Goal: Transaction & Acquisition: Purchase product/service

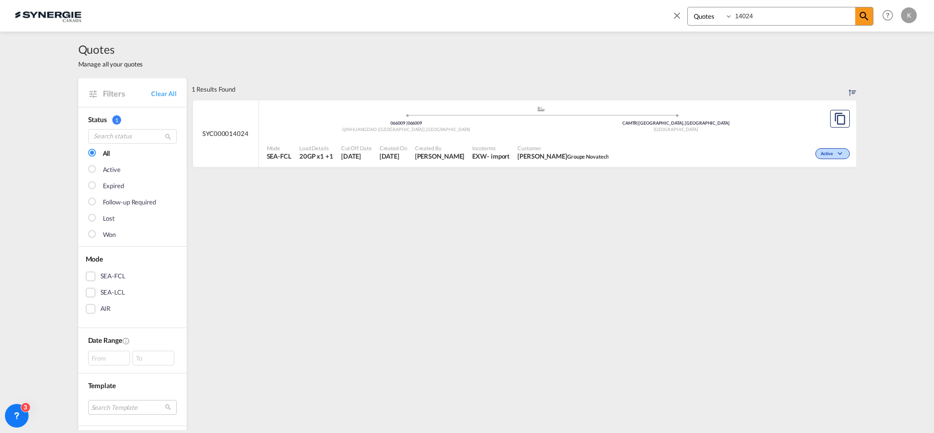
select select "Quotes"
click at [674, 16] on md-icon "icon-close" at bounding box center [676, 15] width 11 height 11
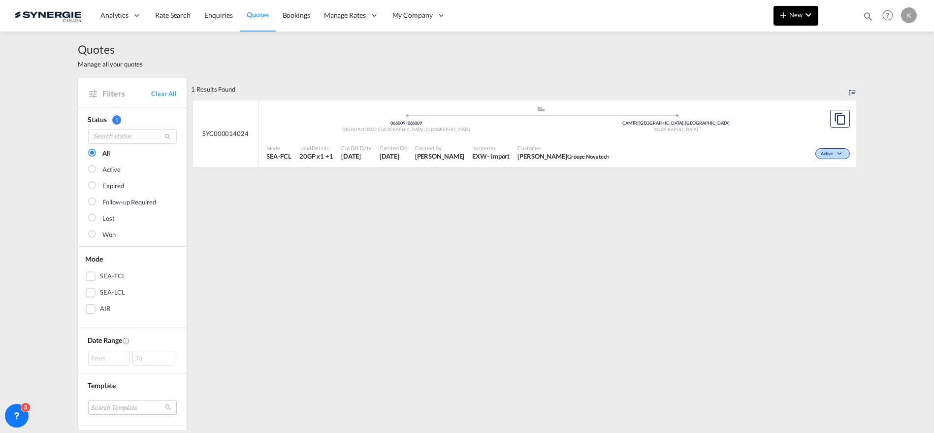
click at [786, 16] on md-icon "icon-plus 400-fg" at bounding box center [783, 15] width 12 height 12
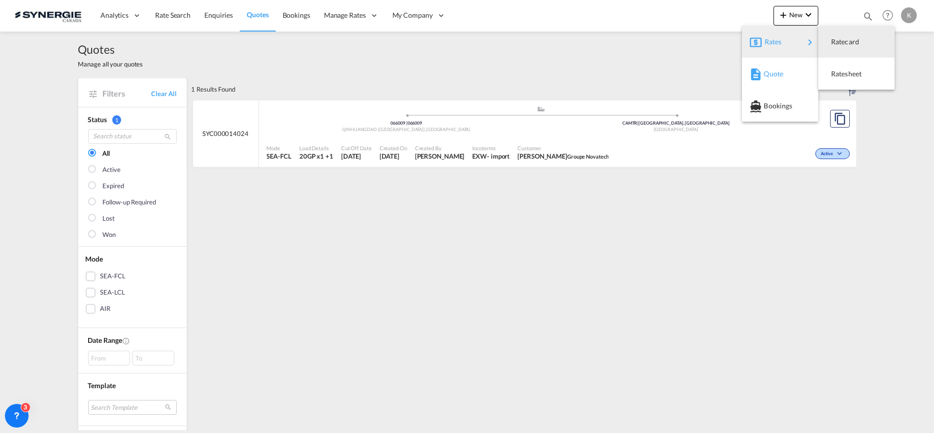
click at [774, 72] on span "Quote" at bounding box center [768, 74] width 11 height 20
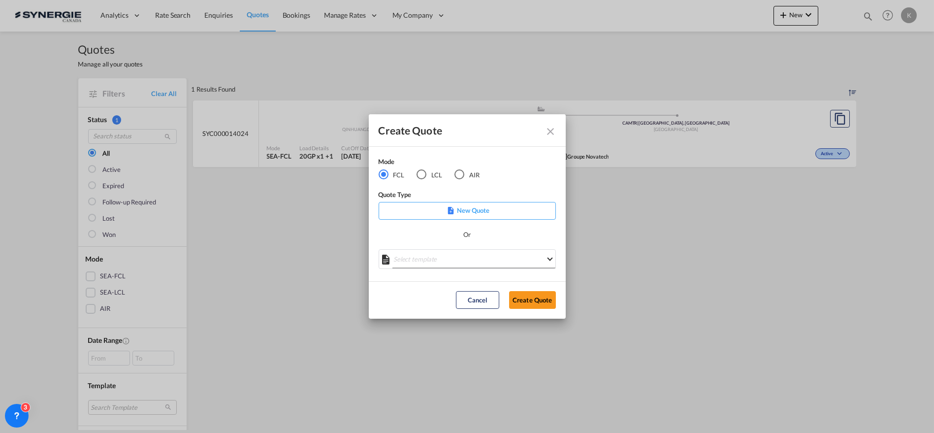
click at [464, 262] on md-select "Select template *NEW* FCL FREEHAND / DAP [PERSON_NAME] | [DATE] *NEW* Import FC…" at bounding box center [466, 259] width 177 height 20
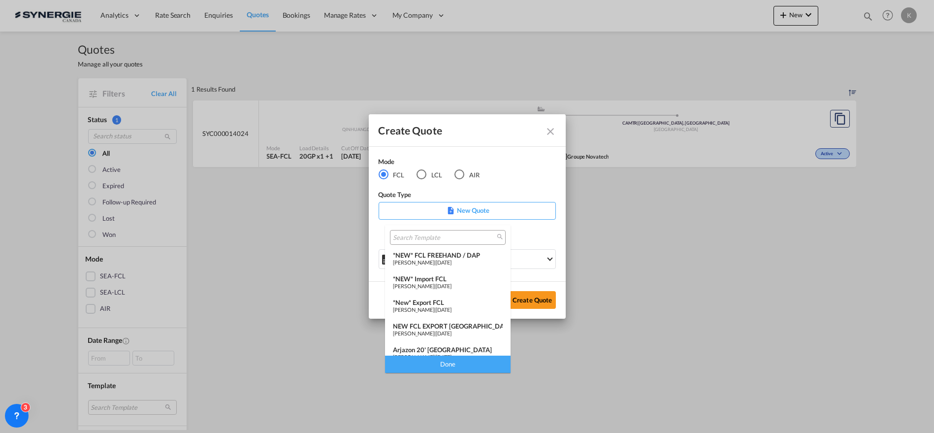
click at [434, 286] on span "[PERSON_NAME]" at bounding box center [413, 285] width 41 height 6
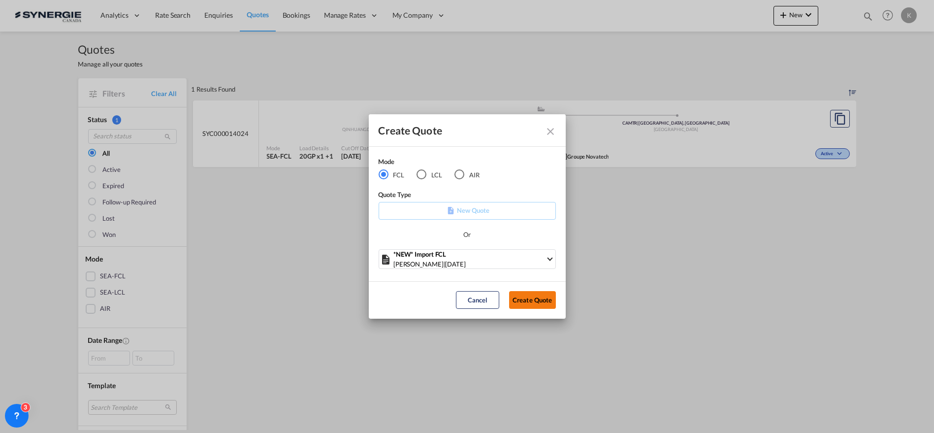
click at [549, 305] on button "Create Quote" at bounding box center [532, 300] width 47 height 18
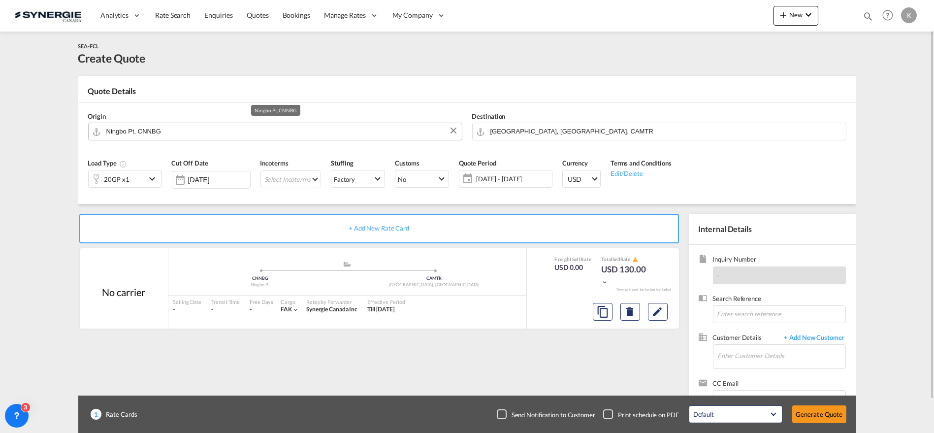
click at [235, 132] on input "Ningbo Pt, CNNBG" at bounding box center [281, 131] width 350 height 17
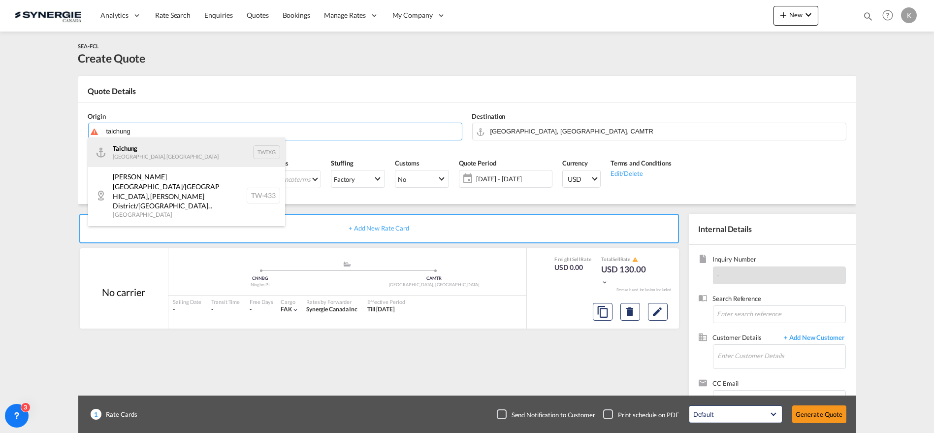
click at [146, 158] on div "Taichung [GEOGRAPHIC_DATA], Province of [GEOGRAPHIC_DATA] TWTXG" at bounding box center [186, 152] width 197 height 30
type input "Taichung, TWTXG"
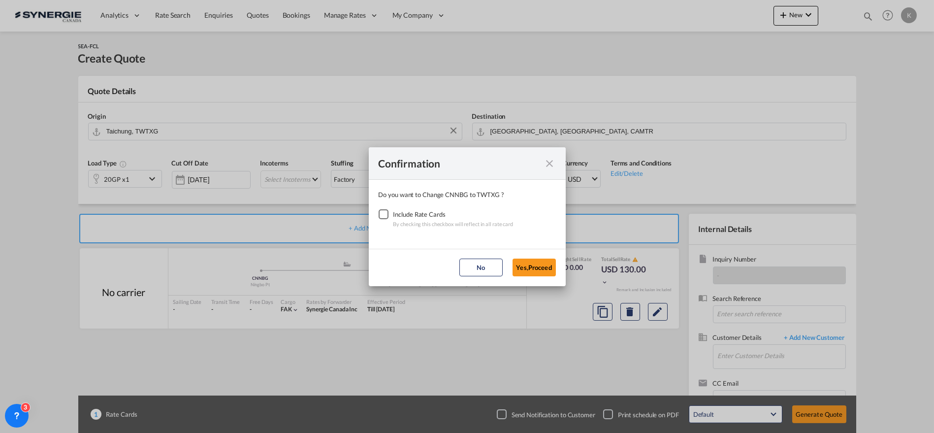
click at [388, 212] on div "Checkbox No Ink" at bounding box center [383, 214] width 10 height 10
click at [516, 264] on button "Yes,Proceed" at bounding box center [533, 267] width 43 height 18
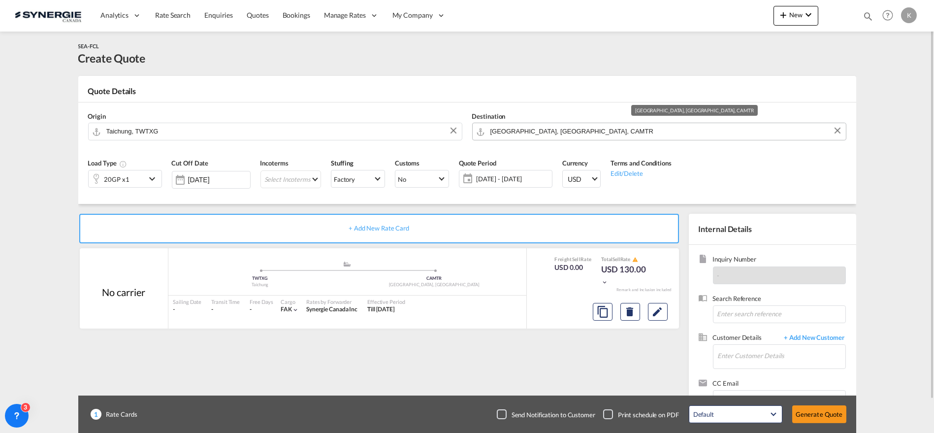
click at [498, 127] on input "[GEOGRAPHIC_DATA], [GEOGRAPHIC_DATA], CAMTR" at bounding box center [665, 131] width 350 height 17
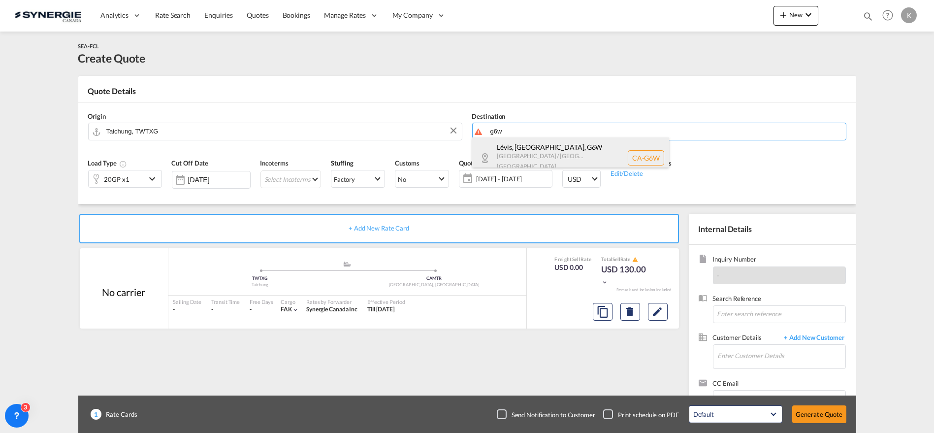
click at [504, 150] on div "Lévis, [GEOGRAPHIC_DATA] , G6W [GEOGRAPHIC_DATA] / [GEOGRAPHIC_DATA] [GEOGRAPHI…" at bounding box center [570, 157] width 197 height 41
type input "CA-G6W, [GEOGRAPHIC_DATA], [GEOGRAPHIC_DATA], [GEOGRAPHIC_DATA] / [GEOGRAPHIC_D…"
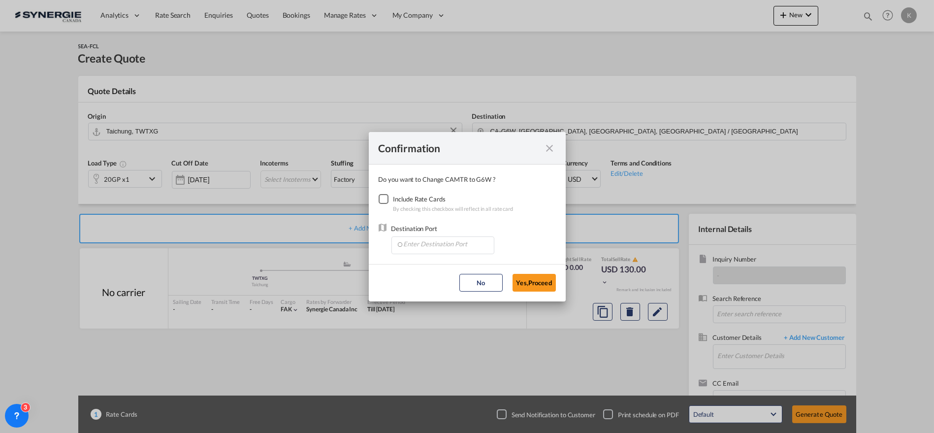
click at [382, 201] on div "Checkbox No Ink" at bounding box center [383, 199] width 10 height 10
click at [432, 243] on input "Enter Destination Port" at bounding box center [444, 244] width 97 height 15
click at [419, 287] on span "CAMTR, [GEOGRAPHIC_DATA], [GEOGRAPHIC_DATA], [GEOGRAPHIC_DATA], [GEOGRAPHIC_DAT…" at bounding box center [596, 289] width 386 height 8
type input "CAMTR, [GEOGRAPHIC_DATA], [GEOGRAPHIC_DATA], [GEOGRAPHIC_DATA], [GEOGRAPHIC_DAT…"
click at [523, 281] on button "Yes,Proceed" at bounding box center [533, 283] width 43 height 18
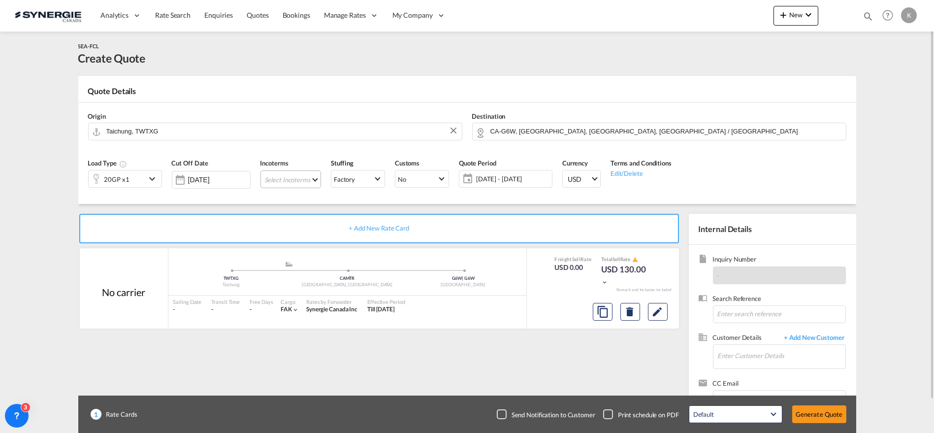
click at [295, 183] on md-select "Select Incoterms CFR - import Cost and Freight CPT - import Carrier Paid to CFR…" at bounding box center [290, 179] width 61 height 18
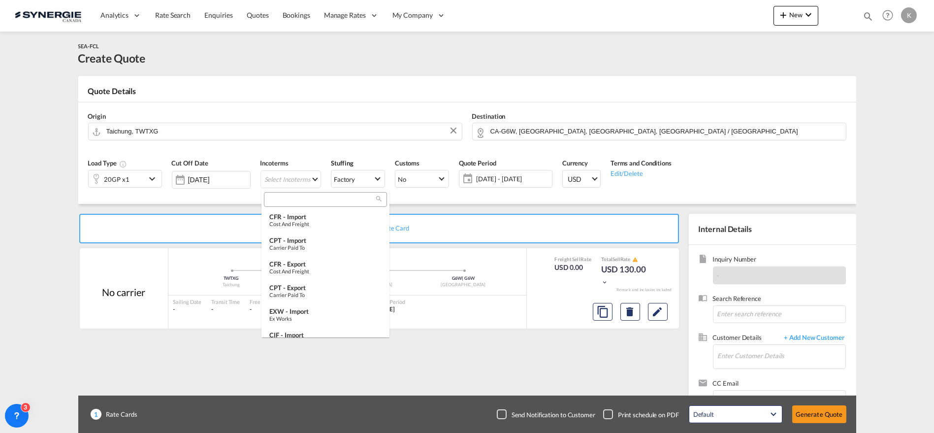
click at [307, 202] on input "search" at bounding box center [321, 199] width 109 height 9
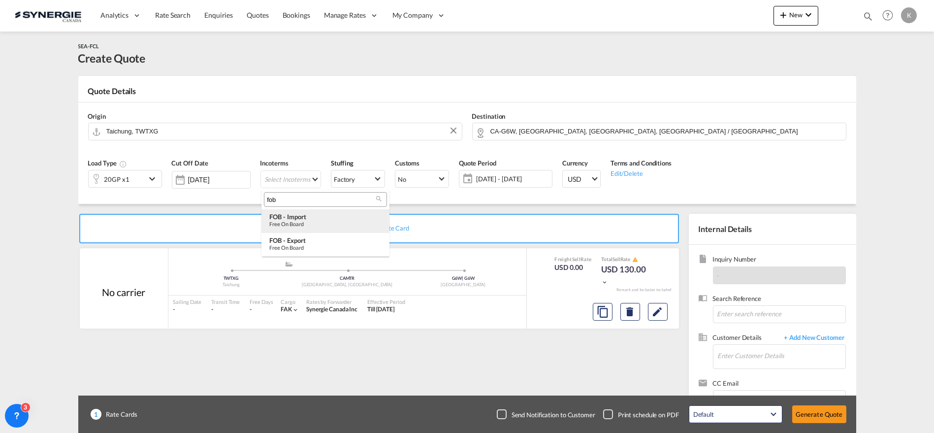
type input "fob"
click at [309, 221] on div "Free on Board" at bounding box center [325, 223] width 112 height 6
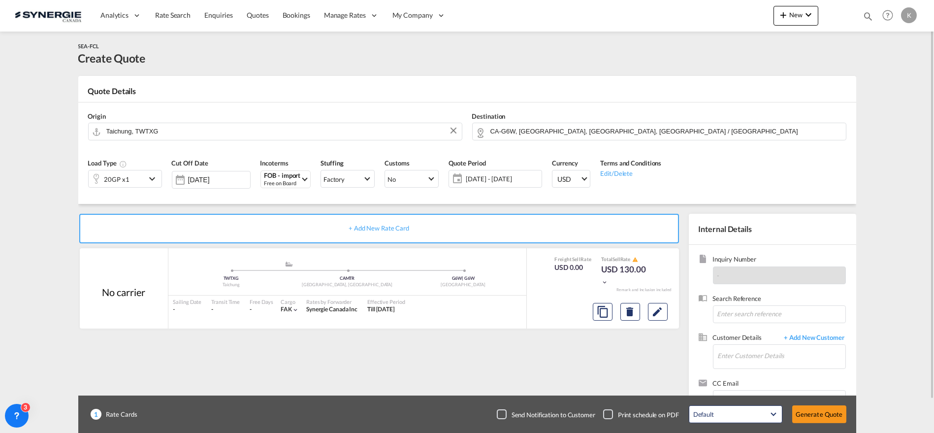
click at [509, 179] on span "[DATE] - [DATE]" at bounding box center [502, 178] width 73 height 9
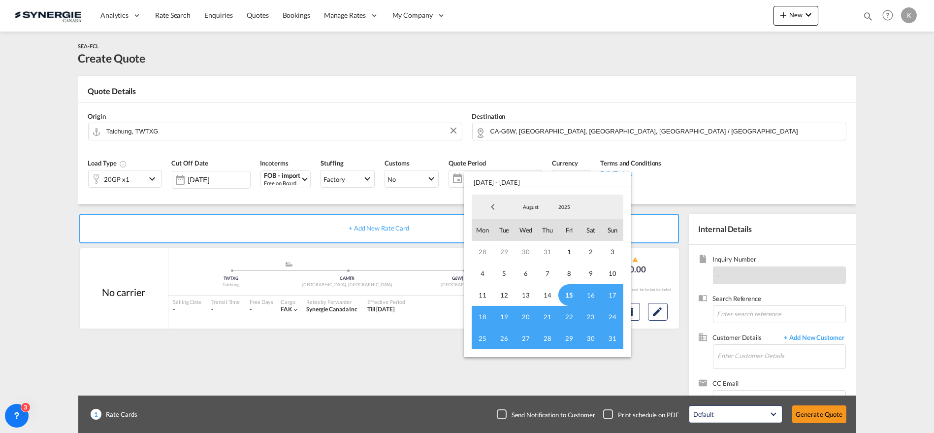
click at [564, 296] on span "15" at bounding box center [569, 295] width 22 height 22
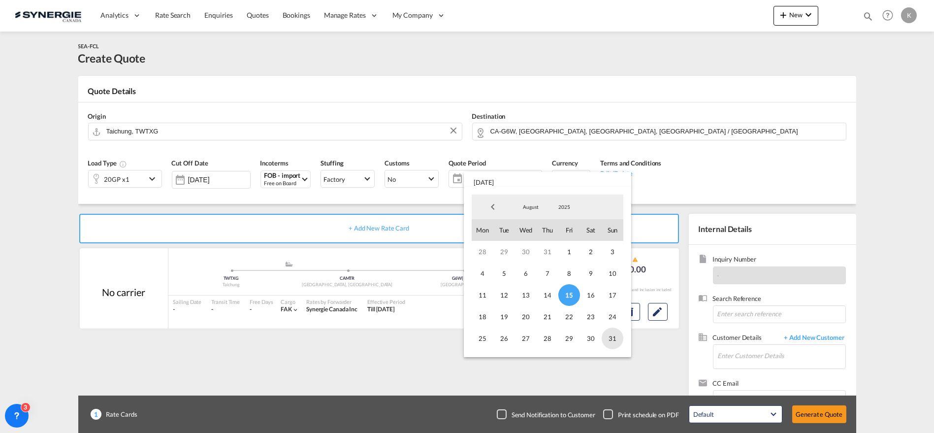
click at [611, 336] on span "31" at bounding box center [612, 338] width 22 height 22
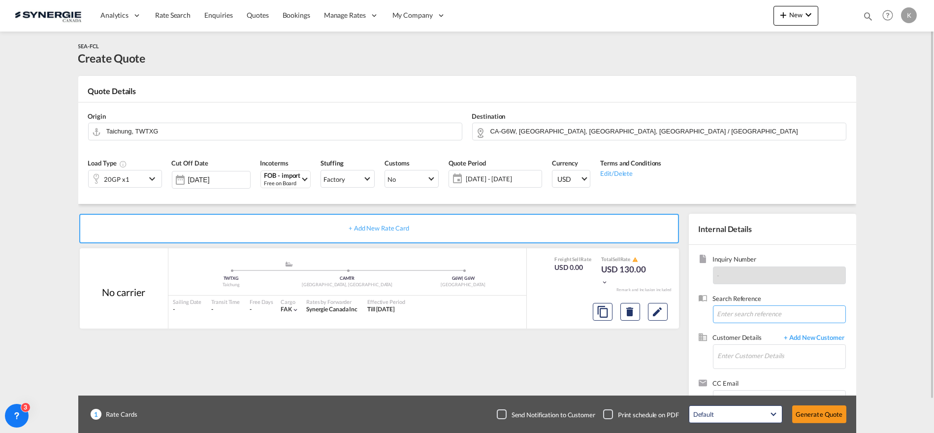
click at [763, 317] on input at bounding box center [779, 314] width 133 height 18
paste input "Siquar Hardware inc C : Teknion // TAICHUNG-MON TREAL PO#DWS0738, DWS0739-1, DW…"
type input "Siquar Hardware inc C : Teknion // TAICHUNG-MON TREAL PO#DWS0738, DWS0739-1, DW…"
click at [760, 360] on input "Enter Customer Details" at bounding box center [780, 355] width 127 height 22
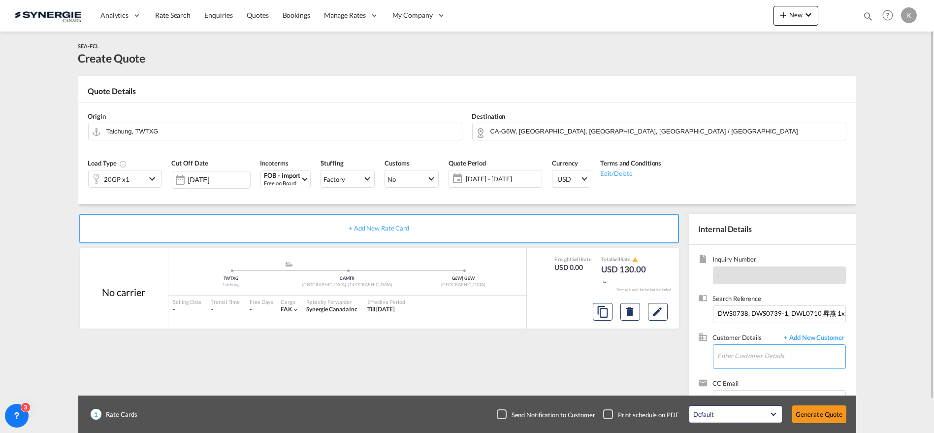
scroll to position [0, 0]
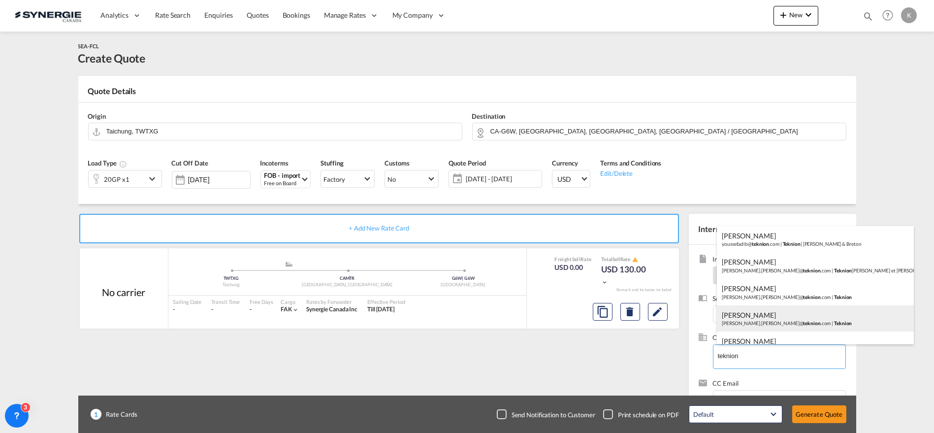
click at [741, 311] on div "[PERSON_NAME] [PERSON_NAME].[PERSON_NAME]@ teknion .com | Teknion" at bounding box center [814, 318] width 197 height 27
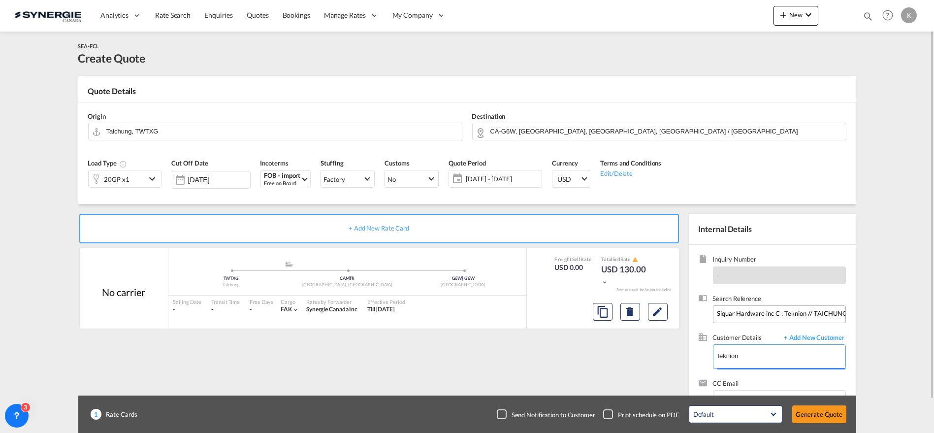
type input "Teknion, [PERSON_NAME] Thibault, [EMAIL_ADDRESS][PERSON_NAME][DOMAIN_NAME]"
click at [654, 310] on md-icon "Edit" at bounding box center [658, 312] width 12 height 12
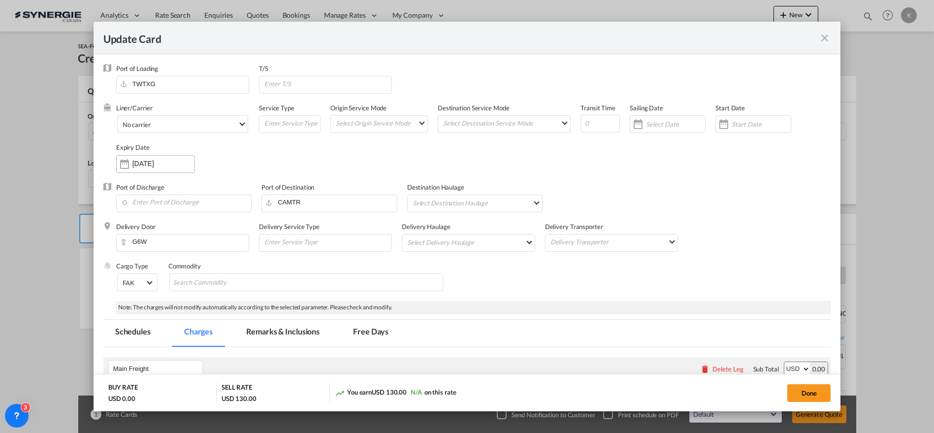
click at [153, 168] on div "[DATE]" at bounding box center [155, 164] width 79 height 18
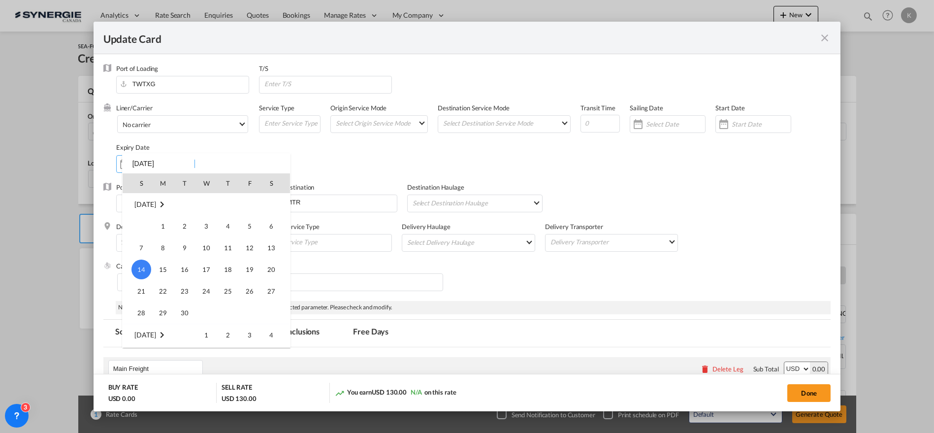
scroll to position [227817, 0]
click at [145, 310] on span "31" at bounding box center [141, 313] width 20 height 20
type input "[DATE]"
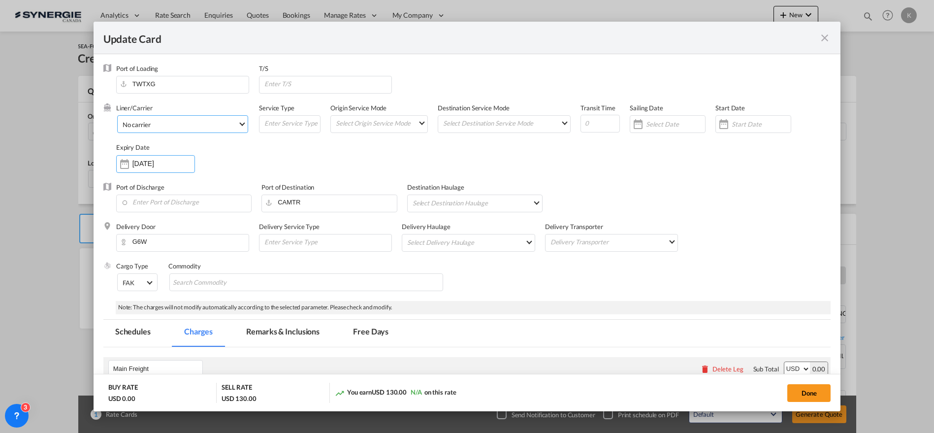
click at [170, 122] on span "No carrier" at bounding box center [180, 124] width 115 height 9
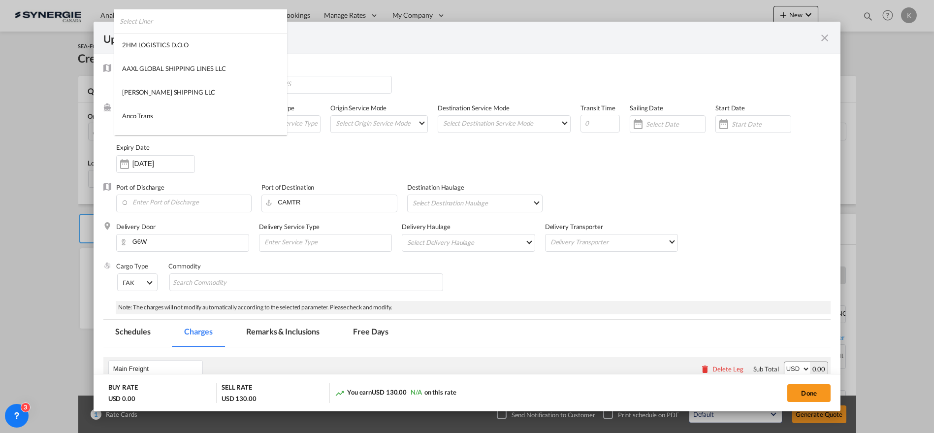
scroll to position [1338, 0]
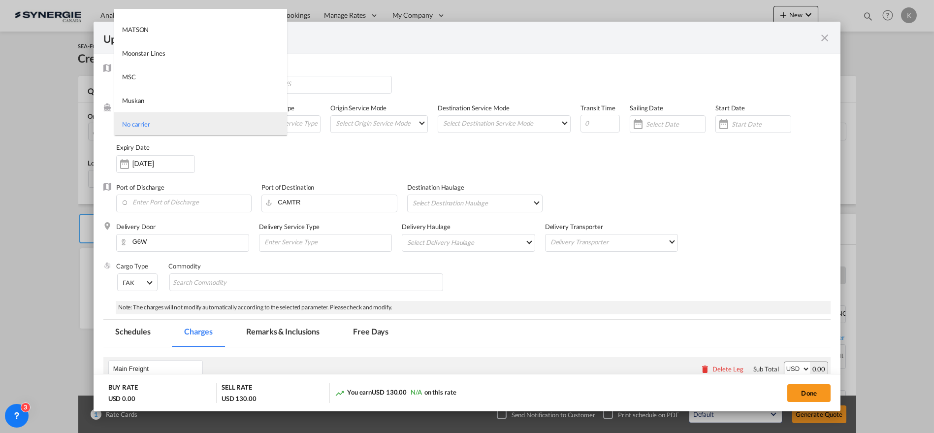
type md-option "1218"
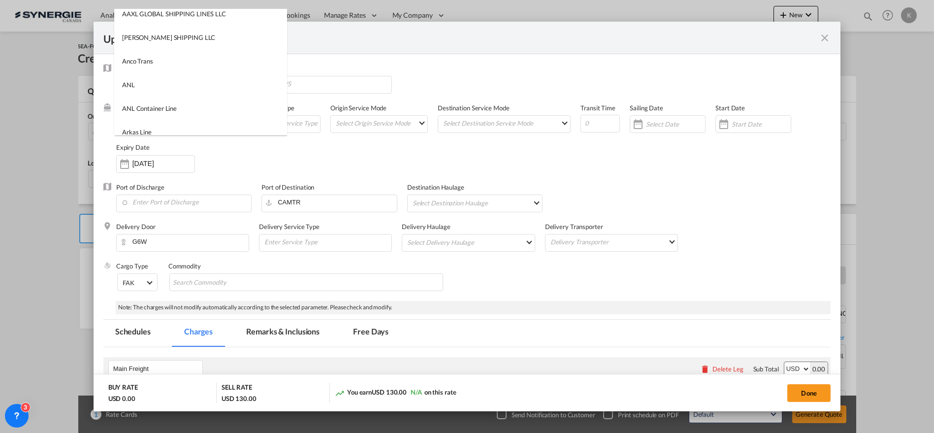
scroll to position [0, 0]
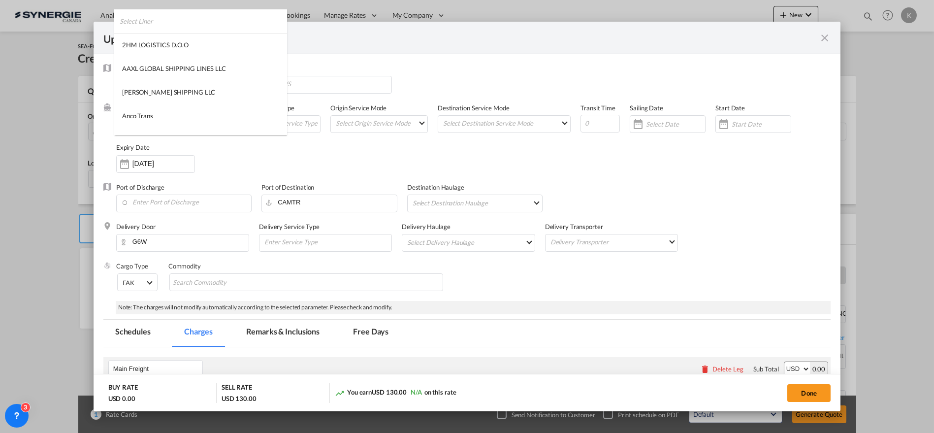
click at [218, 19] on input "search" at bounding box center [203, 21] width 167 height 24
type input "ooc"
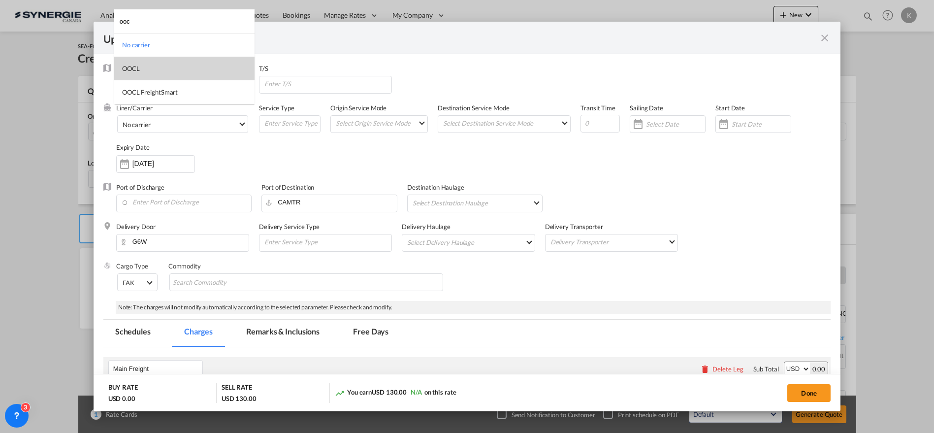
click at [145, 72] on md-option "OOCL" at bounding box center [184, 69] width 140 height 24
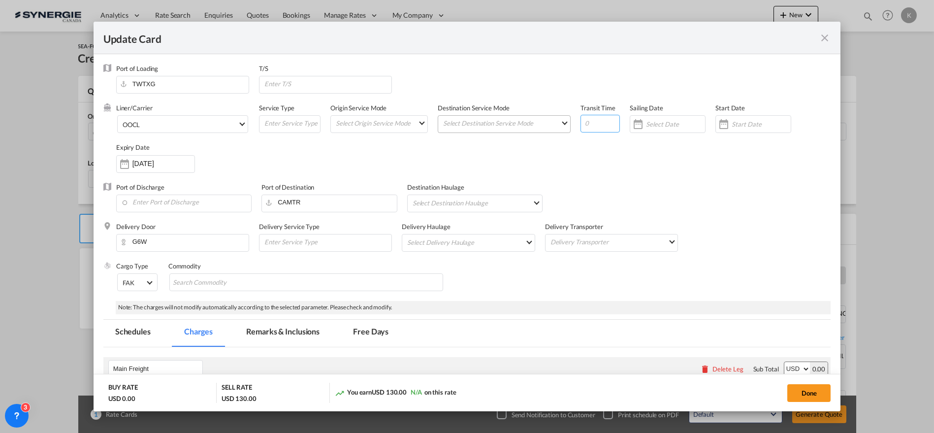
drag, startPoint x: 589, startPoint y: 123, endPoint x: 562, endPoint y: 128, distance: 27.0
click at [562, 128] on div "Liner/Carrier OOCL Service Type Origin Service Mode Select Origin Service Mode …" at bounding box center [473, 142] width 715 height 79
type input "30"
click at [170, 203] on input "Enter Port of Discharge" at bounding box center [186, 202] width 130 height 15
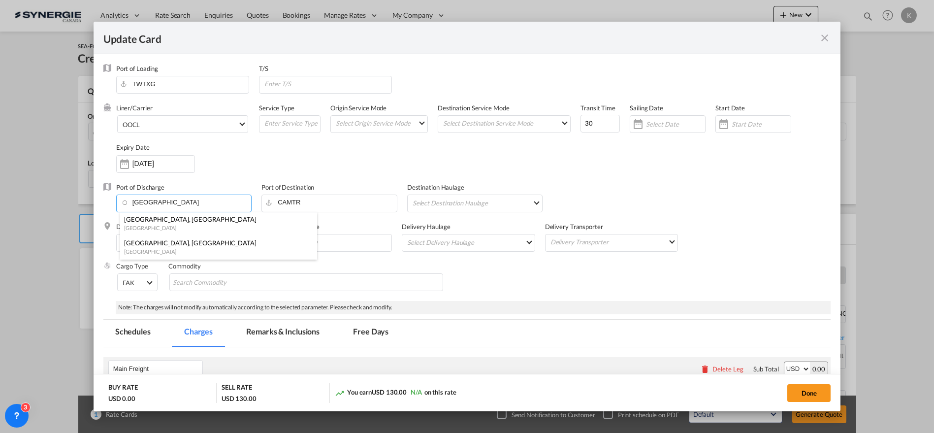
click at [161, 229] on div "[GEOGRAPHIC_DATA]" at bounding box center [215, 227] width 183 height 7
type input "[GEOGRAPHIC_DATA], [GEOGRAPHIC_DATA], CAVAN"
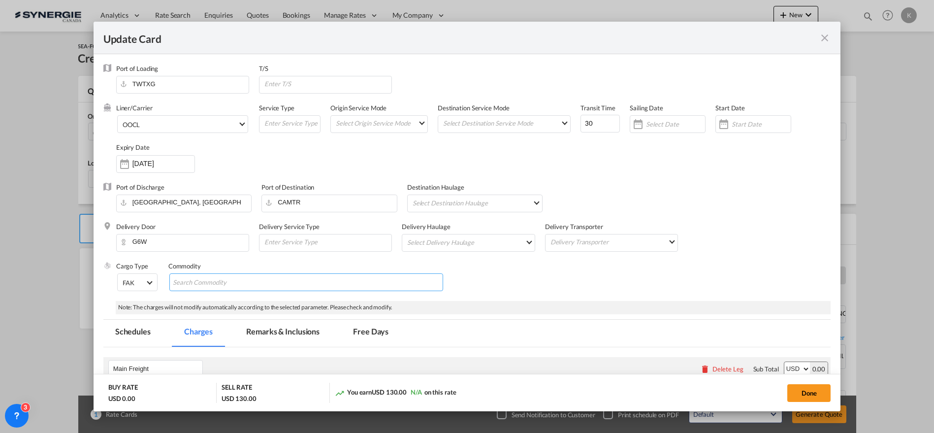
click at [244, 282] on input "Search Commodity" at bounding box center [218, 283] width 90 height 16
type input "Furniture parts"
drag, startPoint x: 299, startPoint y: 277, endPoint x: 414, endPoint y: 300, distance: 117.5
click at [299, 277] on input "Chips input." at bounding box center [282, 283] width 90 height 16
paste input "DWS0738, DWS0739-1, DWL0710"
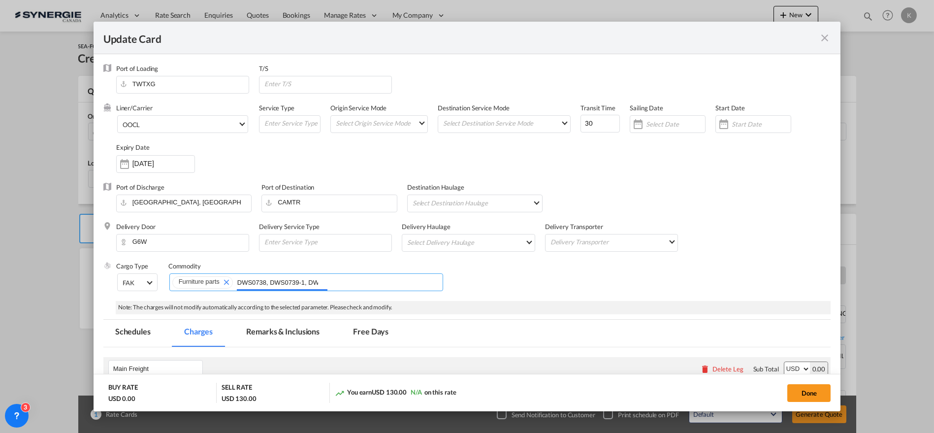
scroll to position [0, 22]
type input "DWS0738, DWS0739-1, DWL0710"
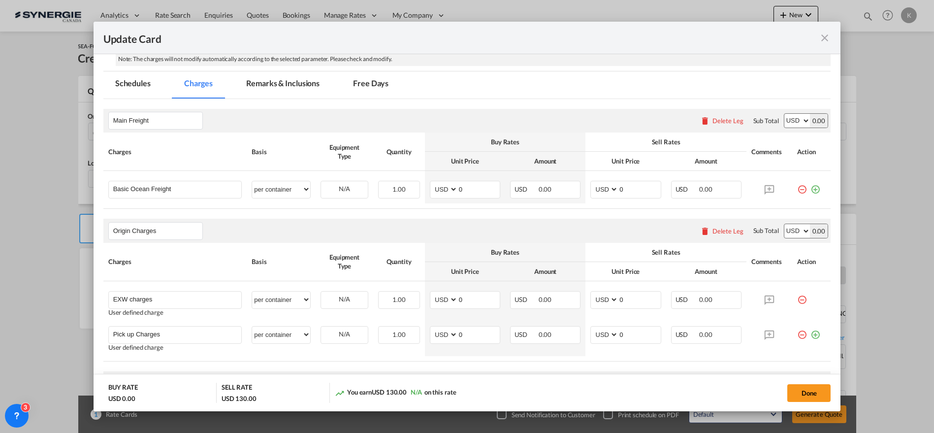
scroll to position [273, 0]
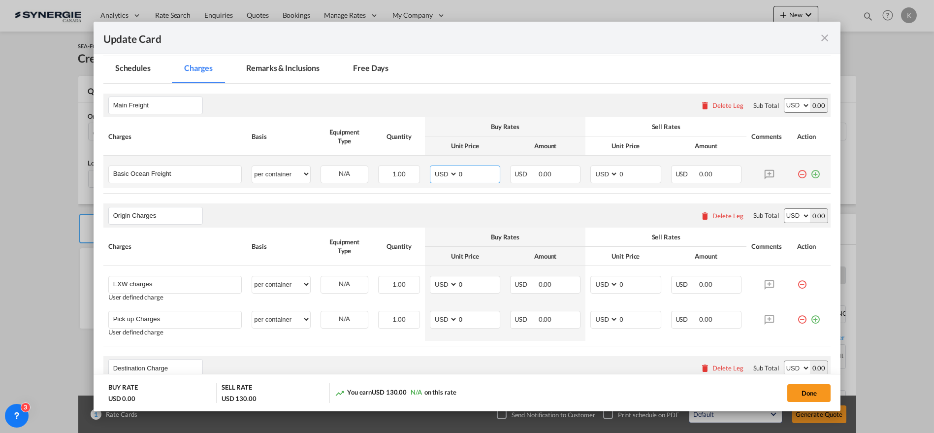
click at [436, 169] on md-input-container "AED AFN ALL AMD ANG AOA ARS AUD AWG AZN BAM BBD BDT BGN BHD BIF BMD BND [PERSON…" at bounding box center [465, 174] width 70 height 18
type input "3015"
type input "3265"
click at [721, 217] on div "Delete Leg" at bounding box center [727, 216] width 31 height 8
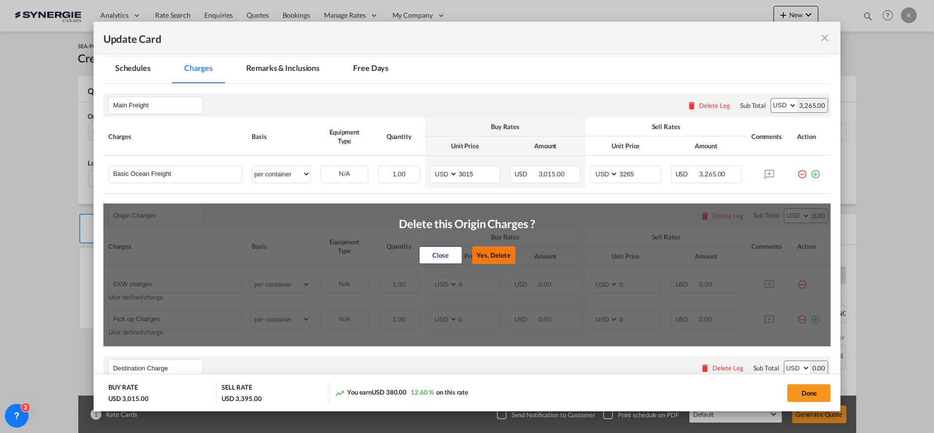
click at [478, 255] on button "Yes, Delete" at bounding box center [492, 255] width 43 height 18
type input "Destination Charge"
type input "Port Fees"
type input "Drayage"
type input "Doc and Handling fees"
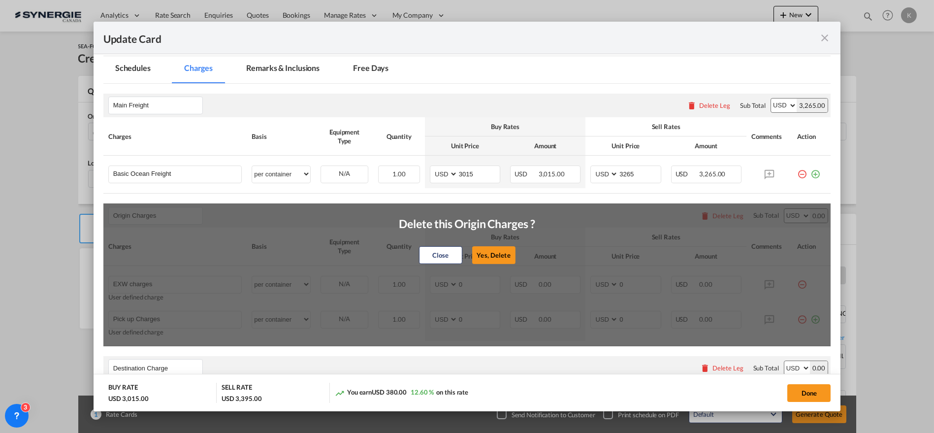
type input "E-manifest"
select select "per B/L"
type input "35"
type input "Doc fee"
select select "per B/L"
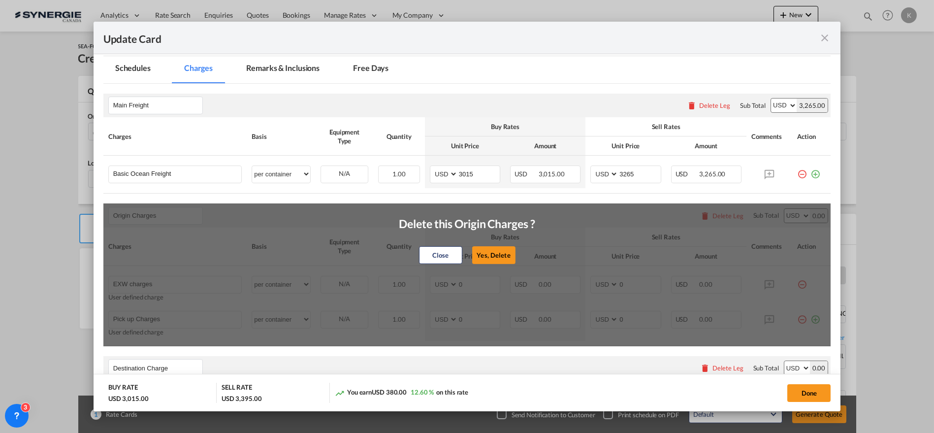
type input "30"
type input "Handling fee"
select select "per B/L"
type input "65"
type input "Cargo Coverage"
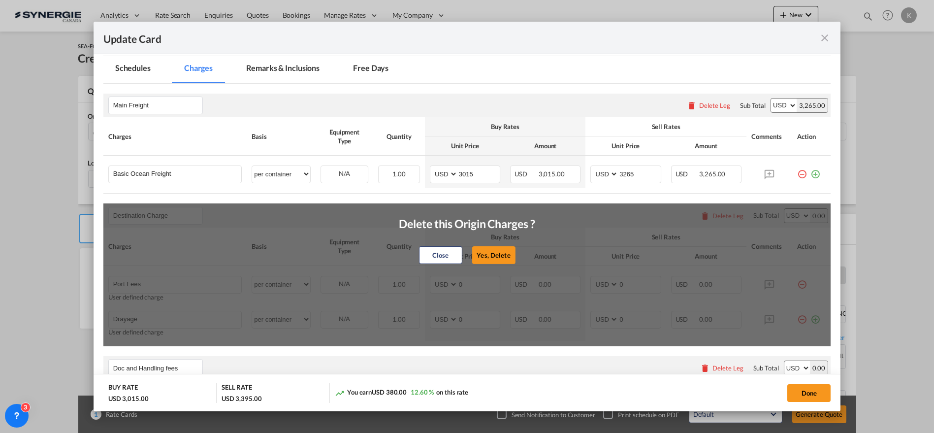
type input "Cargo Coverage - Rate to be confirmed depending on commodity and value Min 50 U…"
select select "per shipment"
type input "0"
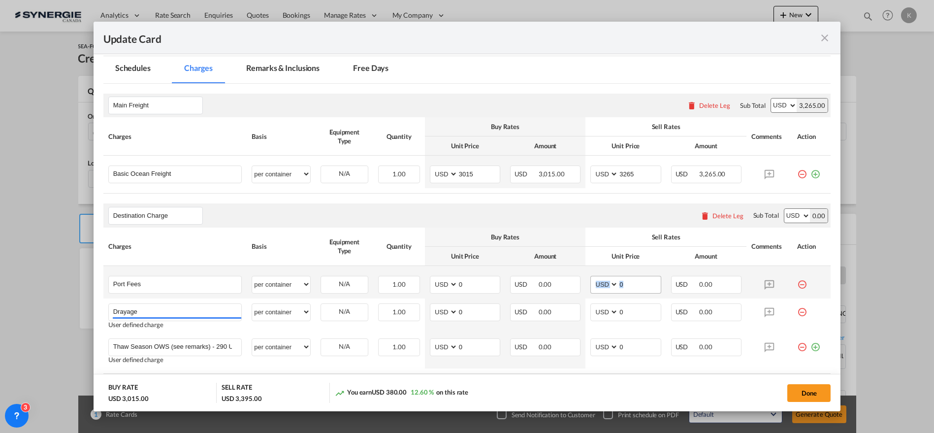
drag, startPoint x: 606, startPoint y: 290, endPoint x: 591, endPoint y: 290, distance: 14.3
click at [591, 290] on td "AED AFN ALL AMD ANG AOA ARS AUD AWG AZN BAM BBD BDT BGN BHD BIF BMD BND [PERSON…" at bounding box center [625, 282] width 80 height 32
click at [626, 276] on input "0" at bounding box center [639, 283] width 42 height 15
drag, startPoint x: 625, startPoint y: 280, endPoint x: 593, endPoint y: 285, distance: 32.3
click at [593, 284] on md-input-container "AED AFN ALL AMD ANG AOA ARS AUD AWG AZN BAM BBD BDT BGN BHD BIF BMD BND [PERSON…" at bounding box center [625, 285] width 70 height 18
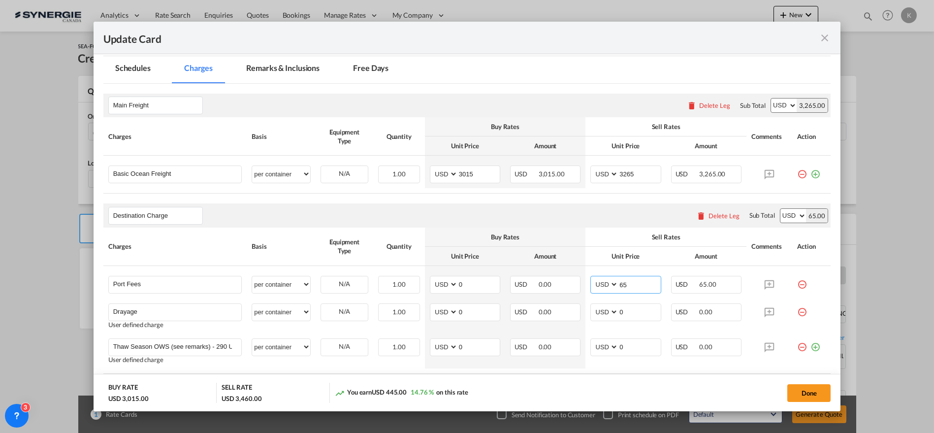
type input "65"
click at [438, 313] on select "AED AFN ALL AMD ANG AOA ARS AUD AWG AZN BAM BBD BDT BGN BHD BIF BMD BND [PERSON…" at bounding box center [445, 311] width 26 height 13
select select "string:CAD"
click at [432, 305] on select "AED AFN ALL AMD ANG AOA ARS AUD AWG AZN BAM BBD BDT BGN BHD BIF BMD BND [PERSON…" at bounding box center [445, 311] width 26 height 13
type input "1155"
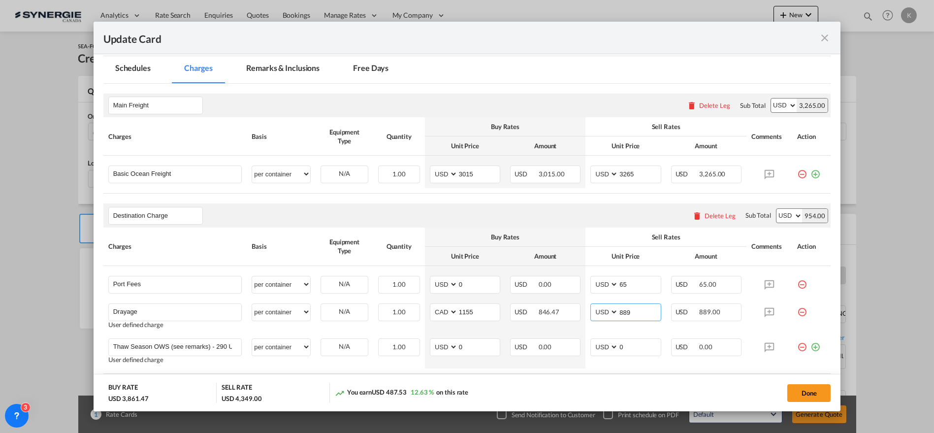
type input "889"
click at [280, 69] on md-tab-item "Remarks & Inclusions" at bounding box center [282, 69] width 97 height 27
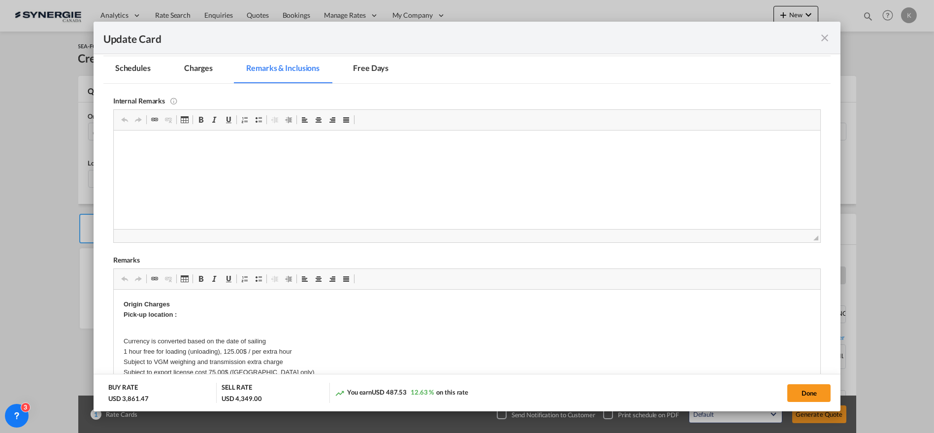
scroll to position [0, 0]
click at [816, 394] on button "Done" at bounding box center [808, 393] width 43 height 18
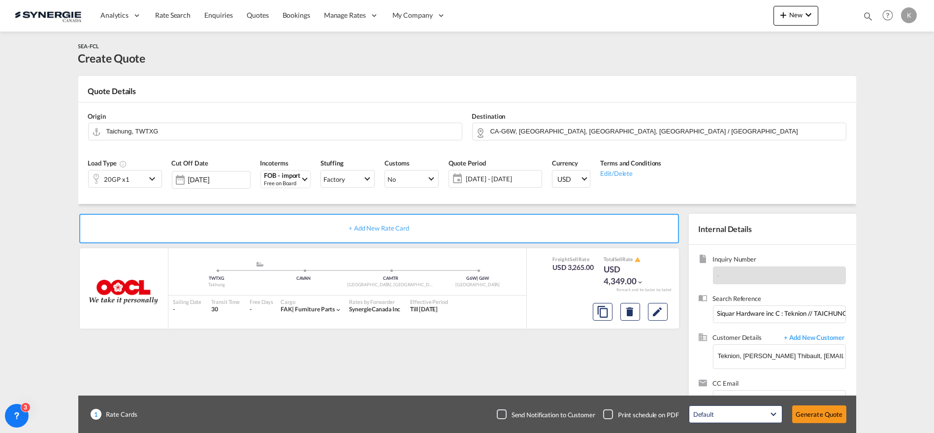
type input "[DATE]"
click at [501, 410] on div "Checkbox No Ink" at bounding box center [502, 414] width 10 height 10
click at [811, 408] on button "Generate Quote" at bounding box center [819, 414] width 54 height 18
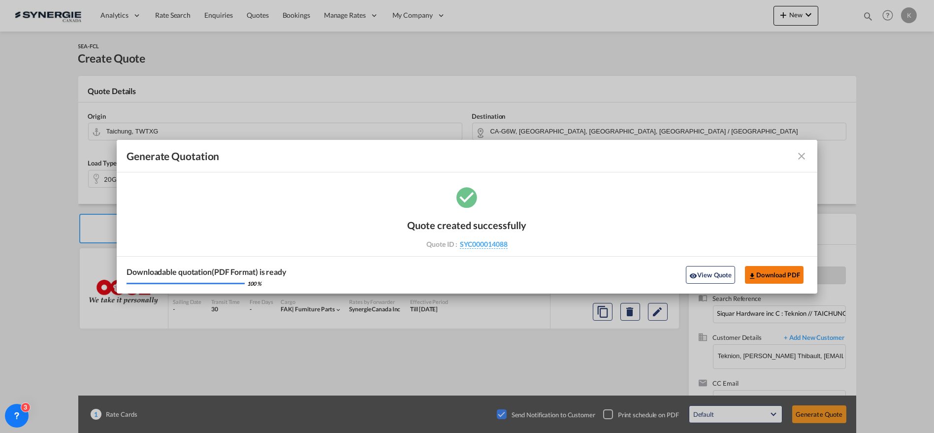
click at [765, 276] on button "Download PDF" at bounding box center [774, 275] width 59 height 18
click at [798, 153] on md-icon "icon-close fg-AAA8AD cursor m-0" at bounding box center [801, 156] width 12 height 12
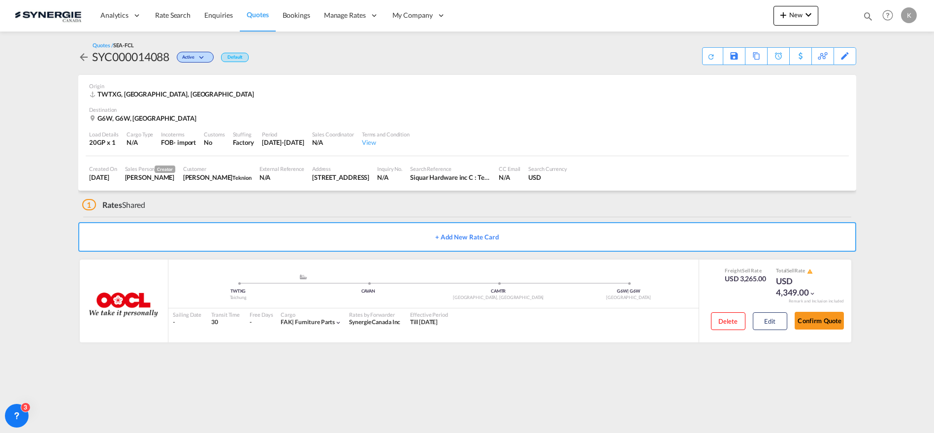
click at [866, 16] on md-icon "icon-magnify" at bounding box center [867, 16] width 11 height 11
click at [715, 16] on div "Bookings Quotes Enquiries 14024" at bounding box center [780, 16] width 186 height 19
type input "14024"
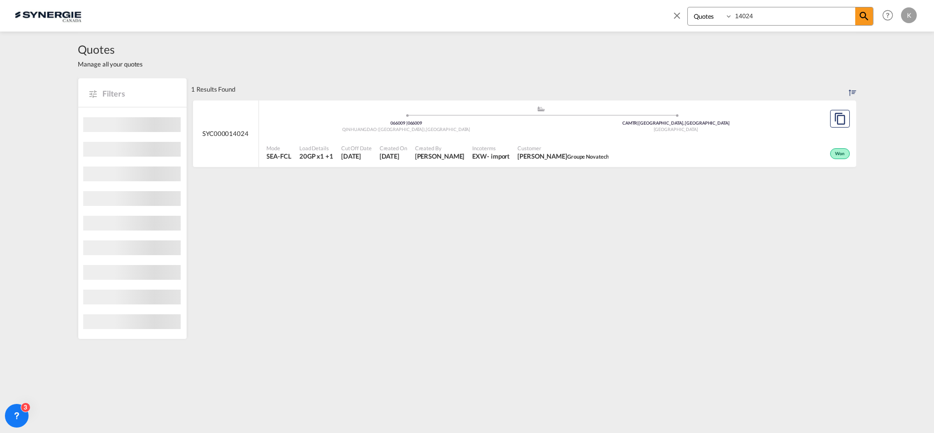
click at [542, 155] on span "[PERSON_NAME] Groupe Novatech" at bounding box center [562, 156] width 91 height 9
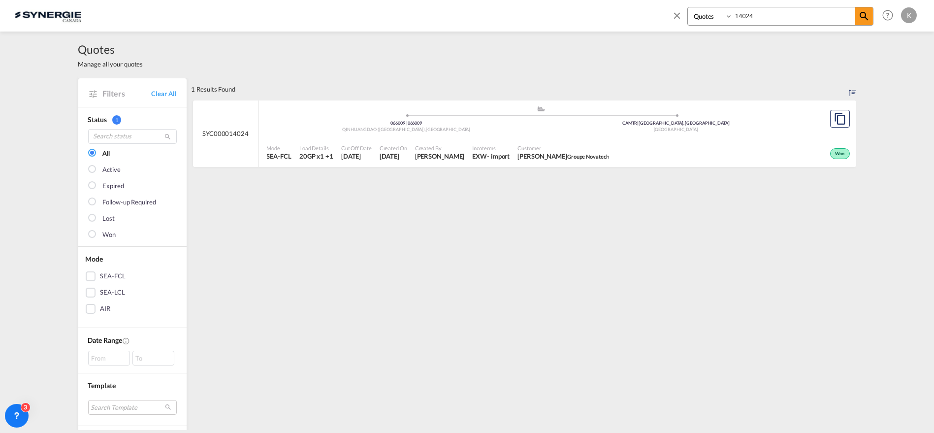
click at [679, 14] on md-icon "icon-close" at bounding box center [676, 15] width 11 height 11
click at [868, 11] on md-icon "icon-magnify" at bounding box center [867, 16] width 11 height 11
click at [677, 17] on md-icon "icon-close" at bounding box center [676, 15] width 11 height 11
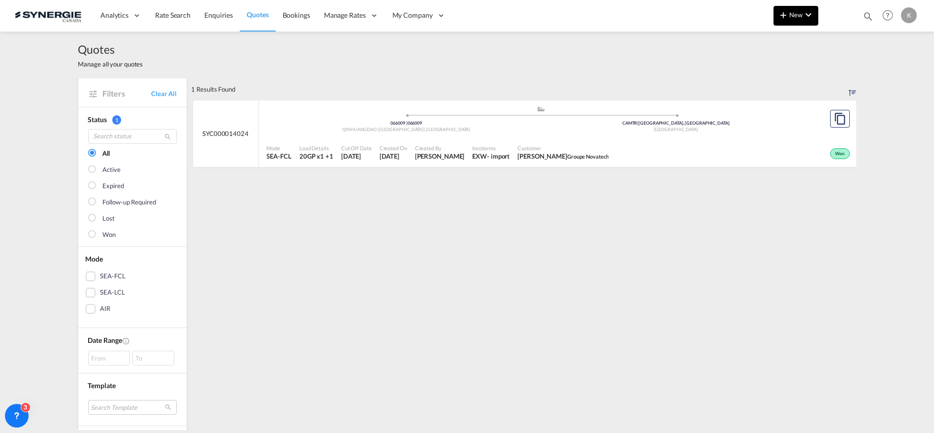
click at [788, 13] on md-icon "icon-plus 400-fg" at bounding box center [783, 15] width 12 height 12
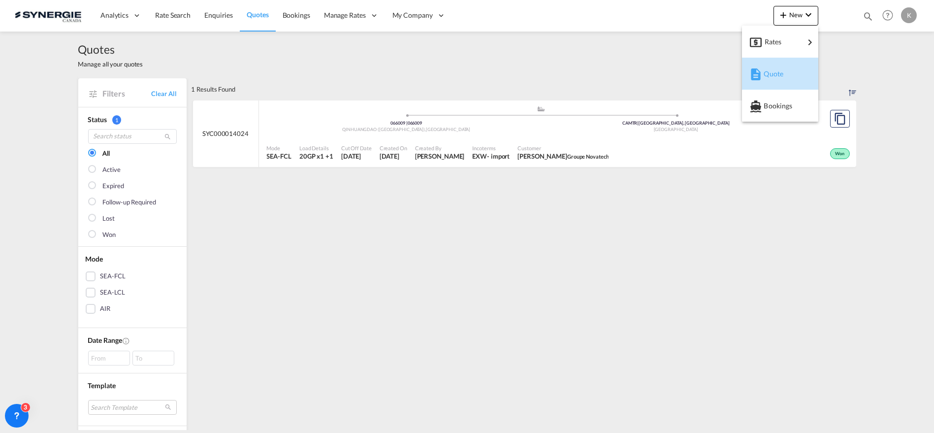
click at [790, 76] on div "Quote" at bounding box center [781, 74] width 36 height 25
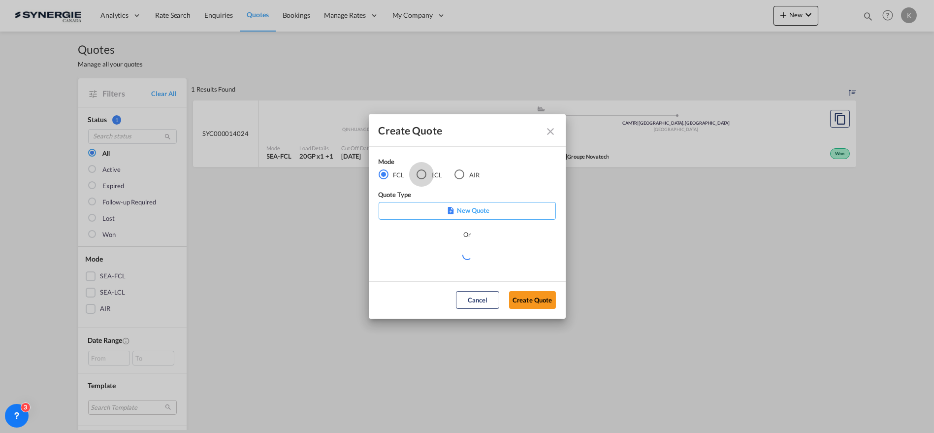
click at [419, 174] on div "LCL" at bounding box center [421, 174] width 10 height 10
click at [422, 266] on md-select "Select template New DAP Import LCL [PERSON_NAME] | [DATE] [GEOGRAPHIC_DATA] LCL…" at bounding box center [466, 259] width 177 height 20
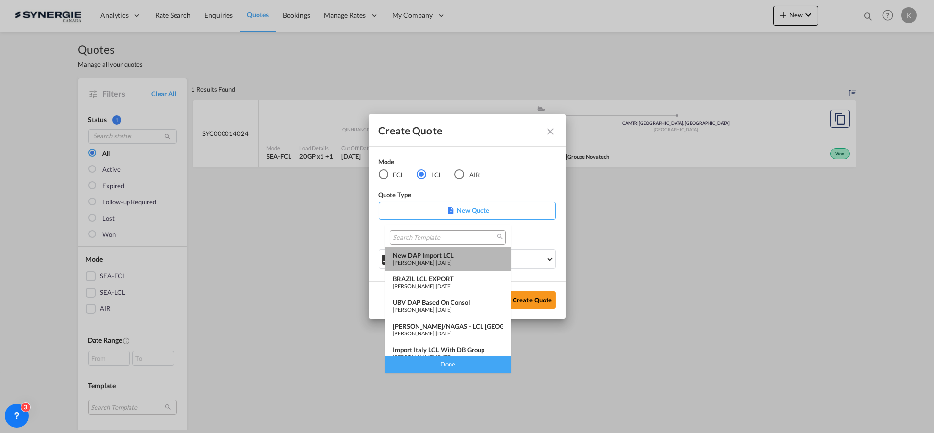
click at [497, 264] on md-option "New DAP Import LCL [PERSON_NAME] | [DATE]" at bounding box center [447, 259] width 125 height 24
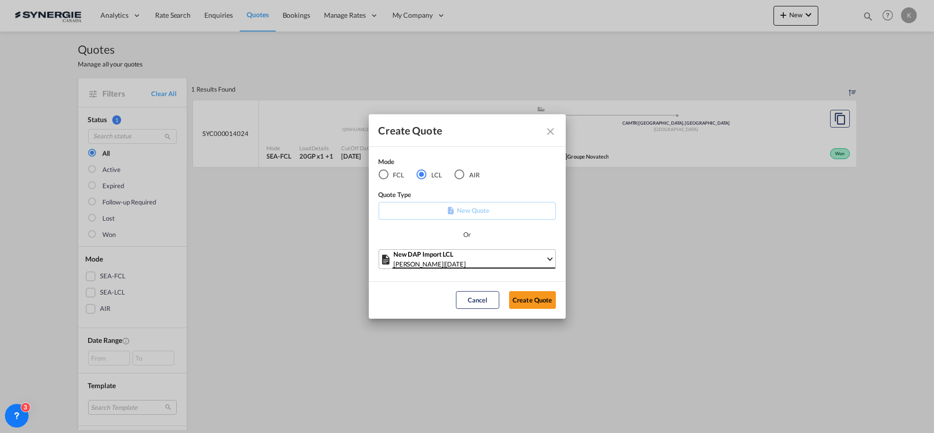
click at [462, 256] on div "New DAP Import LCL" at bounding box center [469, 254] width 152 height 10
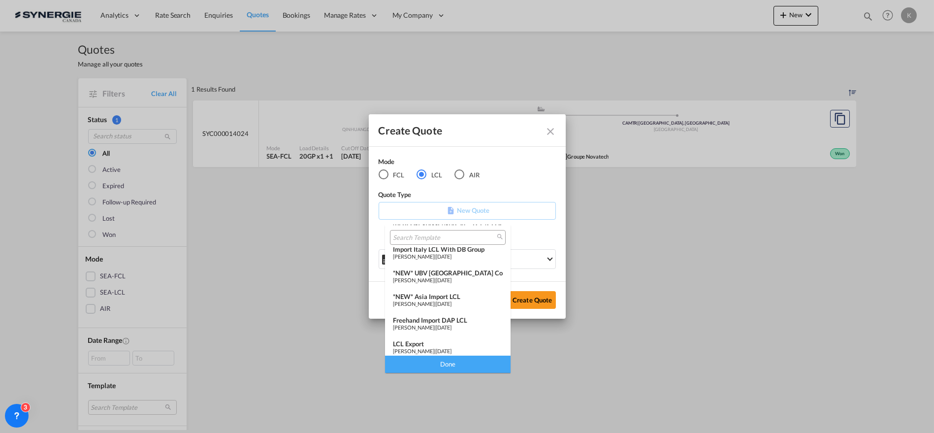
scroll to position [104, 0]
click at [454, 301] on div "[PERSON_NAME] | [DATE]" at bounding box center [448, 299] width 110 height 6
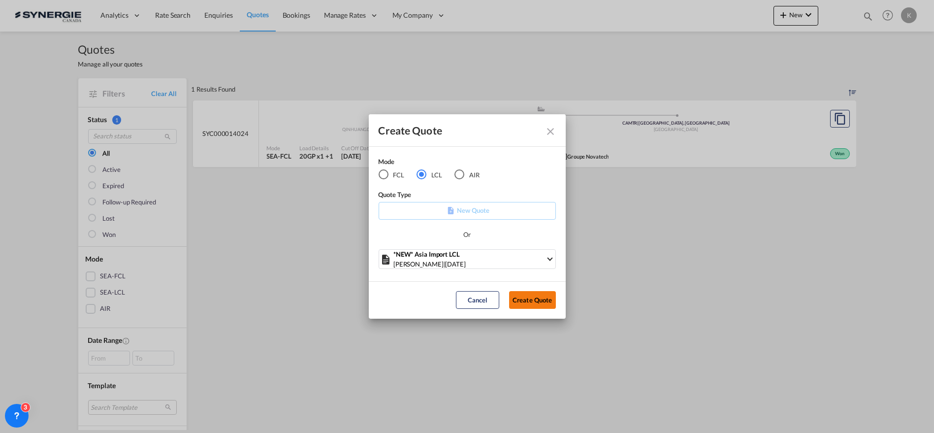
click at [527, 299] on button "Create Quote" at bounding box center [532, 300] width 47 height 18
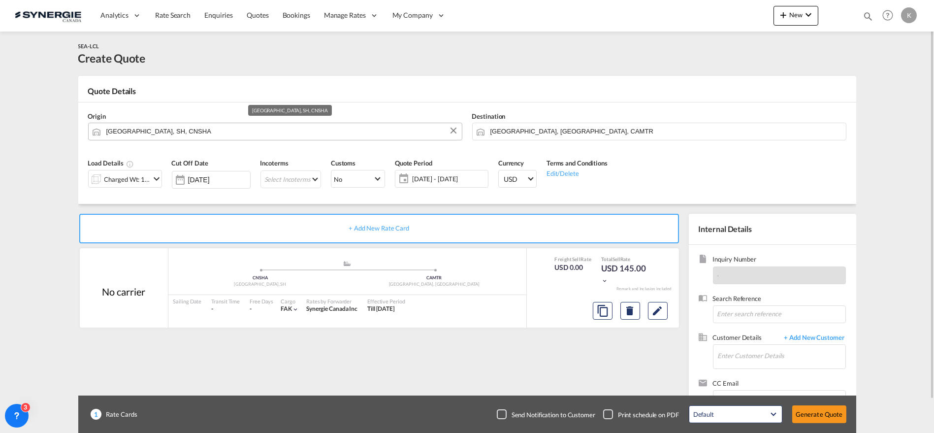
click at [173, 128] on input "[GEOGRAPHIC_DATA], SH, CNSHA" at bounding box center [281, 131] width 350 height 17
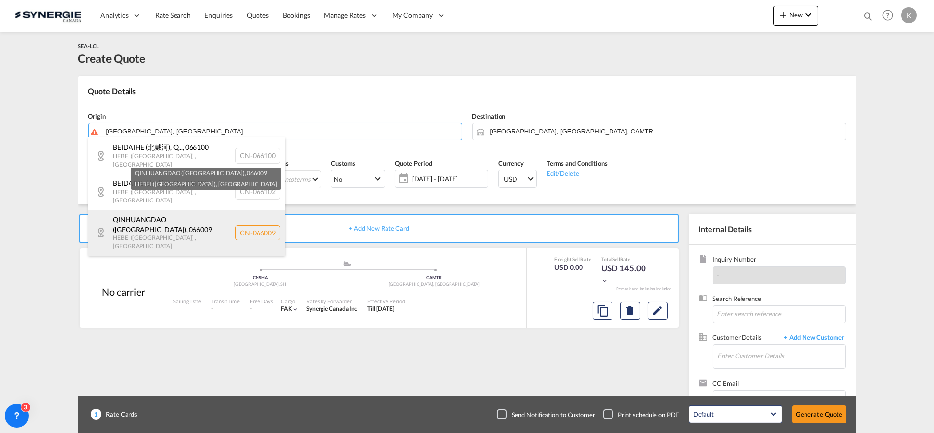
click at [154, 214] on div "QINHUANGDAO ([GEOGRAPHIC_DATA]) , 066009 [GEOGRAPHIC_DATA] ([GEOGRAPHIC_DATA]) …" at bounding box center [186, 233] width 197 height 46
type input "CN-066009, [GEOGRAPHIC_DATA] ([GEOGRAPHIC_DATA]), [GEOGRAPHIC_DATA] ([GEOGRAPHI…"
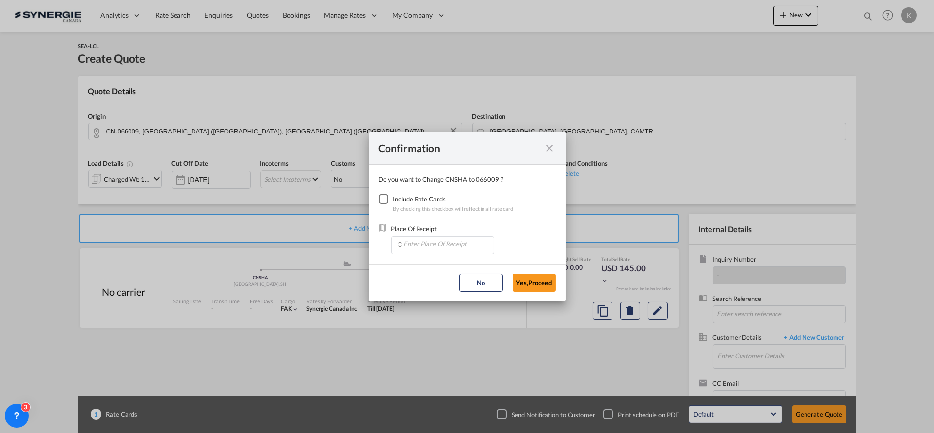
click at [387, 197] on div "Checkbox No Ink" at bounding box center [383, 199] width 10 height 10
click at [416, 249] on input "Enter Place Of Receipt" at bounding box center [444, 244] width 97 height 15
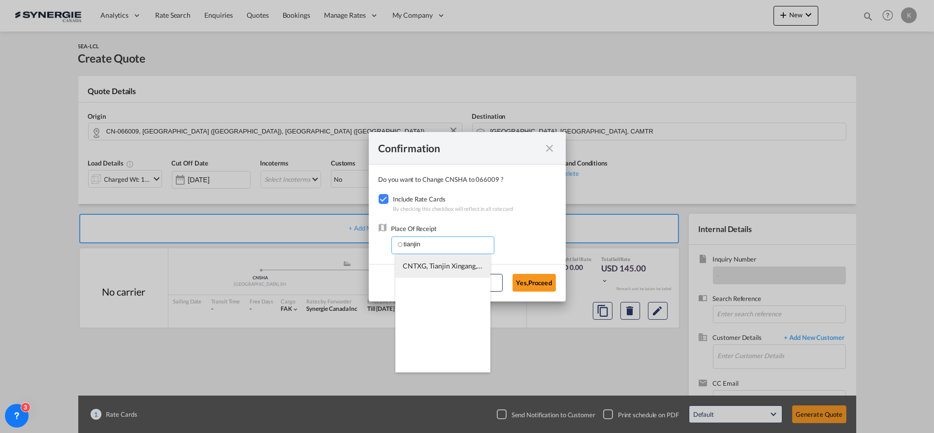
click at [425, 265] on span "CNTXG, Tianjin Xingang, TJ, [GEOGRAPHIC_DATA], [GEOGRAPHIC_DATA] & [GEOGRAPHIC_…" at bounding box center [591, 265] width 376 height 8
type input "CNTXG, Tianjin Xingang, TJ, [GEOGRAPHIC_DATA], [GEOGRAPHIC_DATA] & [GEOGRAPHIC_…"
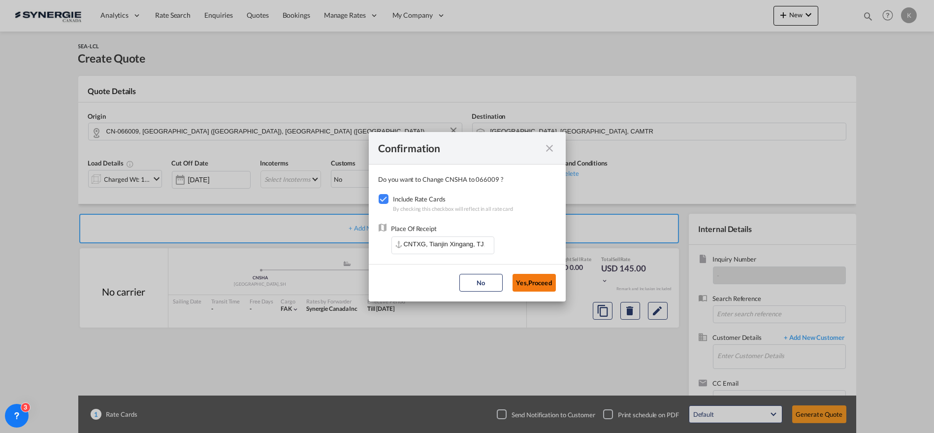
click at [533, 284] on button "Yes,Proceed" at bounding box center [533, 283] width 43 height 18
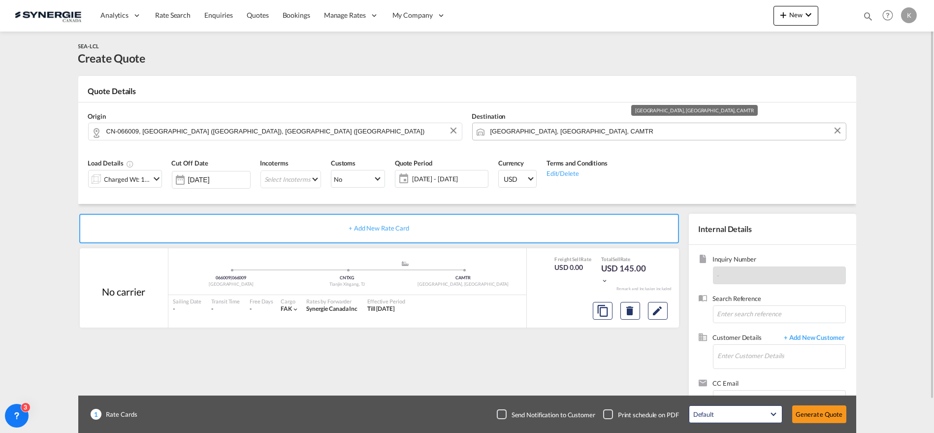
click at [546, 130] on input "[GEOGRAPHIC_DATA], [GEOGRAPHIC_DATA], CAMTR" at bounding box center [665, 131] width 350 height 17
paste input "J3E"
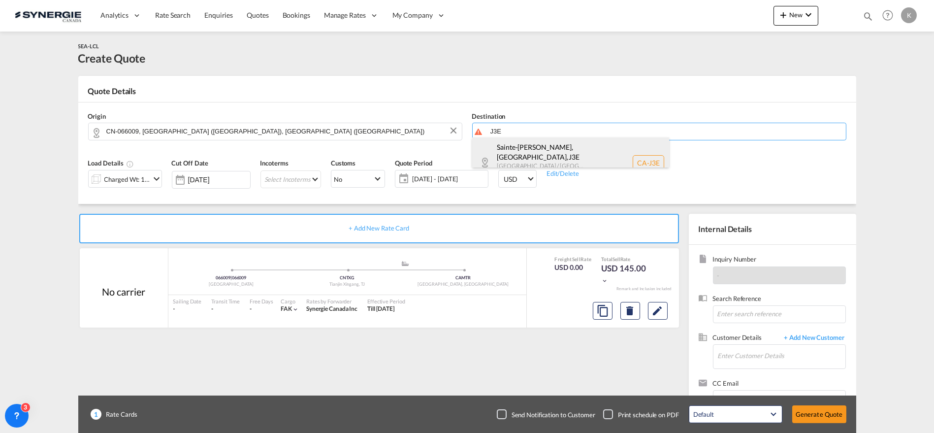
click at [527, 151] on div "[GEOGRAPHIC_DATA][PERSON_NAME], [GEOGRAPHIC_DATA] , J3E [GEOGRAPHIC_DATA] / [GE…" at bounding box center [570, 162] width 197 height 51
type input "CA-J3E, [GEOGRAPHIC_DATA][PERSON_NAME], [GEOGRAPHIC_DATA], [GEOGRAPHIC_DATA] / …"
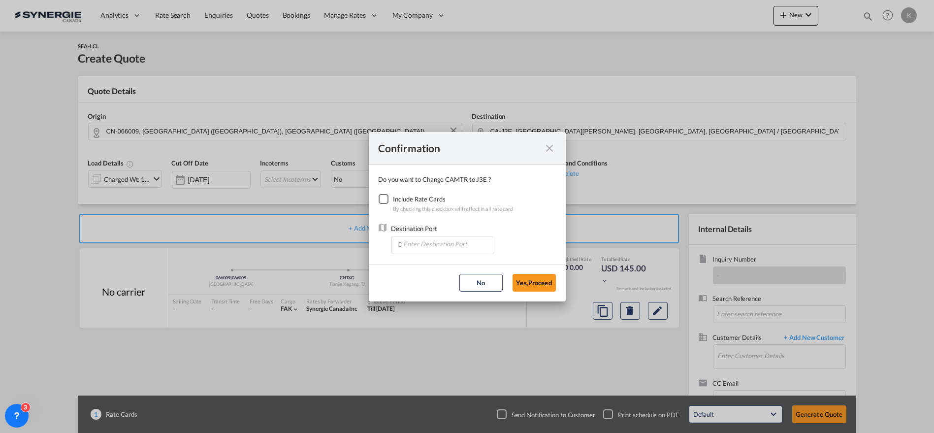
click at [378, 196] on div "Checkbox No Ink" at bounding box center [383, 199] width 10 height 10
click at [414, 244] on input "Enter Destination Port" at bounding box center [444, 244] width 97 height 15
click at [437, 267] on span "CAMTR, [GEOGRAPHIC_DATA], [GEOGRAPHIC_DATA], [GEOGRAPHIC_DATA], [GEOGRAPHIC_DAT…" at bounding box center [596, 265] width 386 height 8
type input "CAMTR, [GEOGRAPHIC_DATA], [GEOGRAPHIC_DATA], [GEOGRAPHIC_DATA], [GEOGRAPHIC_DAT…"
click at [545, 278] on button "Yes,Proceed" at bounding box center [533, 283] width 43 height 18
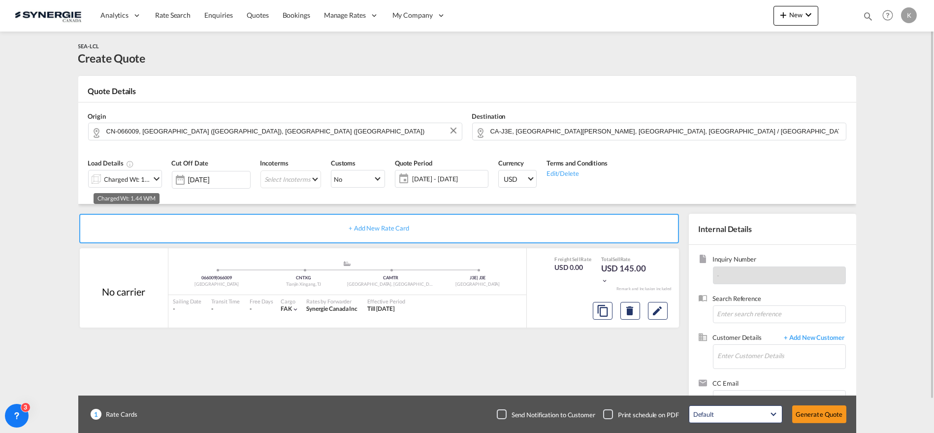
click at [143, 174] on div "Charged Wt: 1.44 W/M" at bounding box center [127, 179] width 46 height 14
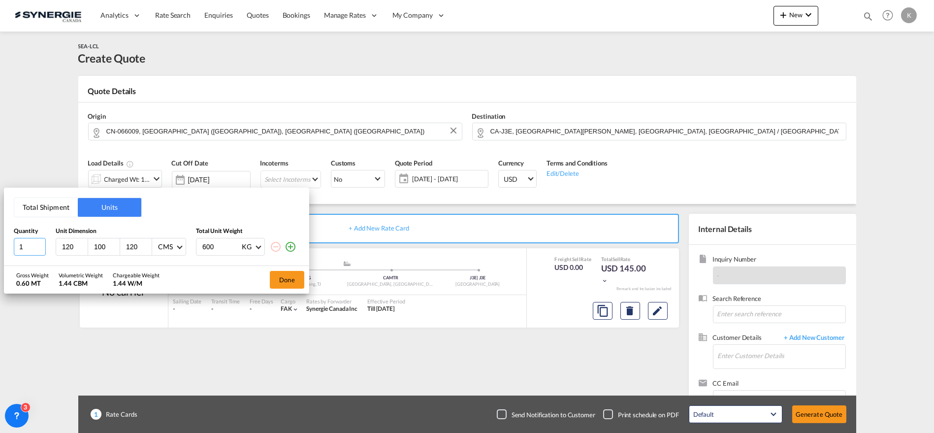
click at [30, 247] on input "1" at bounding box center [30, 247] width 32 height 18
type input "200"
type input "99"
type input "86"
type input "786"
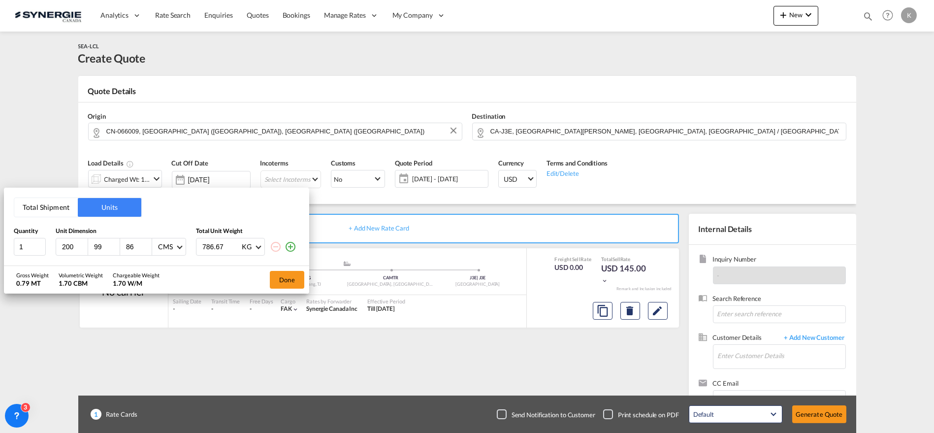
type input "786.67"
click at [288, 245] on md-icon "icon-plus-circle-outline" at bounding box center [290, 247] width 12 height 12
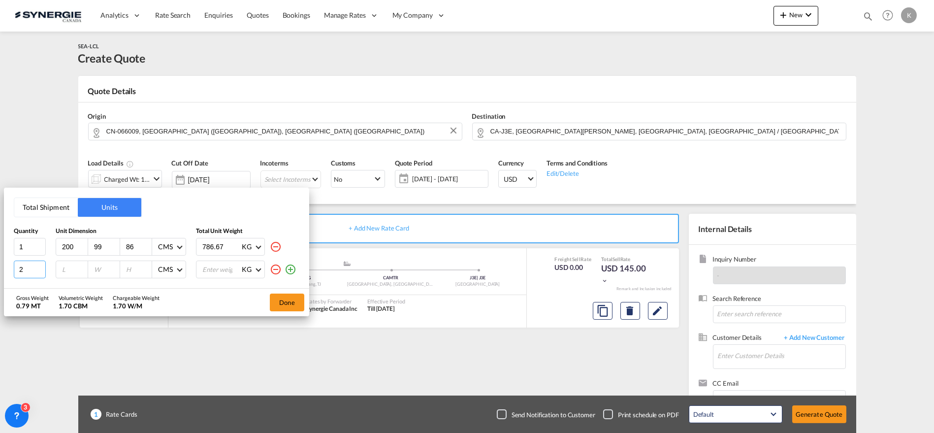
type input "2"
click at [41, 268] on input "2" at bounding box center [30, 269] width 32 height 18
click at [62, 267] on input "number" at bounding box center [74, 269] width 27 height 9
type input "200"
type input "8"
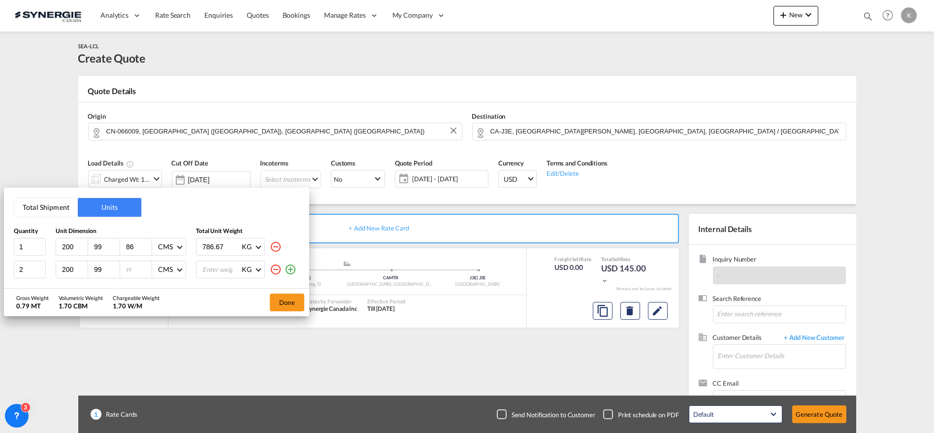
type input "99"
type input "102"
type input "786"
type input "786.67"
click at [284, 306] on button "Done" at bounding box center [287, 302] width 34 height 18
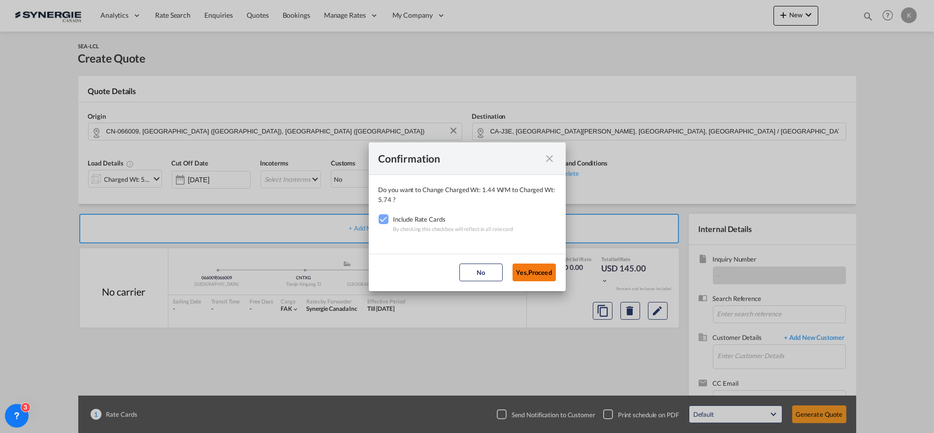
click at [545, 273] on button "Yes,Proceed" at bounding box center [533, 272] width 43 height 18
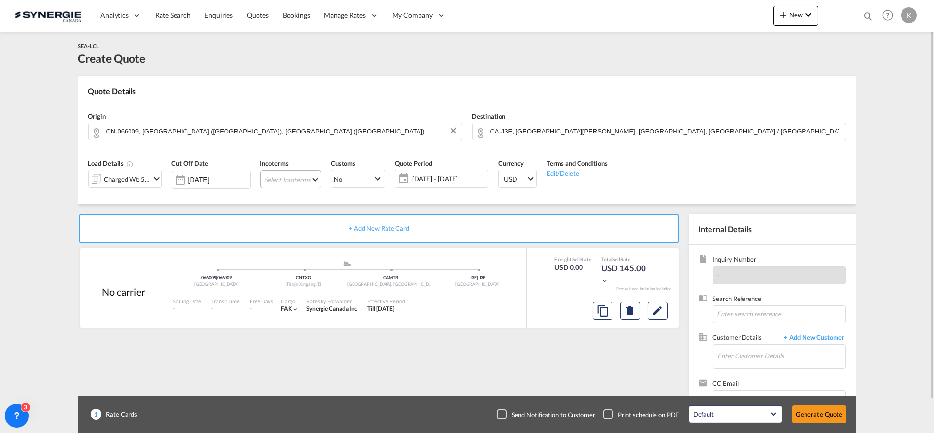
click at [294, 172] on md-select "Select Incoterms CFR - import Cost and Freight CPT - import Carrier Paid to CFR…" at bounding box center [290, 179] width 61 height 18
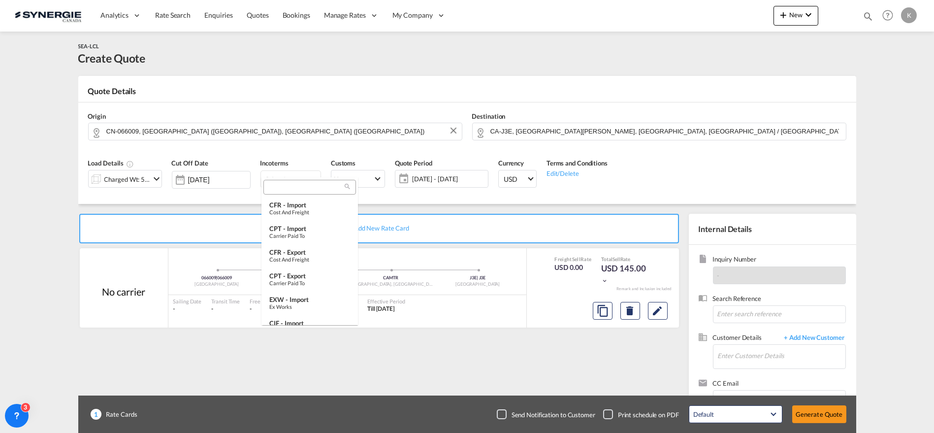
click at [291, 187] on input "search" at bounding box center [305, 187] width 79 height 9
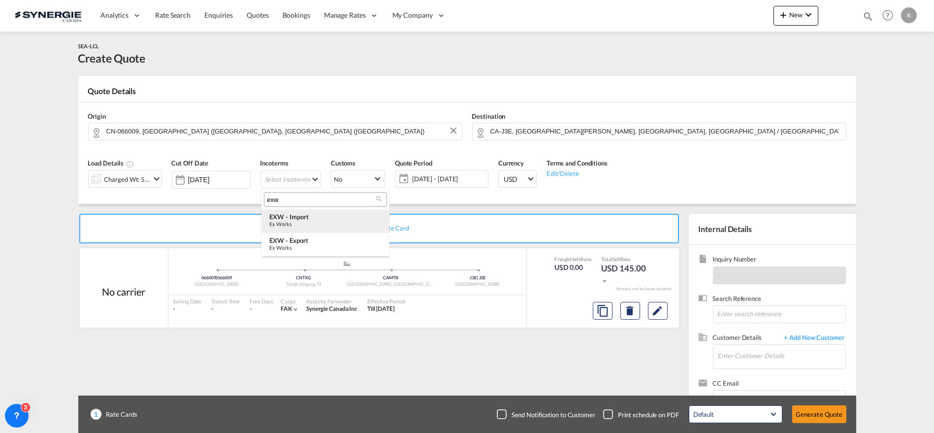
type input "exw"
click at [305, 220] on div "EXW - import" at bounding box center [325, 217] width 112 height 8
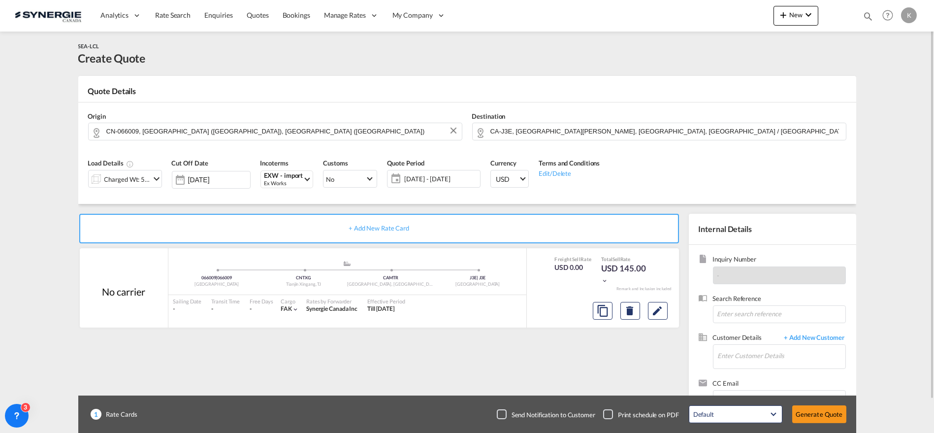
click at [414, 178] on span "[DATE] - [DATE]" at bounding box center [440, 178] width 73 height 9
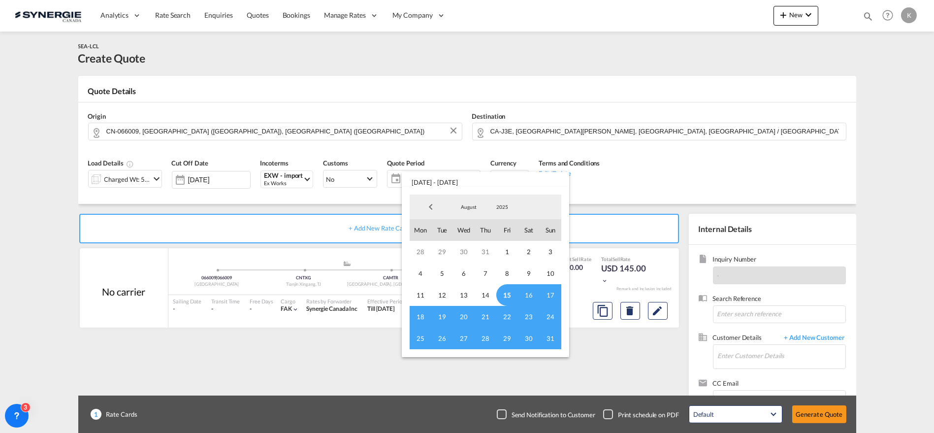
click at [508, 293] on span "15" at bounding box center [507, 295] width 22 height 22
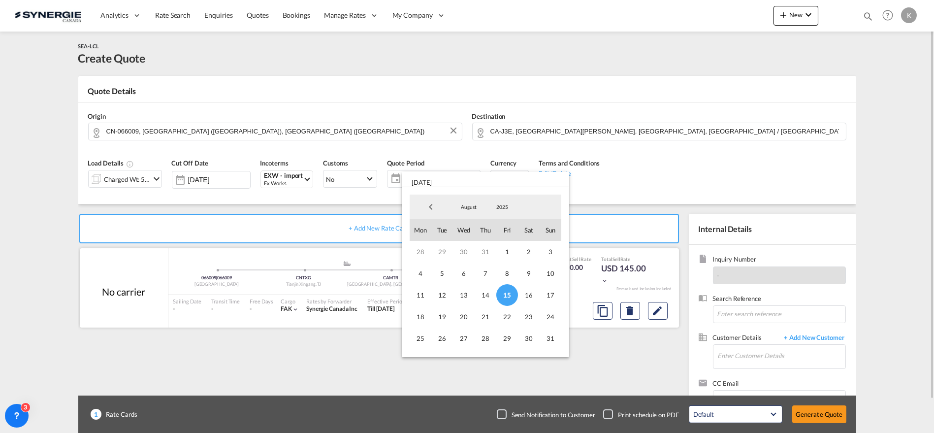
drag, startPoint x: 554, startPoint y: 335, endPoint x: 515, endPoint y: 322, distance: 40.9
click at [553, 335] on span "31" at bounding box center [550, 338] width 22 height 22
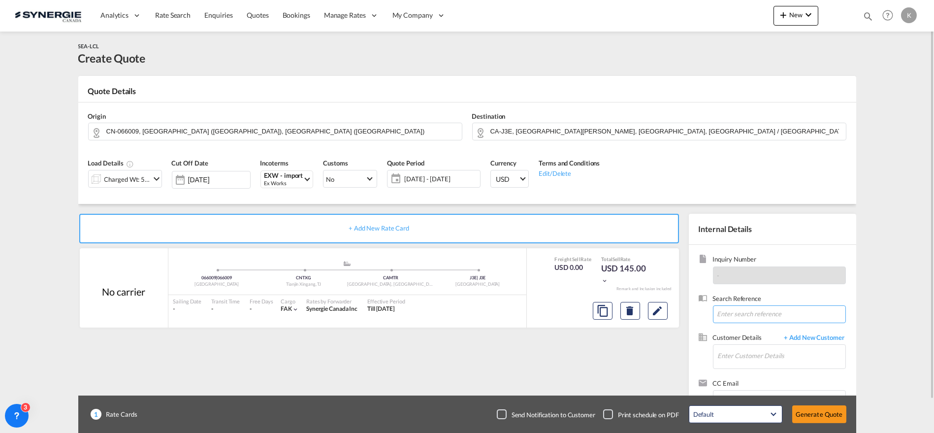
click at [743, 314] on input at bounding box center [779, 314] width 133 height 18
paste input "URGENT - Novatech - LCL Price Request - Departure from [GEOGRAPHIC_DATA] - 2360…"
type input "URGENT - Novatech - LCL Price Request - Departure from [GEOGRAPHIC_DATA] - 2360…"
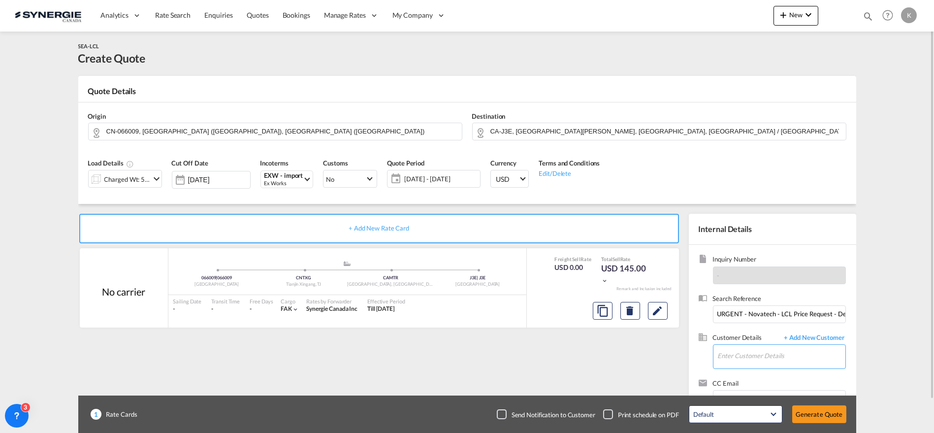
click at [755, 355] on input "Enter Customer Details" at bounding box center [780, 355] width 127 height 22
paste input "[PERSON_NAME][EMAIL_ADDRESS][PERSON_NAME][DOMAIN_NAME]"
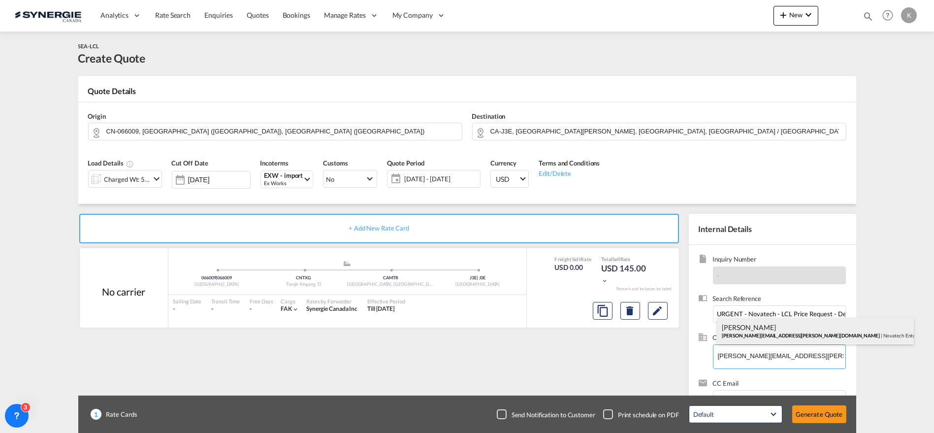
click at [739, 333] on div "[PERSON_NAME] [PERSON_NAME][EMAIL_ADDRESS][PERSON_NAME][DOMAIN_NAME] | Novatech…" at bounding box center [814, 330] width 197 height 27
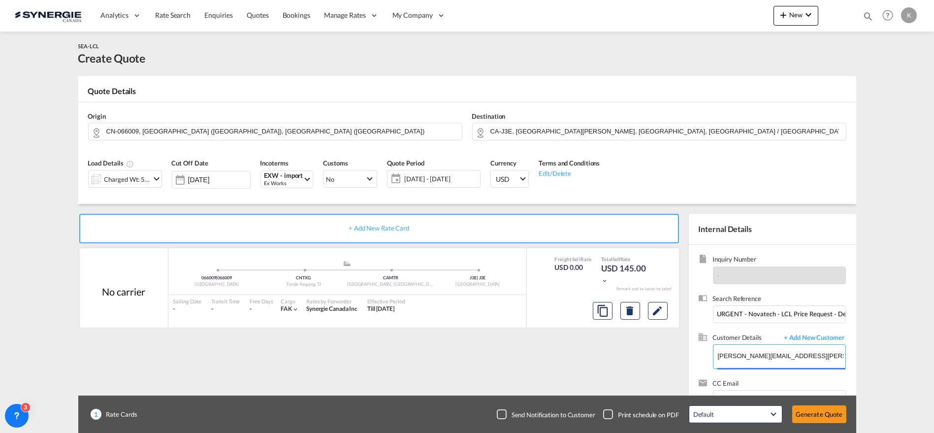
type input "Novatech Entry Doors LLC, [PERSON_NAME], [PERSON_NAME][EMAIL_ADDRESS][PERSON_NA…"
click at [656, 313] on md-icon "Edit" at bounding box center [658, 311] width 12 height 12
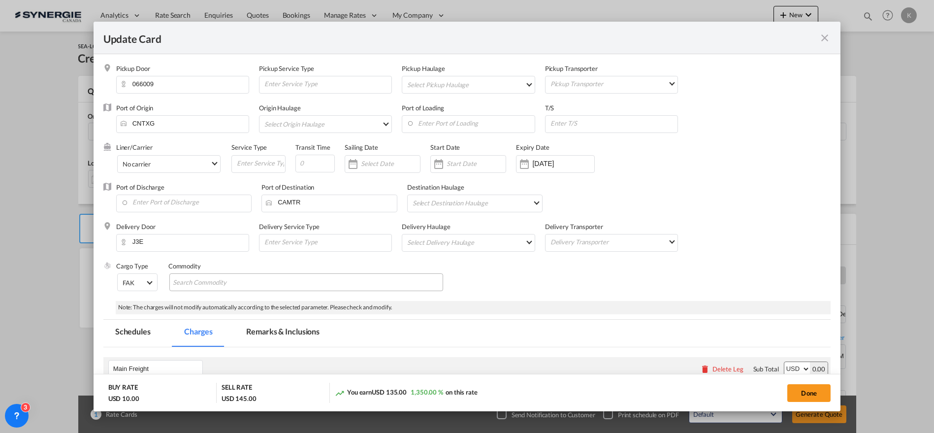
select select "per_w/m"
select select "flat"
select select "per_hbl"
select select "per_w/m"
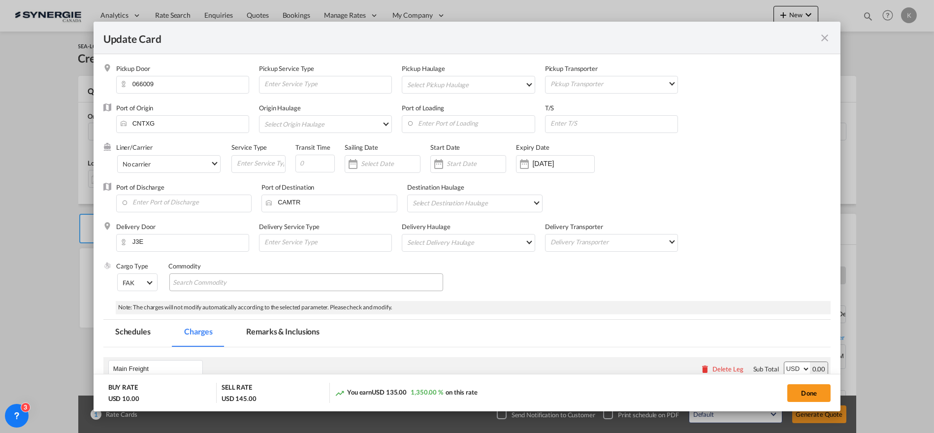
select select "per_bl"
select select "flat"
select select "per_bl"
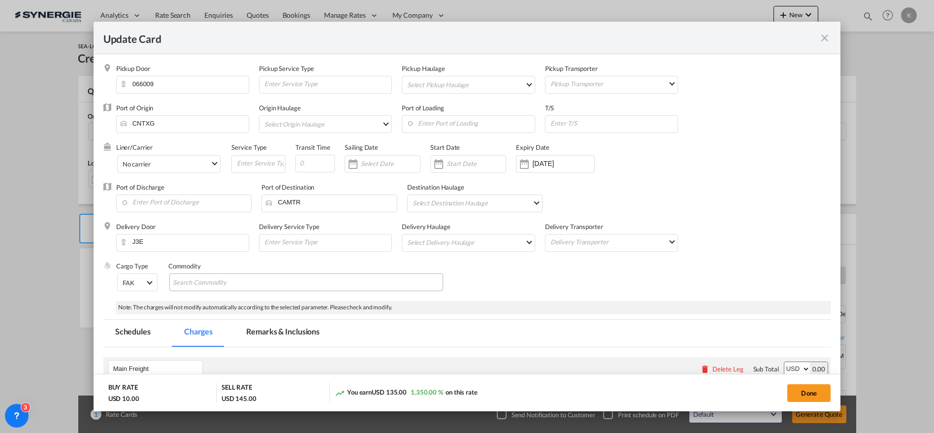
select select "per_bl"
select select "per_shipment"
click at [271, 279] on md-chips-wrap "Chips container with autocompletion. Enter the text area, type text to search, …" at bounding box center [306, 282] width 274 height 18
paste input "Type of Goods: BBG"
type input "Type of Goods: BBG"
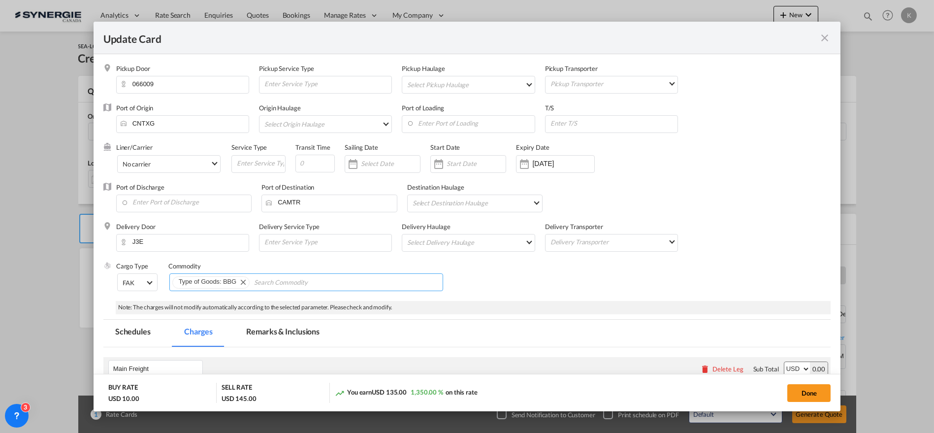
click at [301, 280] on input "Chips input." at bounding box center [299, 283] width 90 height 16
paste input "1175559"
type input "1175559"
drag, startPoint x: 289, startPoint y: 327, endPoint x: 364, endPoint y: 345, distance: 77.1
click at [289, 327] on md-tab-item "Remarks & Inclusions" at bounding box center [282, 332] width 97 height 27
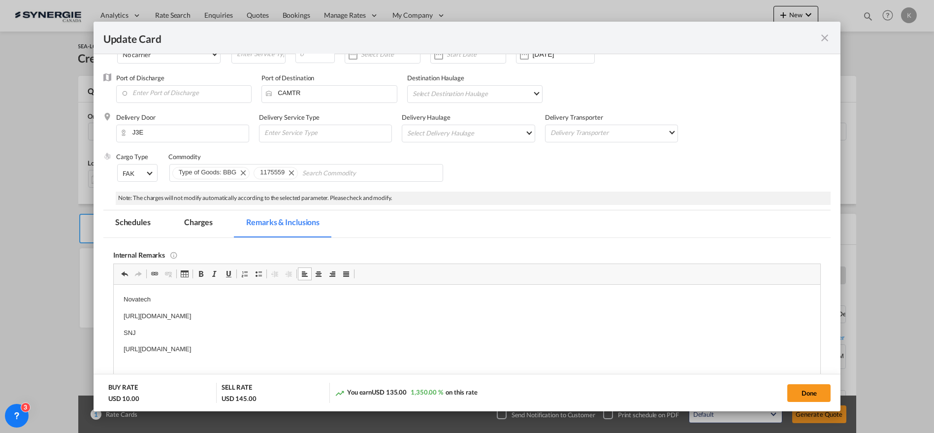
click at [207, 220] on md-tab-item "Charges" at bounding box center [198, 223] width 52 height 27
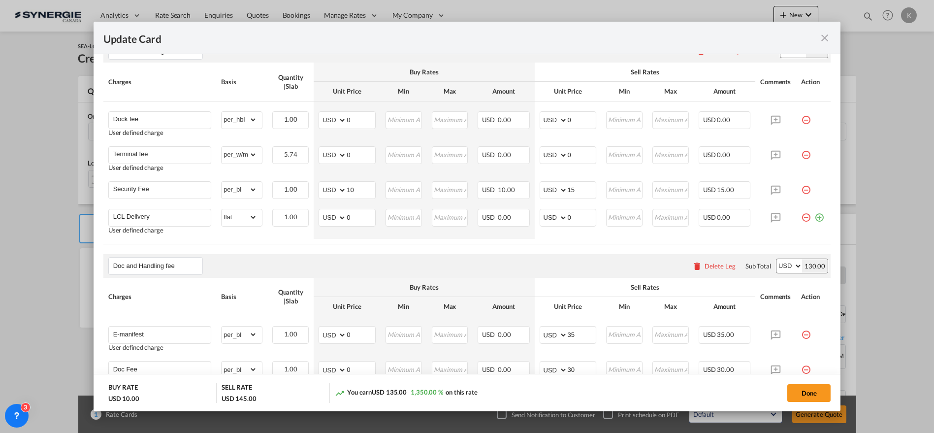
scroll to position [575, 0]
click at [327, 212] on select "AED AFN ALL AMD ANG AOA ARS AUD AWG AZN BAM BBD BDT BGN BHD BIF BMD BND [PERSON…" at bounding box center [333, 215] width 26 height 14
select select "string:CAD"
click at [320, 208] on select "AED AFN ALL AMD ANG AOA ARS AUD AWG AZN BAM BBD BDT BGN BHD BIF BMD BND [PERSON…" at bounding box center [333, 215] width 26 height 14
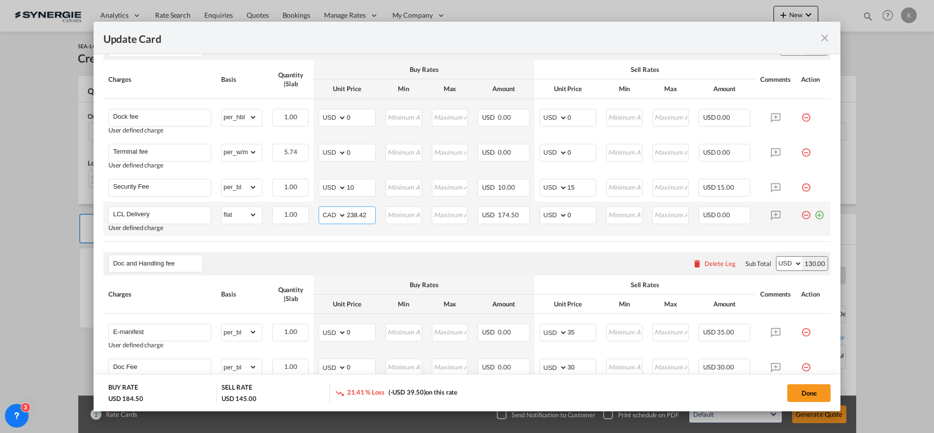
type input "238.42"
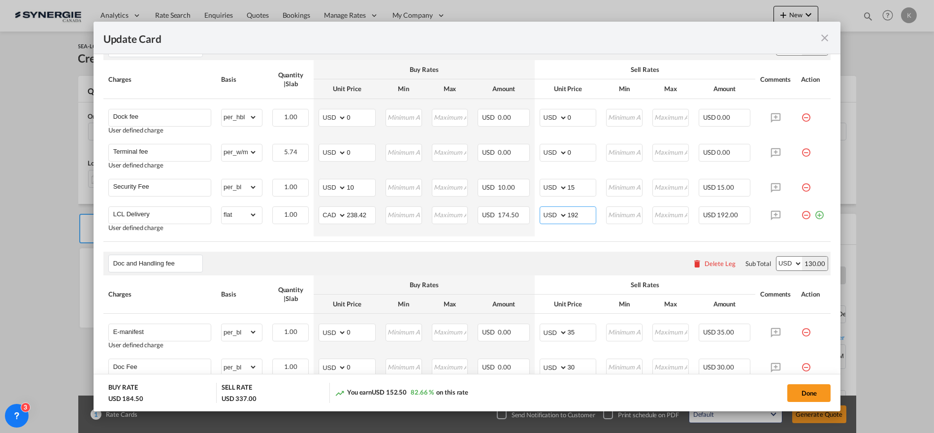
type input "192"
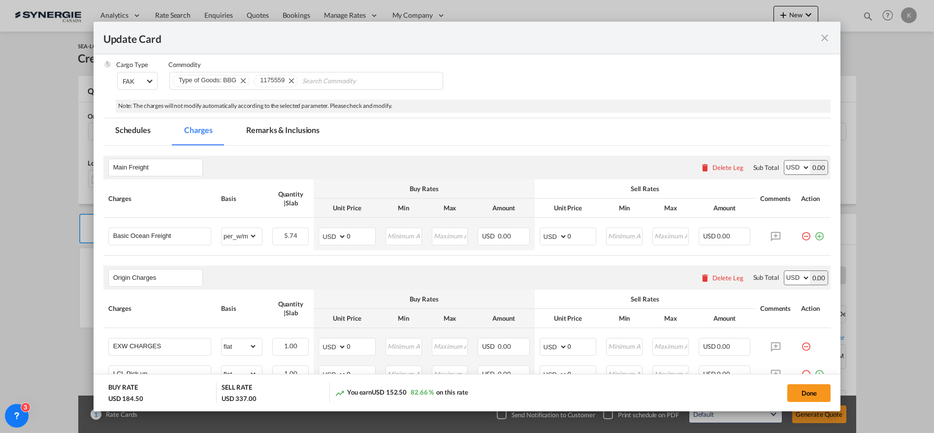
scroll to position [171, 0]
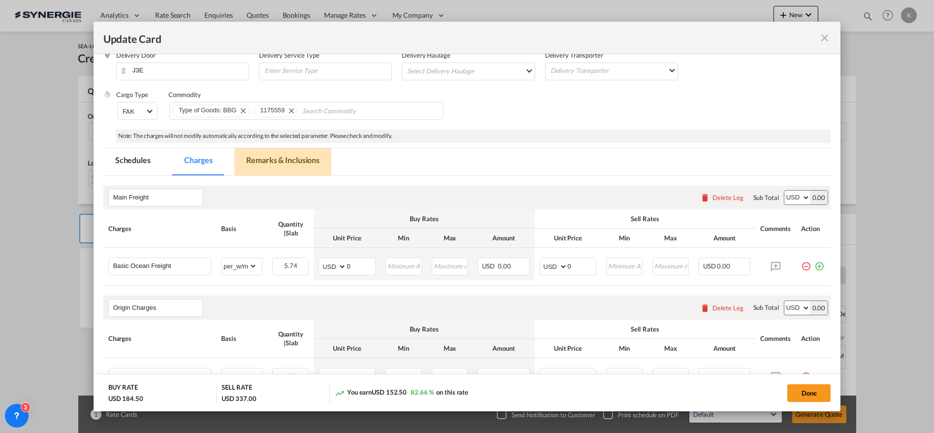
click at [276, 165] on md-tab-item "Remarks & Inclusions" at bounding box center [282, 161] width 97 height 27
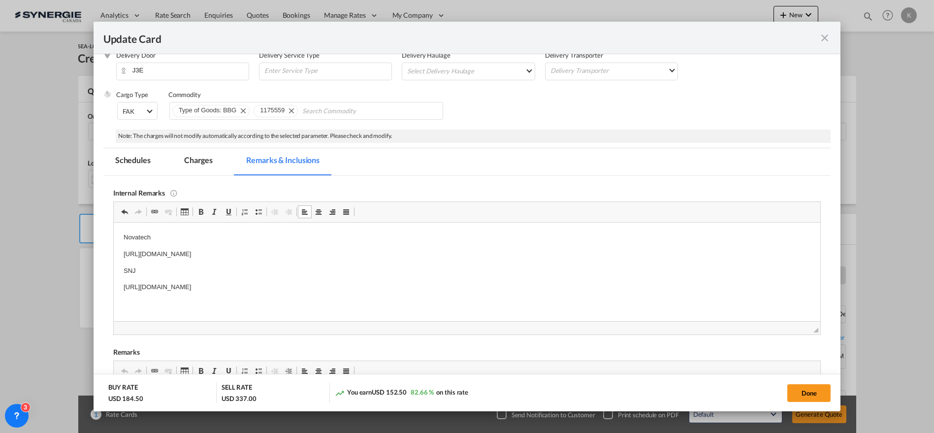
click at [399, 285] on p "[URL][DOMAIN_NAME]" at bounding box center [466, 286] width 687 height 10
click at [135, 303] on p "ADShttps://[DOMAIN_NAME][URL]" at bounding box center [466, 303] width 687 height 10
click at [202, 159] on md-tab-item "Charges" at bounding box center [198, 161] width 52 height 27
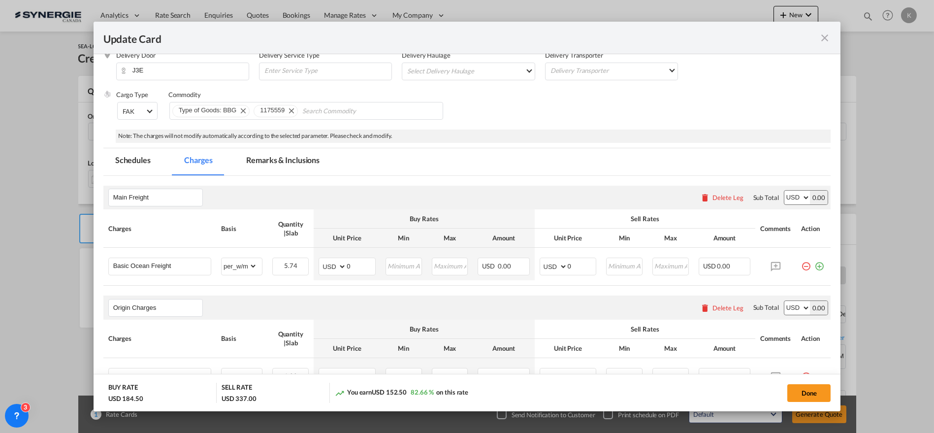
scroll to position [62, 0]
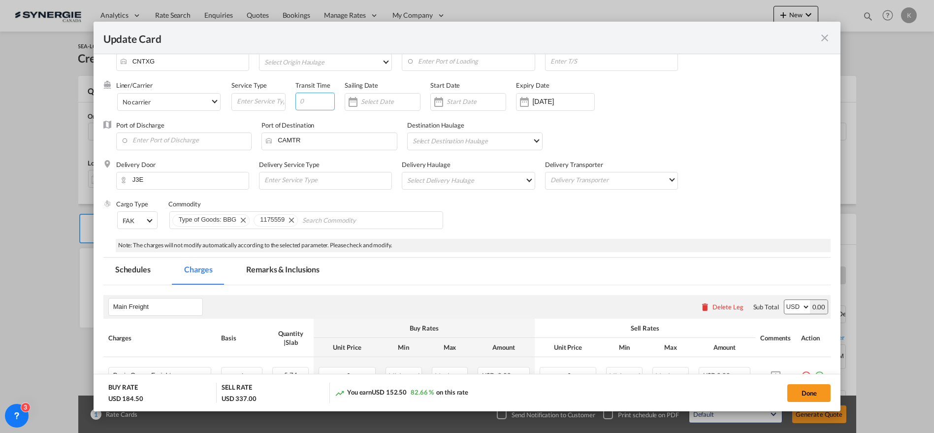
click at [319, 99] on input "Update Card Pickup ..." at bounding box center [314, 102] width 39 height 18
type input "40"
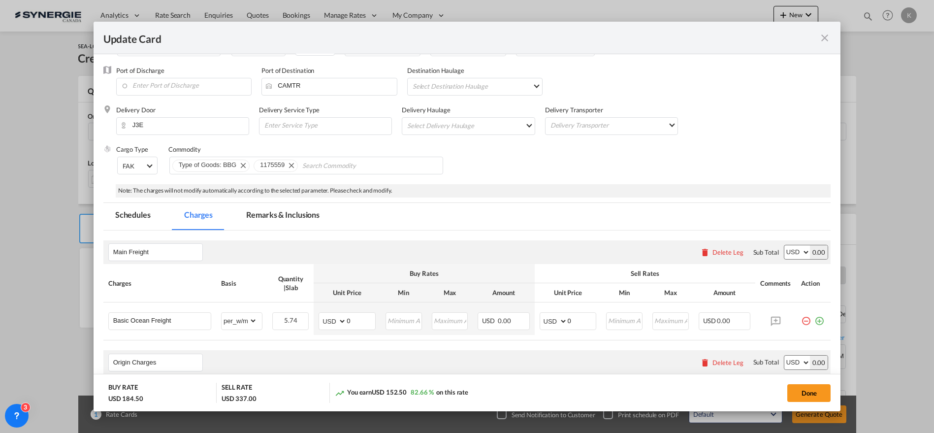
scroll to position [0, 0]
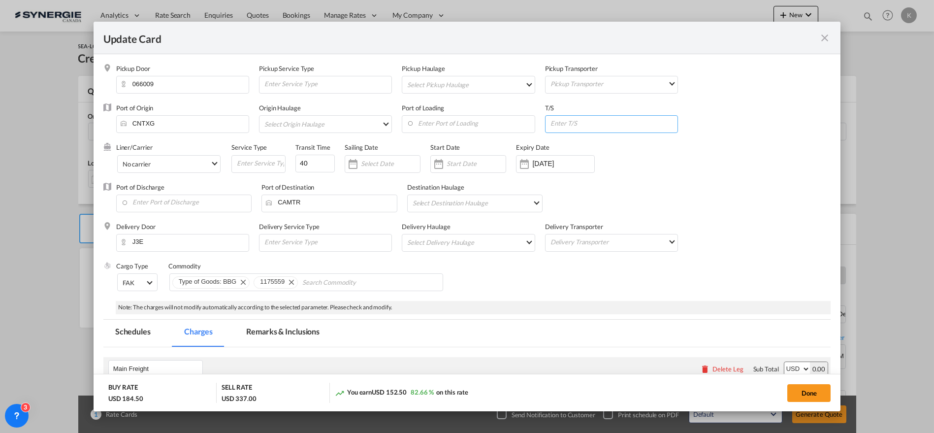
click at [581, 123] on input "Update Card Pickup ..." at bounding box center [613, 123] width 128 height 15
paste input "Routing BUSAN/VAN"
type input "Routing BUSAN/VAN"
click at [538, 158] on div "[DATE]" at bounding box center [555, 164] width 79 height 18
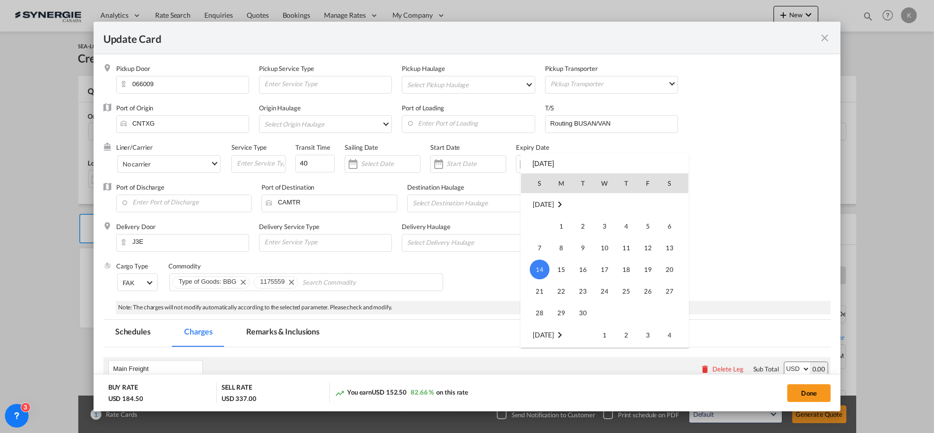
scroll to position [227817, 0]
click at [544, 311] on span "31" at bounding box center [539, 313] width 20 height 20
type input "[DATE]"
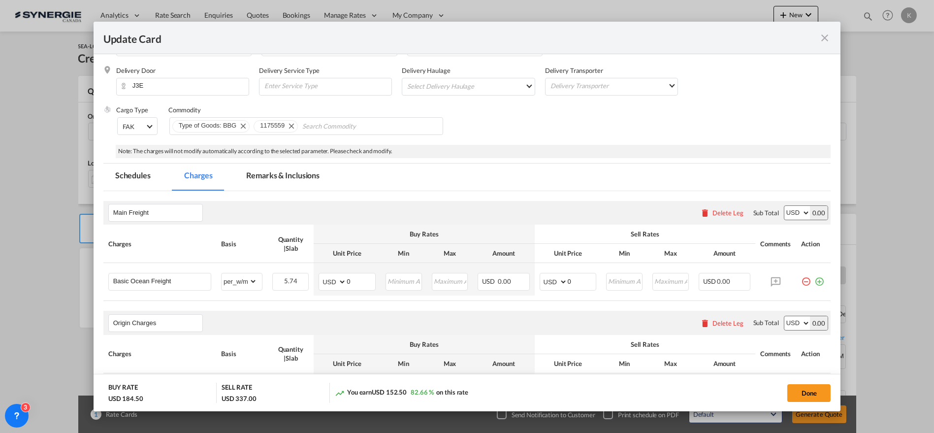
scroll to position [164, 0]
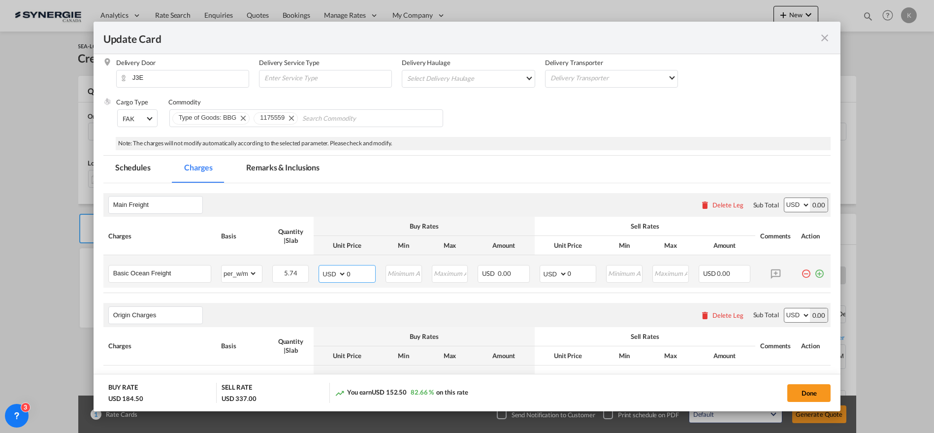
drag, startPoint x: 338, startPoint y: 271, endPoint x: 320, endPoint y: 271, distance: 17.7
click at [321, 271] on md-input-container "AED AFN ALL AMD ANG AOA ARS AUD AWG AZN BAM BBD BDT BGN BHD BIF BMD BND [PERSON…" at bounding box center [346, 274] width 57 height 18
type input "30"
type input "45"
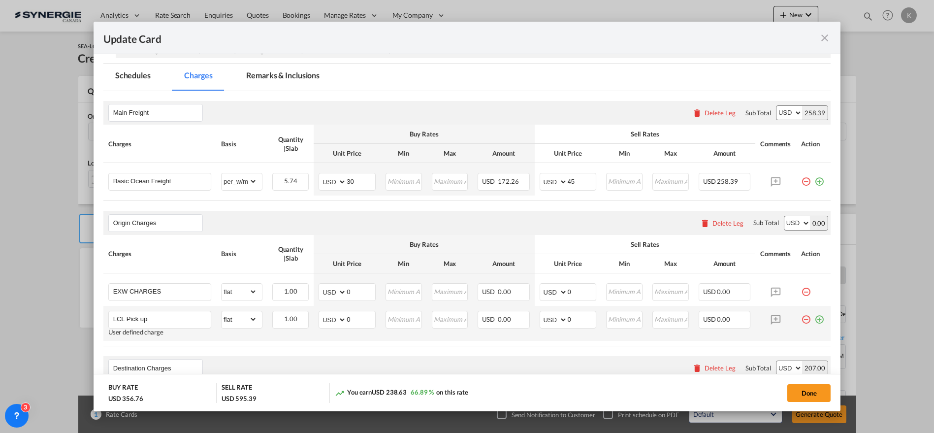
scroll to position [273, 0]
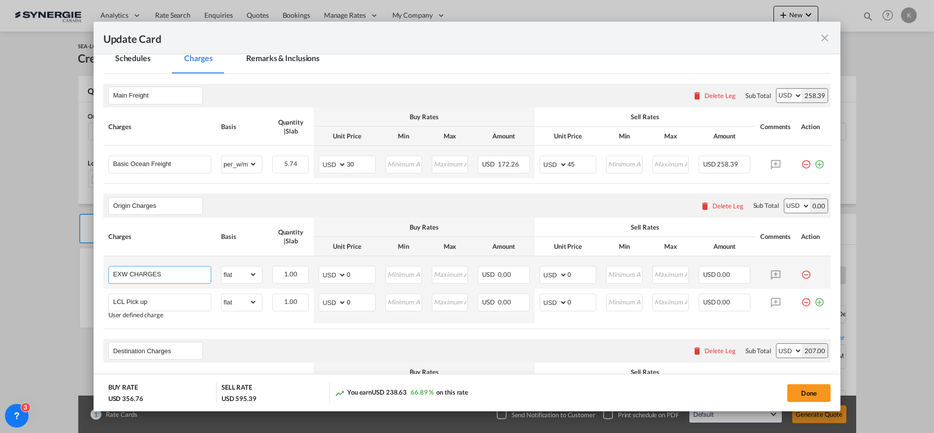
click at [155, 272] on input "EXW CHARGES" at bounding box center [161, 273] width 97 height 15
paste input "Port Charge+LS"
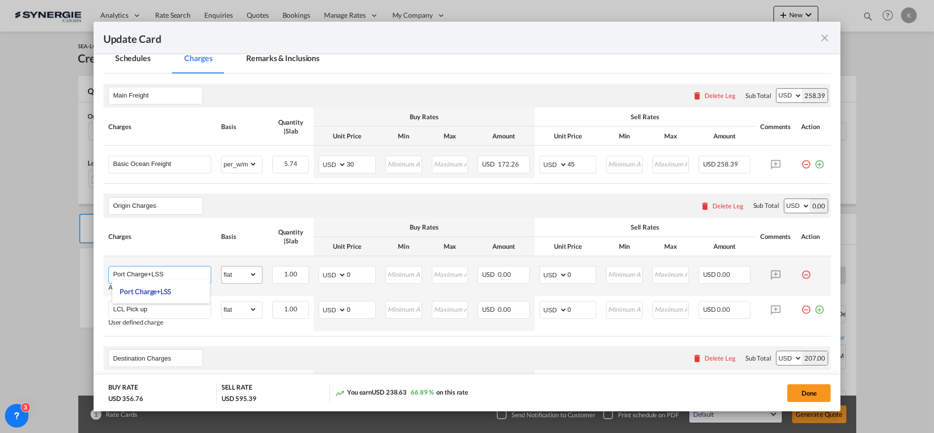
type input "Port Charge+LSS"
click at [247, 275] on select "gross_weight volumetric_weight per_shipment per_bl per_km per_hawb per_kg flat …" at bounding box center [238, 274] width 35 height 16
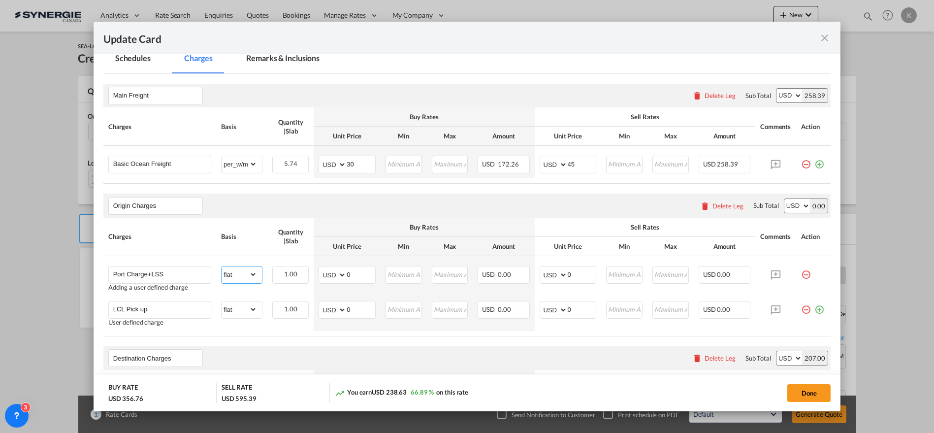
select select "per_cbm"
click at [221, 266] on select "gross_weight volumetric_weight per_shipment per_bl per_km per_hawb per_kg flat …" at bounding box center [238, 274] width 35 height 16
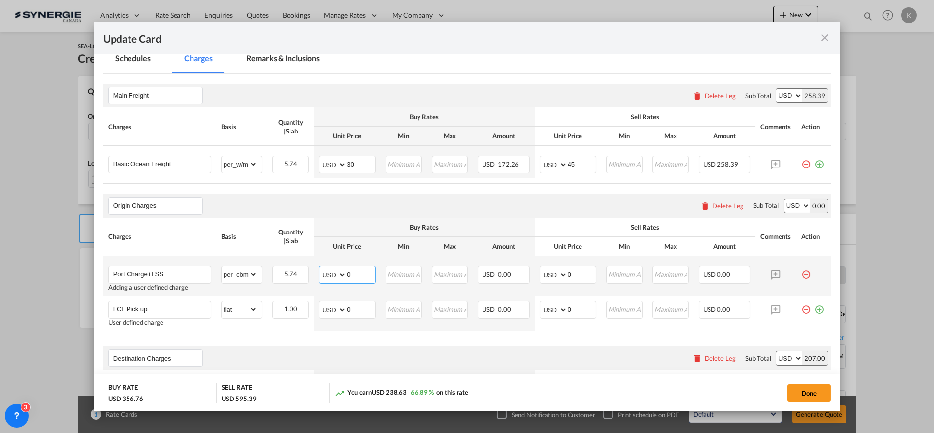
drag, startPoint x: 352, startPoint y: 276, endPoint x: 335, endPoint y: 276, distance: 17.2
click at [335, 276] on md-input-container "AED AFN ALL AMD ANG AOA ARS AUD AWG AZN BAM BBD BDT BGN BHD BIF BMD BND [PERSON…" at bounding box center [346, 275] width 57 height 18
type input "18"
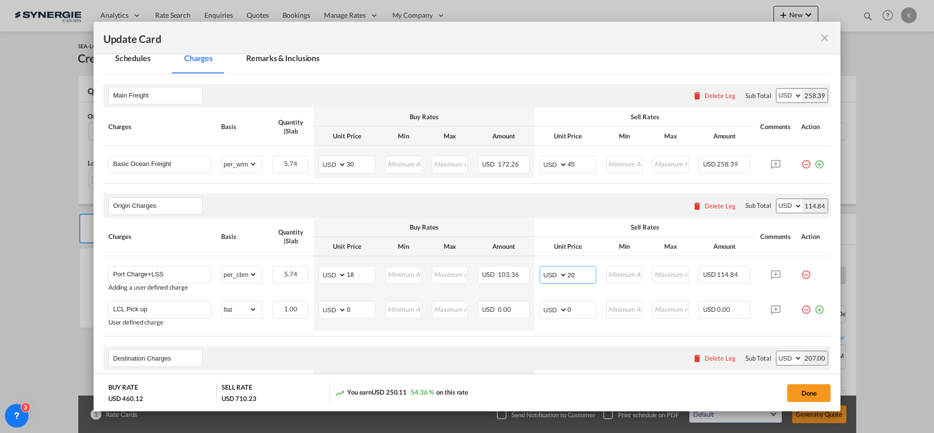
type input "20"
click at [163, 308] on input "LCL Pick up" at bounding box center [161, 308] width 97 height 15
paste input "Document"
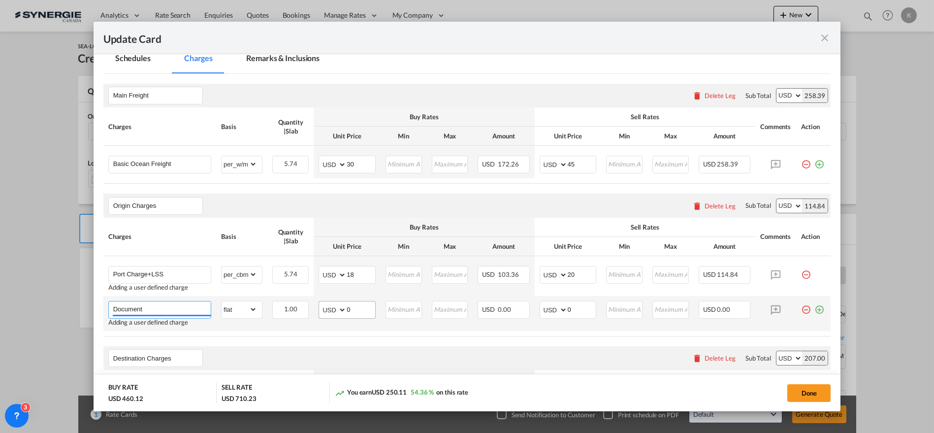
type input "Document"
click at [329, 309] on select "AED AFN ALL AMD ANG AOA ARS AUD AWG AZN BAM BBD BDT BGN BHD BIF BMD BND [PERSON…" at bounding box center [333, 310] width 26 height 14
drag, startPoint x: 351, startPoint y: 306, endPoint x: 335, endPoint y: 322, distance: 23.3
click at [337, 306] on md-input-container "AED AFN ALL AMD ANG AOA ARS AUD AWG AZN BAM BBD BDT BGN BHD BIF BMD BND [PERSON…" at bounding box center [346, 310] width 57 height 18
type input "30"
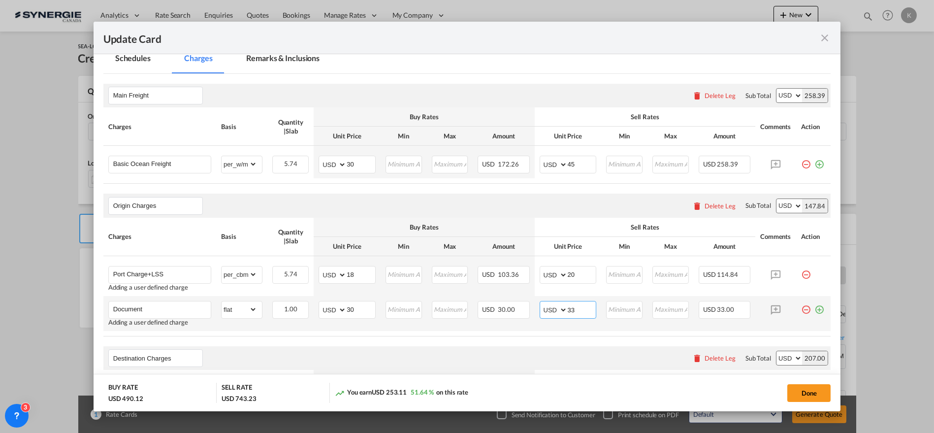
type input "33"
click at [814, 308] on md-icon "icon-plus-circle-outline green-400-fg" at bounding box center [819, 306] width 10 height 10
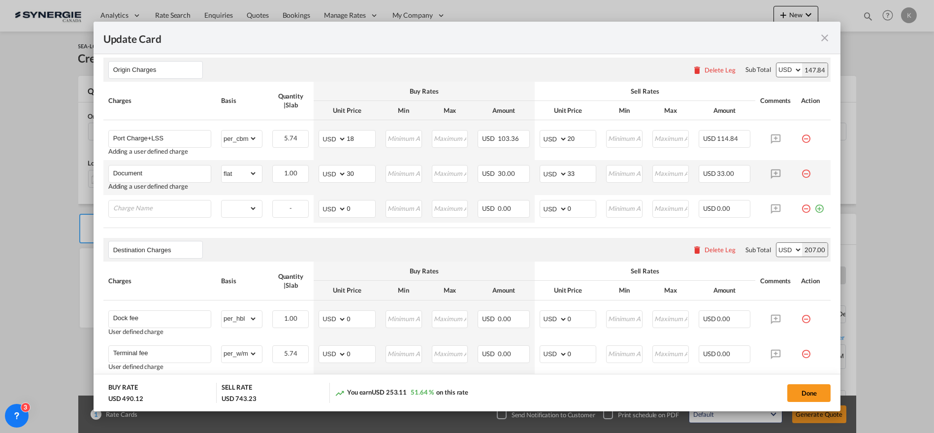
scroll to position [442, 0]
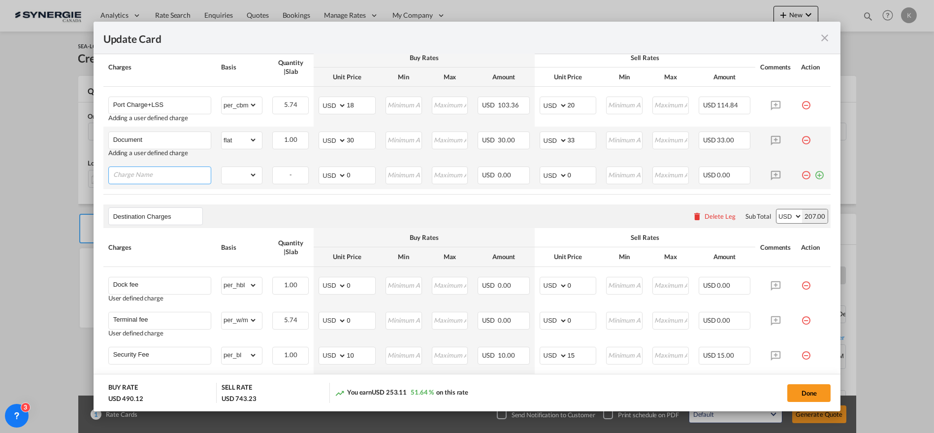
click at [175, 178] on input "Charge Name" at bounding box center [161, 174] width 97 height 15
paste input "Custom clearance"
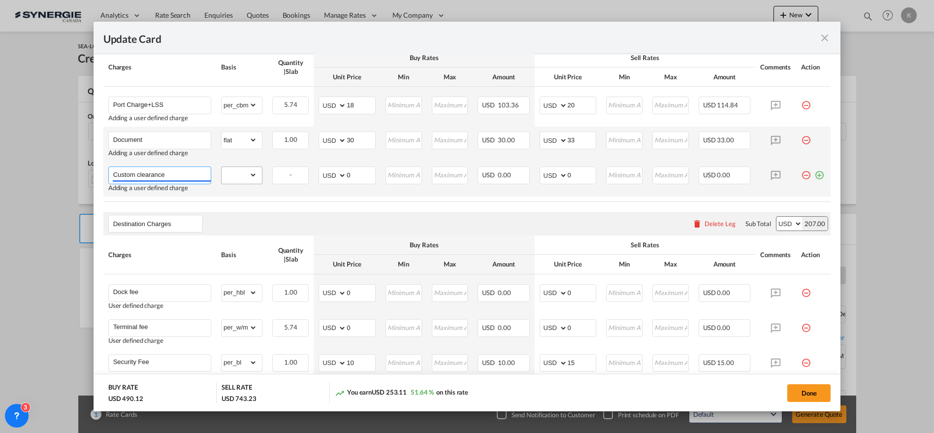
type input "Custom clearance"
click at [252, 170] on select "gross_weight volumetric_weight per_shipment per_bl per_km per_hawb per_kg flat …" at bounding box center [238, 175] width 35 height 16
select select "per_bl"
click at [221, 167] on select "gross_weight volumetric_weight per_shipment per_bl per_km per_hawb per_kg flat …" at bounding box center [238, 175] width 35 height 16
drag, startPoint x: 360, startPoint y: 176, endPoint x: 337, endPoint y: 173, distance: 22.8
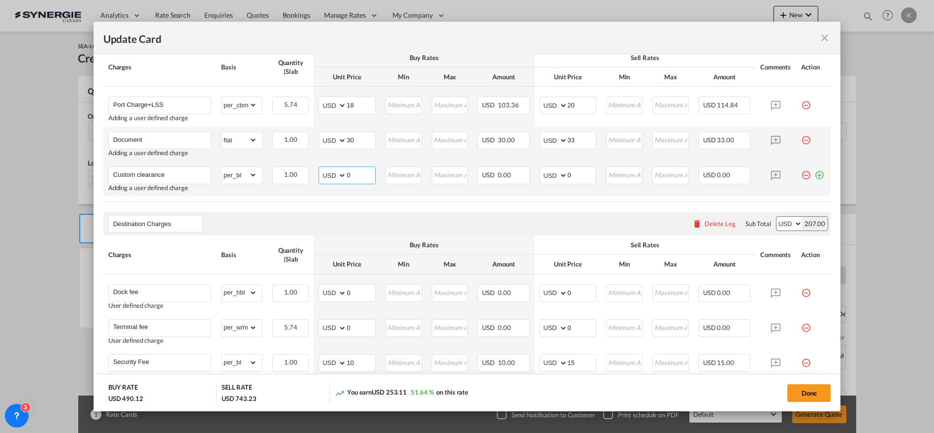
click at [337, 173] on md-input-container "AED AFN ALL AMD ANG AOA ARS AUD AWG AZN BAM BBD BDT BGN BHD BIF BMD BND [PERSON…" at bounding box center [346, 175] width 57 height 18
type input "25"
type input "28"
click at [177, 172] on input "Custom clearance" at bounding box center [161, 174] width 97 height 15
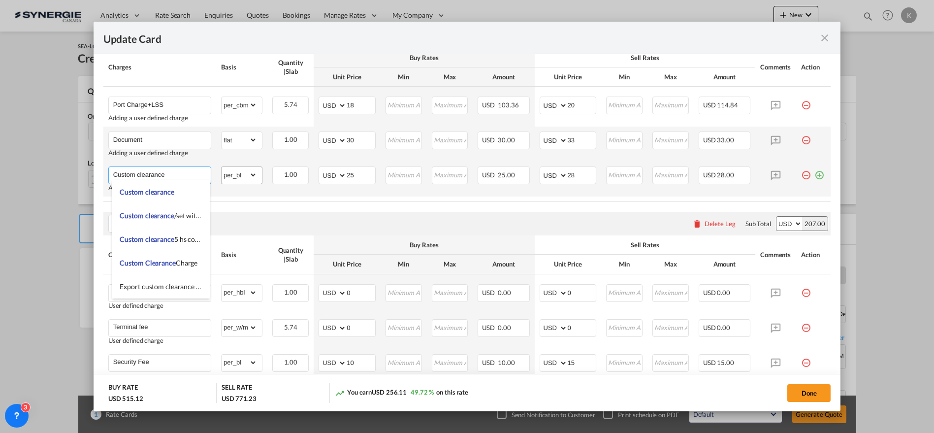
paste input "SET(5HS CODE)"
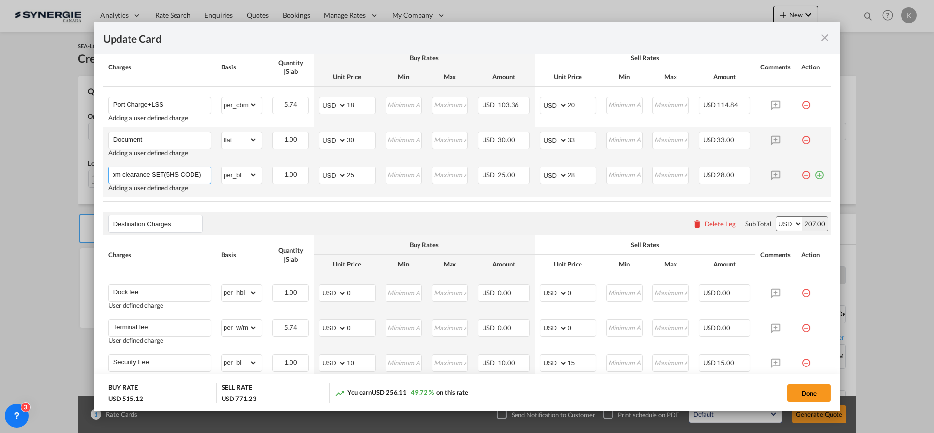
type input "Custom clearance SET(5HS CODE)"
click at [814, 174] on md-icon "icon-plus-circle-outline green-400-fg" at bounding box center [819, 171] width 10 height 10
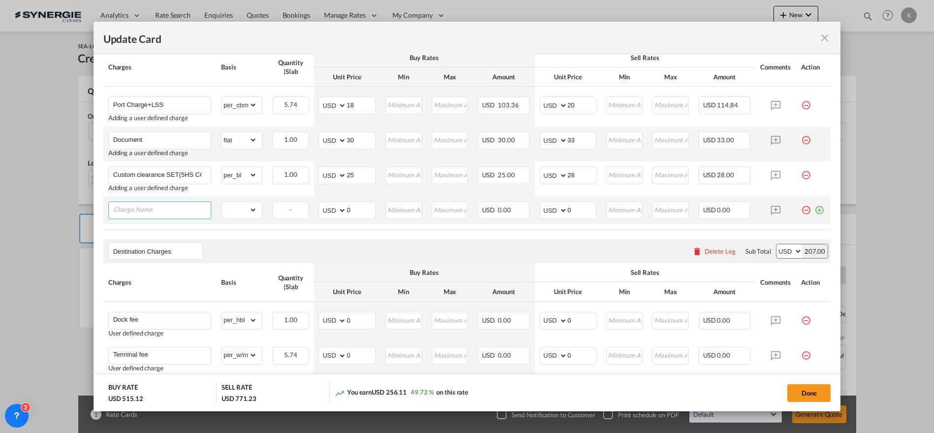
click at [146, 204] on input "Charge Name" at bounding box center [161, 209] width 97 height 15
paste input "Handling"
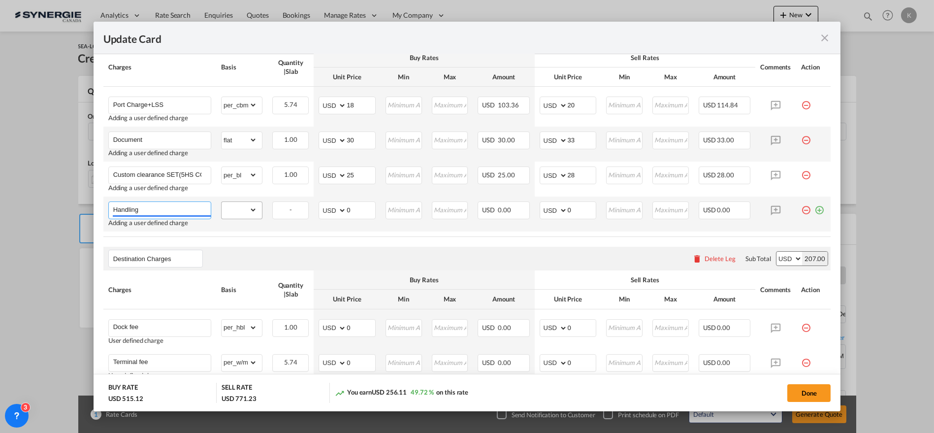
type input "Handling"
click at [242, 209] on select "gross_weight volumetric_weight per_shipment per_bl per_km per_hawb per_kg flat …" at bounding box center [238, 210] width 35 height 16
select select "per_bl"
click at [221, 202] on select "gross_weight volumetric_weight per_shipment per_bl per_km per_hawb per_kg flat …" at bounding box center [238, 210] width 35 height 16
drag, startPoint x: 349, startPoint y: 208, endPoint x: 327, endPoint y: 216, distance: 23.3
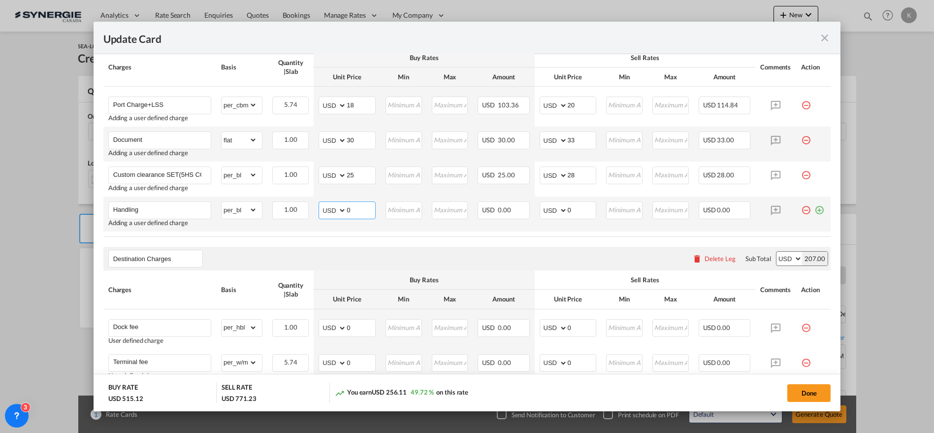
click at [328, 214] on md-input-container "AED AFN ALL AMD ANG AOA ARS AUD AWG AZN BAM BBD BDT BGN BHD BIF BMD BND [PERSON…" at bounding box center [346, 210] width 57 height 18
type input "25"
type input "28"
click at [814, 207] on md-icon "icon-plus-circle-outline green-400-fg" at bounding box center [819, 206] width 10 height 10
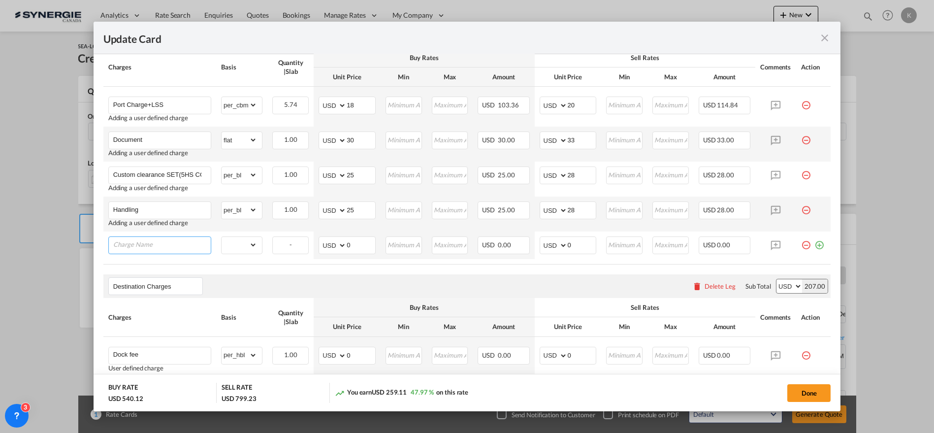
click at [145, 243] on input "Charge Name" at bounding box center [161, 244] width 97 height 15
paste input "ACI"
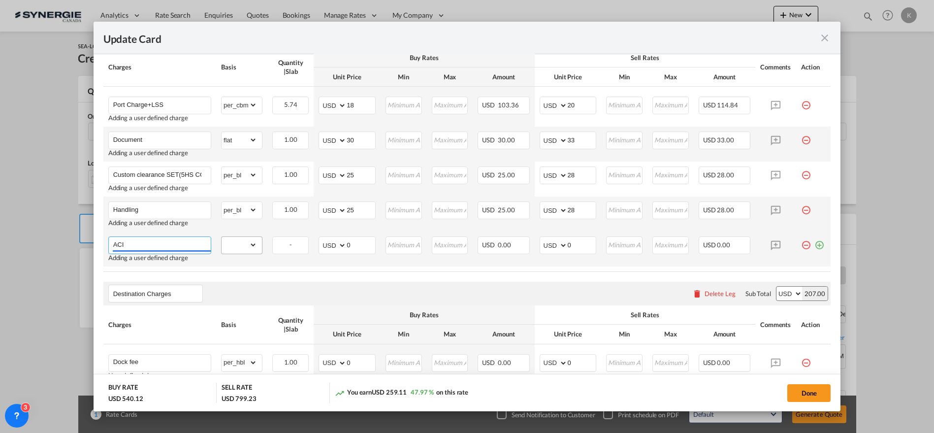
type input "ACI"
click at [233, 242] on select "gross_weight volumetric_weight per_shipment per_bl per_km per_hawb per_kg flat …" at bounding box center [238, 245] width 35 height 16
select select "per_shipment"
click at [221, 237] on select "gross_weight volumetric_weight per_shipment per_bl per_km per_hawb per_kg flat …" at bounding box center [238, 245] width 35 height 16
drag, startPoint x: 349, startPoint y: 245, endPoint x: 335, endPoint y: 245, distance: 14.3
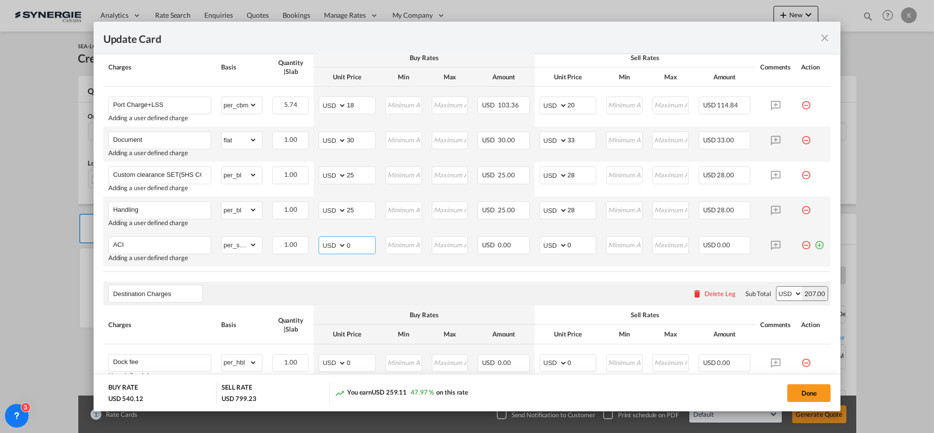
click at [335, 245] on md-input-container "AED AFN ALL AMD ANG AOA ARS AUD AWG AZN BAM BBD BDT BGN BHD BIF BMD BND [PERSON…" at bounding box center [346, 245] width 57 height 18
type input "35"
type input "39"
click at [814, 243] on md-icon "icon-plus-circle-outline green-400-fg" at bounding box center [819, 241] width 10 height 10
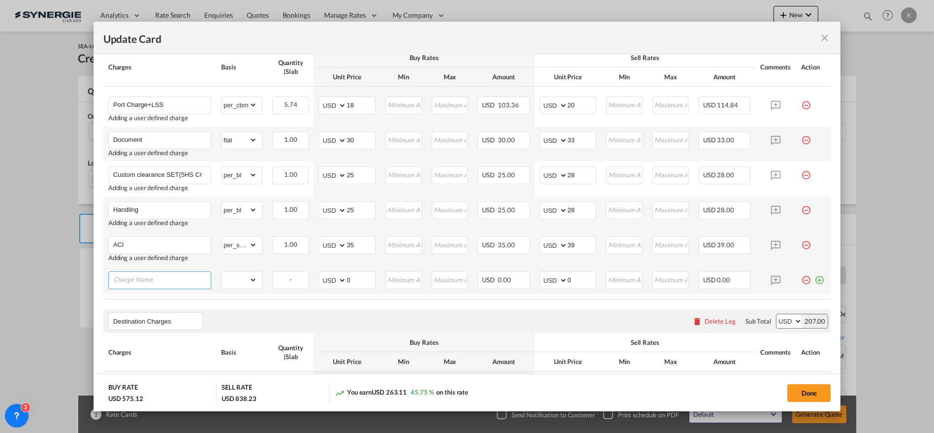
click at [156, 280] on input "Charge Name" at bounding box center [161, 279] width 97 height 15
paste input "UNLOADING"
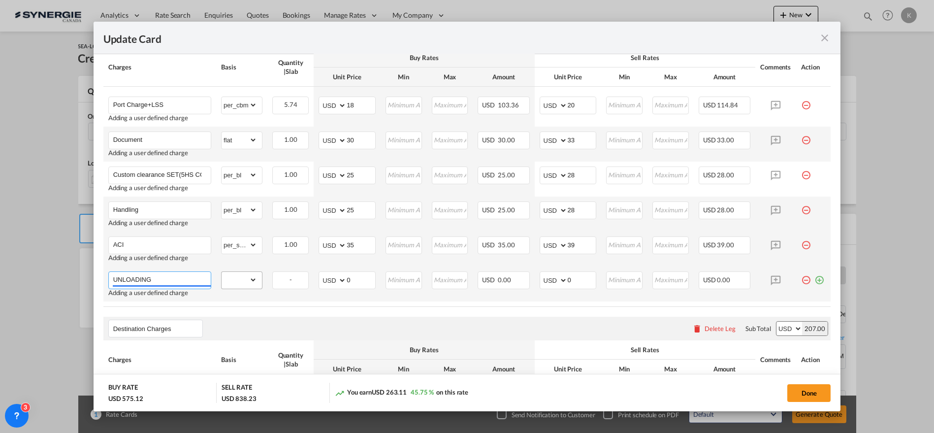
type input "UNLOADING"
click at [243, 280] on select "gross_weight volumetric_weight per_shipment per_bl per_km per_hawb per_kg flat …" at bounding box center [238, 280] width 35 height 16
select select "per_cbm"
click at [221, 272] on select "gross_weight volumetric_weight per_shipment per_bl per_km per_hawb per_kg flat …" at bounding box center [238, 280] width 35 height 16
drag, startPoint x: 341, startPoint y: 279, endPoint x: 329, endPoint y: 283, distance: 12.9
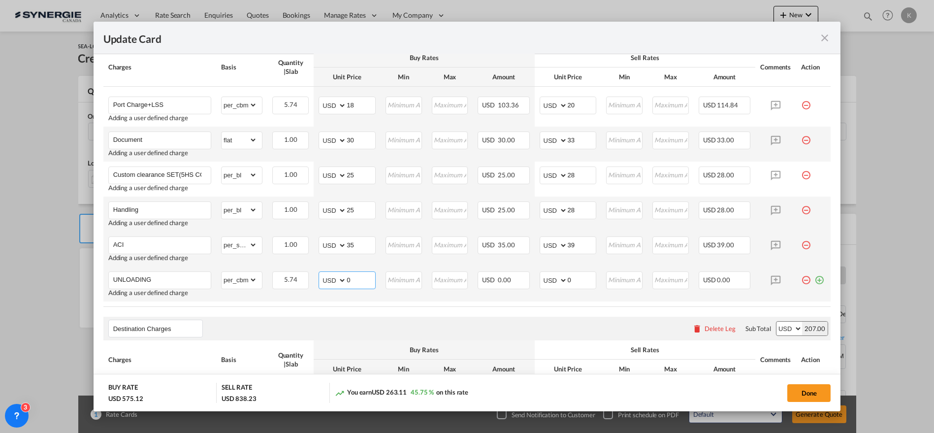
click at [328, 280] on md-input-container "AED AFN ALL AMD ANG AOA ARS AUD AWG AZN BAM BBD BDT BGN BHD BIF BMD BND [PERSON…" at bounding box center [346, 280] width 57 height 18
type input "5"
type input "6"
click at [814, 276] on md-icon "icon-plus-circle-outline green-400-fg" at bounding box center [819, 276] width 10 height 10
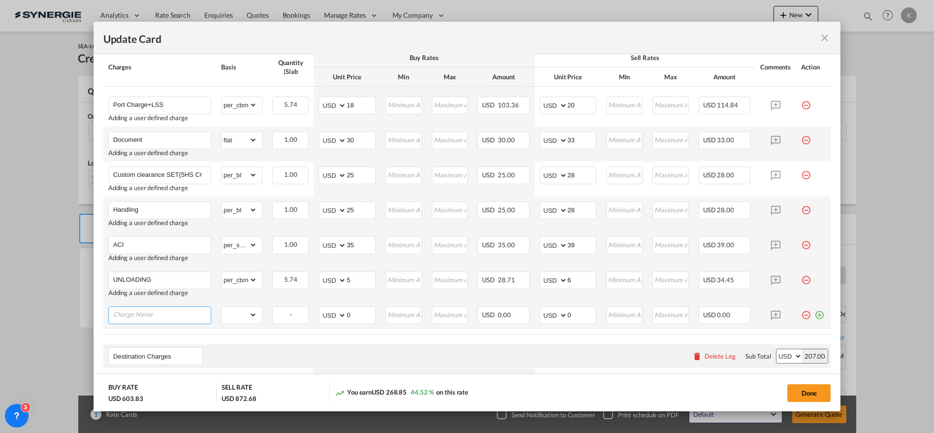
click at [130, 316] on input "Charge Name" at bounding box center [161, 314] width 97 height 15
paste input "Trucking"
type input "Trucking"
click at [242, 315] on select "gross_weight volumetric_weight per_shipment per_bl per_km per_hawb per_kg flat …" at bounding box center [238, 315] width 35 height 16
select select "per_shipment"
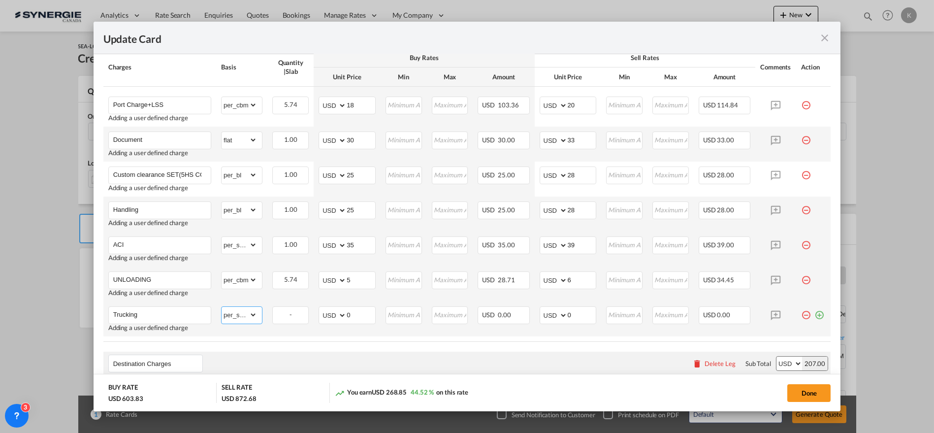
click at [221, 307] on select "gross_weight volumetric_weight per_shipment per_bl per_km per_hawb per_kg flat …" at bounding box center [238, 315] width 35 height 16
click at [332, 314] on md-input-container "AED AFN ALL AMD ANG AOA ARS AUD AWG AZN BAM BBD BDT BGN BHD BIF BMD BND [PERSON…" at bounding box center [346, 315] width 57 height 18
type input "120"
type input "132"
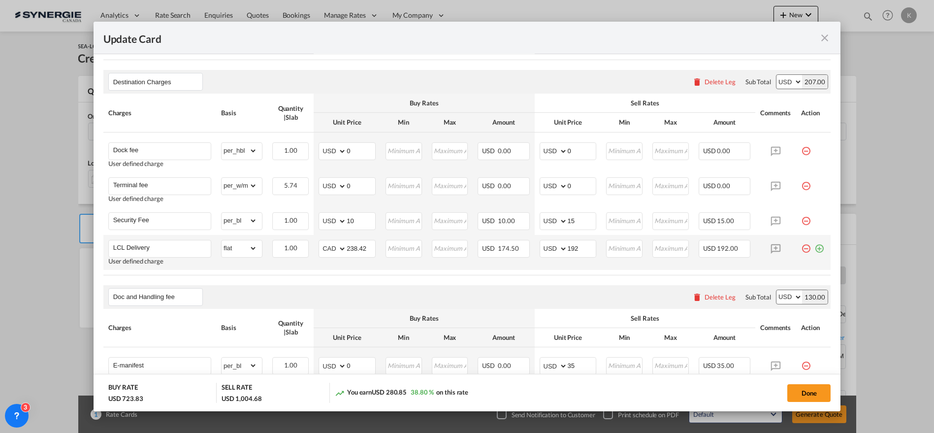
scroll to position [726, 0]
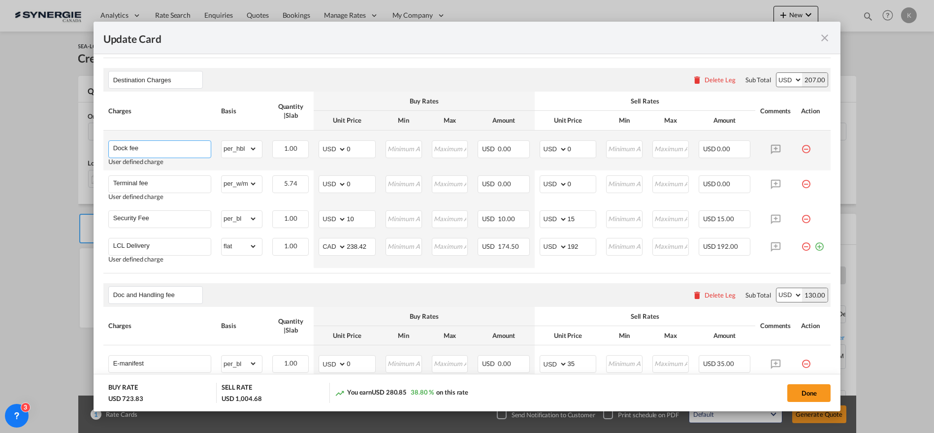
click at [162, 144] on input "Dock fee" at bounding box center [161, 148] width 97 height 15
paste input "LCL CONGESTION FEE"
type input "LCL CONGESTION FEE"
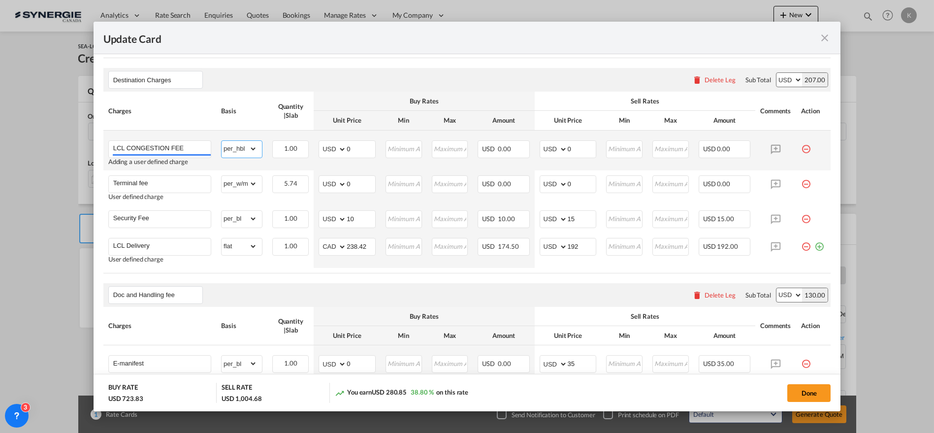
click at [249, 151] on select "gross_weight volumetric_weight per_shipment per_bl per_km per_hawb per_kg flat …" at bounding box center [238, 149] width 35 height 16
select select "per_cbm"
click at [221, 141] on select "gross_weight volumetric_weight per_shipment per_bl per_km per_hawb per_kg flat …" at bounding box center [238, 149] width 35 height 16
drag, startPoint x: 352, startPoint y: 148, endPoint x: 336, endPoint y: 155, distance: 17.5
click at [336, 148] on md-input-container "AED AFN ALL AMD ANG AOA ARS AUD AWG AZN BAM BBD BDT BGN BHD BIF BMD BND [PERSON…" at bounding box center [346, 149] width 57 height 18
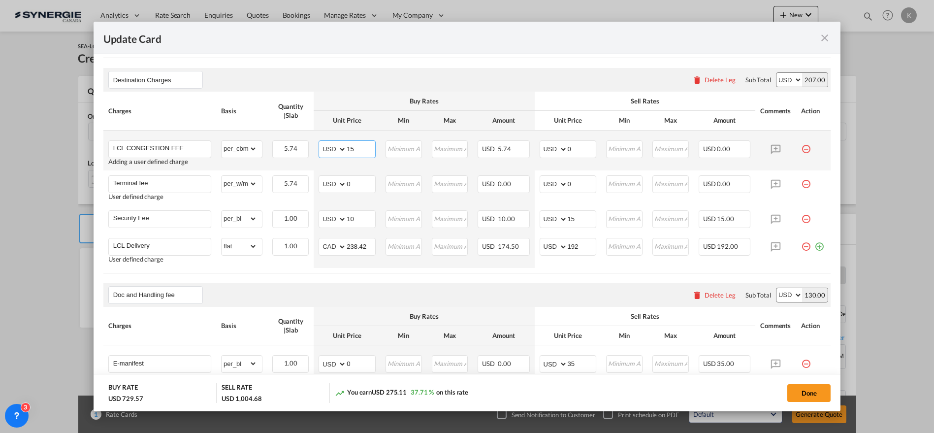
type input "15"
type input "17"
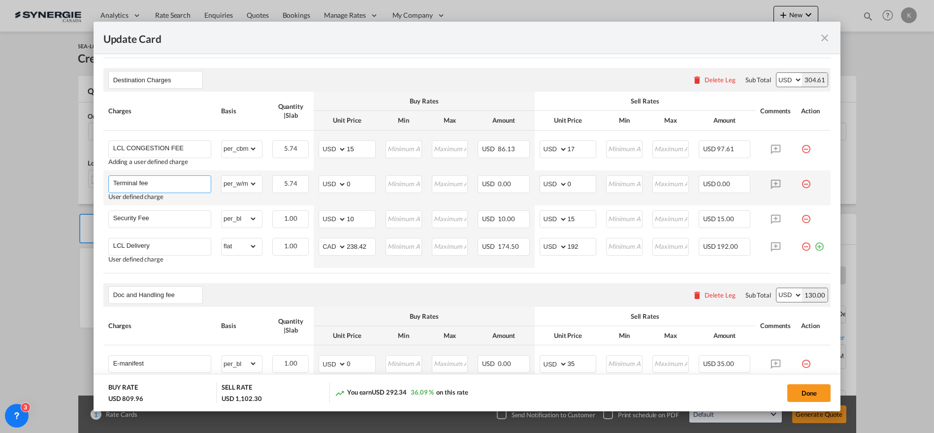
click at [136, 181] on input "Terminal fee" at bounding box center [161, 183] width 97 height 15
paste input "DOCK"
type input "DOCK fee"
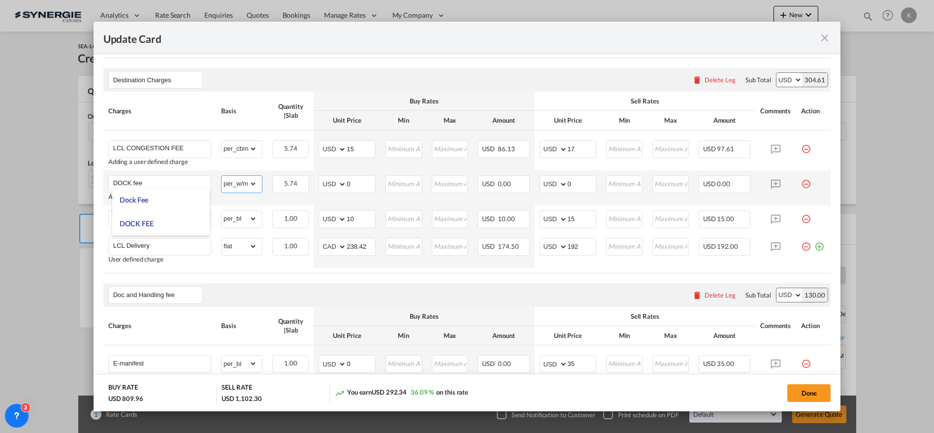
click at [242, 182] on select "gross_weight volumetric_weight per_shipment per_bl per_km per_hawb per_kg flat …" at bounding box center [238, 184] width 35 height 16
select select "per_kg"
click at [221, 176] on select "gross_weight volumetric_weight per_shipment per_bl per_km per_hawb per_kg flat …" at bounding box center [238, 184] width 35 height 16
click at [335, 181] on md-input-container "AED AFN ALL AMD ANG AOA ARS AUD AWG AZN BAM BBD BDT BGN BHD BIF BMD BND [PERSON…" at bounding box center [346, 184] width 57 height 18
type input "0.0225"
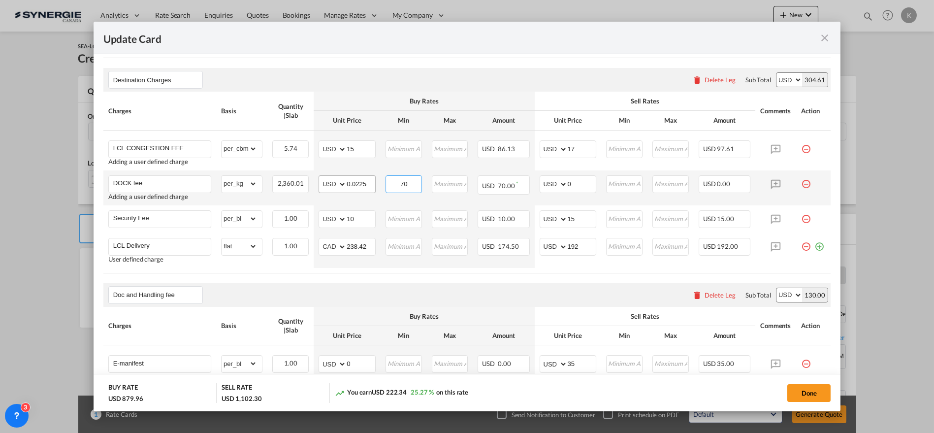
type input "70"
type input "0.025"
type input "77"
click at [801, 215] on md-icon "icon-minus-circle-outline red-400-fg pt-7" at bounding box center [806, 215] width 10 height 10
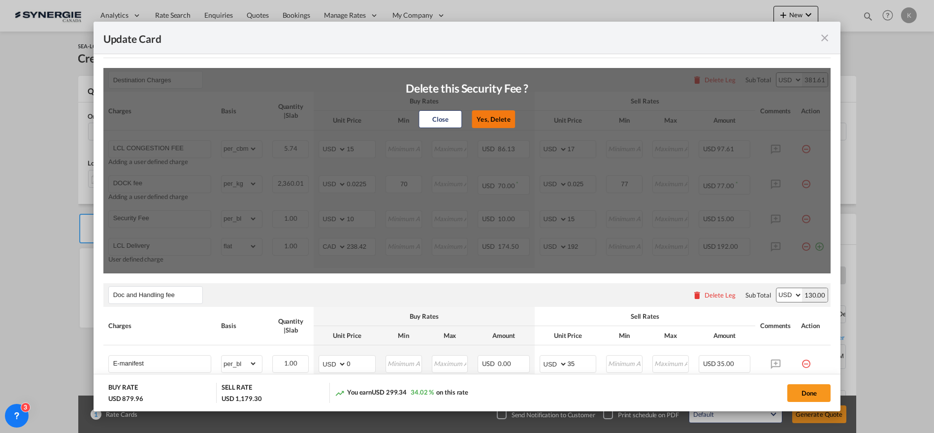
click at [501, 113] on button "Yes, Delete" at bounding box center [493, 119] width 43 height 18
type input "LCL Delivery"
select select "flat"
select select "string:CAD"
type input "238.42"
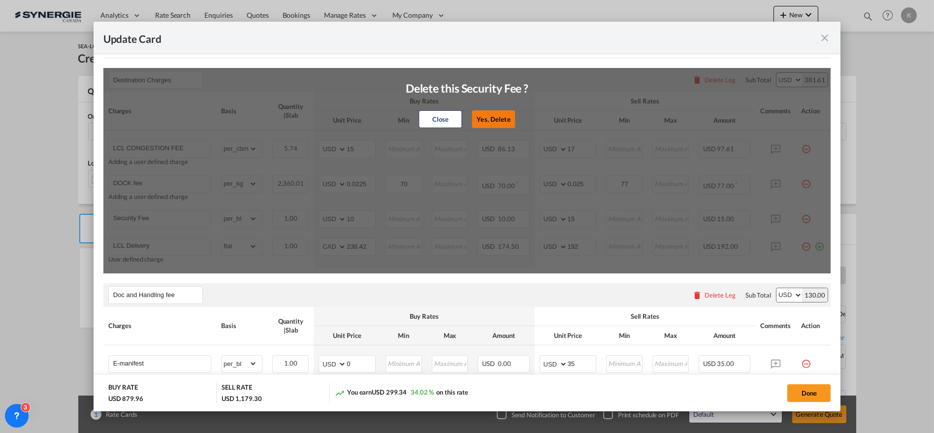
type input "192"
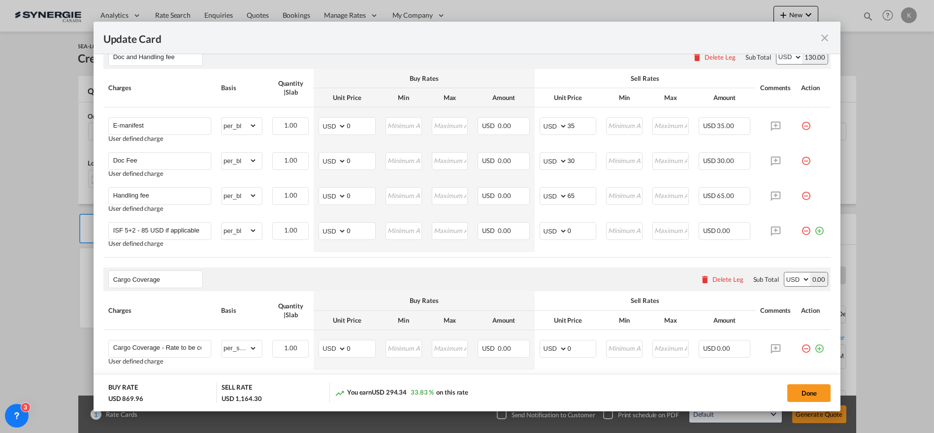
scroll to position [999, 0]
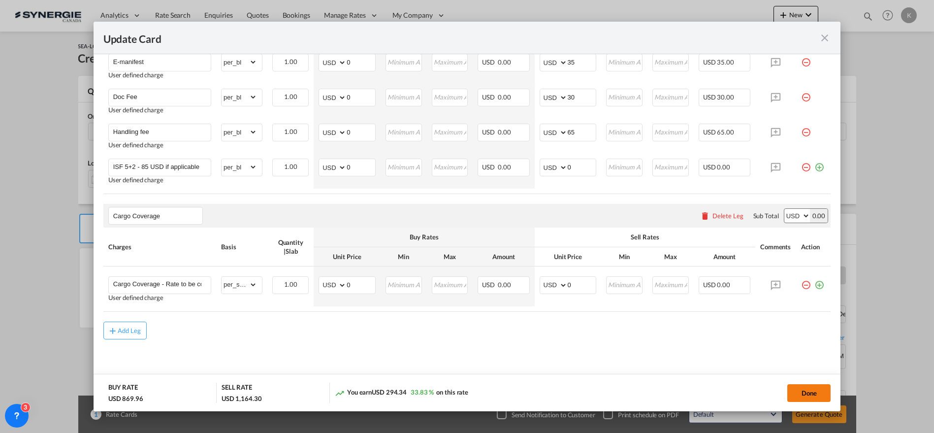
click at [805, 392] on button "Done" at bounding box center [808, 393] width 43 height 18
type input "[DATE]"
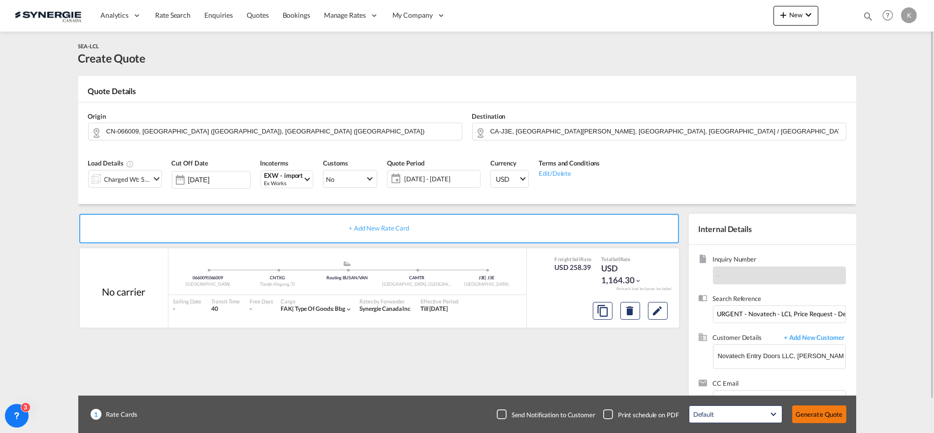
click at [806, 409] on button "Generate Quote" at bounding box center [819, 414] width 54 height 18
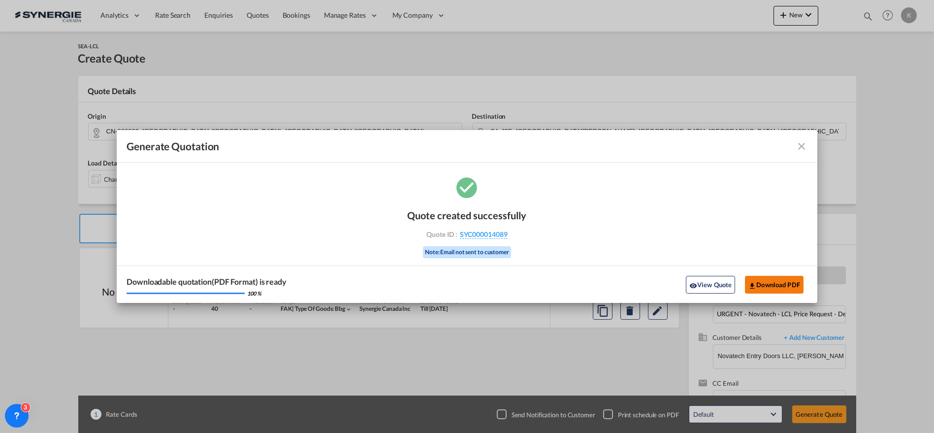
click at [773, 286] on button "Download PDF" at bounding box center [774, 285] width 59 height 18
click at [803, 148] on md-icon "icon-close fg-AAA8AD cursor m-0" at bounding box center [801, 146] width 12 height 12
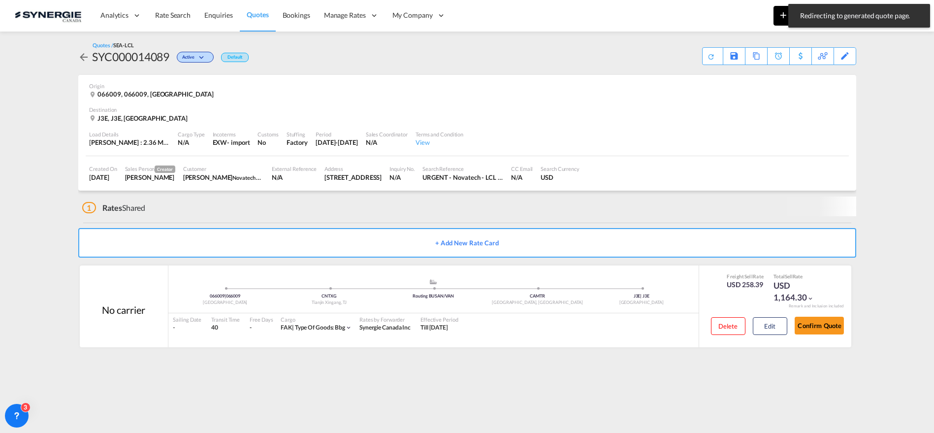
click at [776, 19] on button "New" at bounding box center [795, 16] width 45 height 20
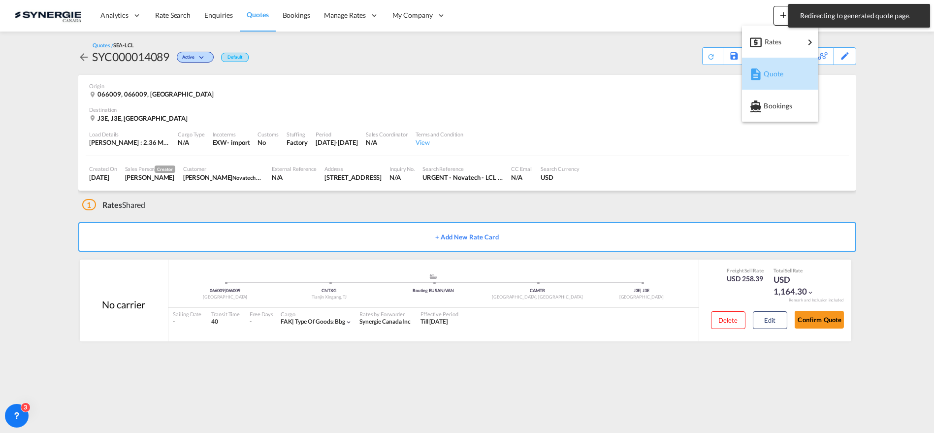
click at [757, 69] on md-icon "button" at bounding box center [755, 74] width 12 height 12
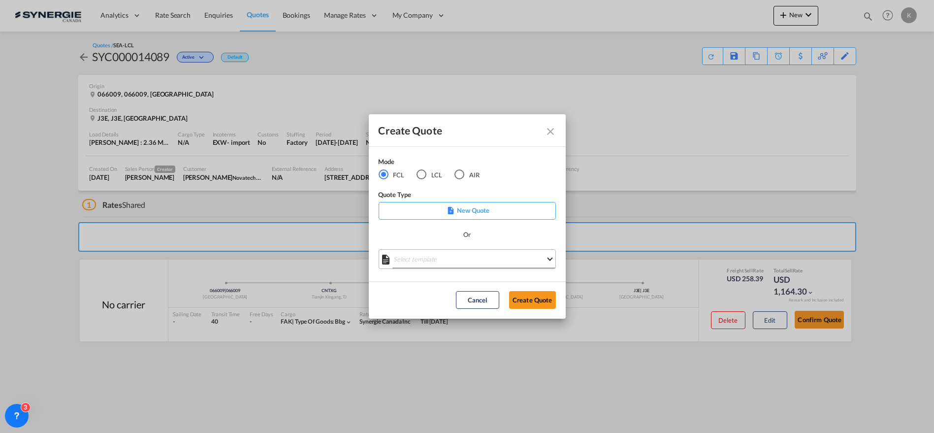
click at [485, 259] on md-select "Select template *NEW* FCL FREEHAND / DAP [PERSON_NAME] | [DATE] *NEW* Import FC…" at bounding box center [466, 259] width 177 height 20
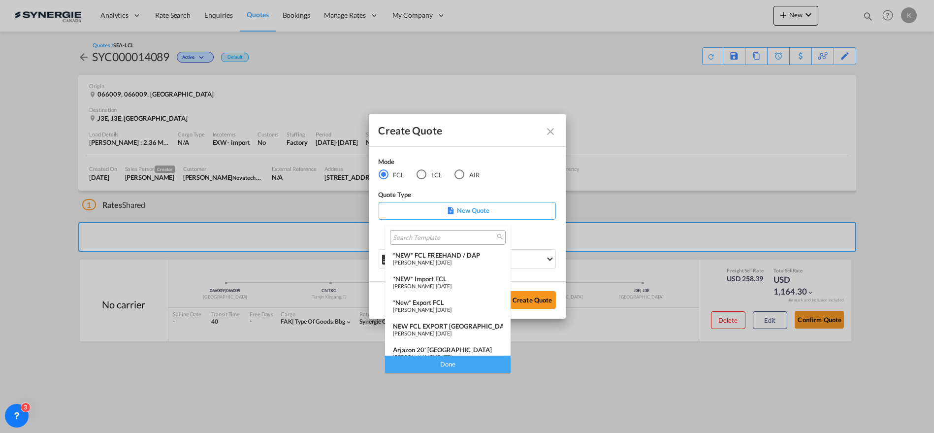
click at [447, 281] on div "*NEW* Import FCL" at bounding box center [448, 279] width 110 height 8
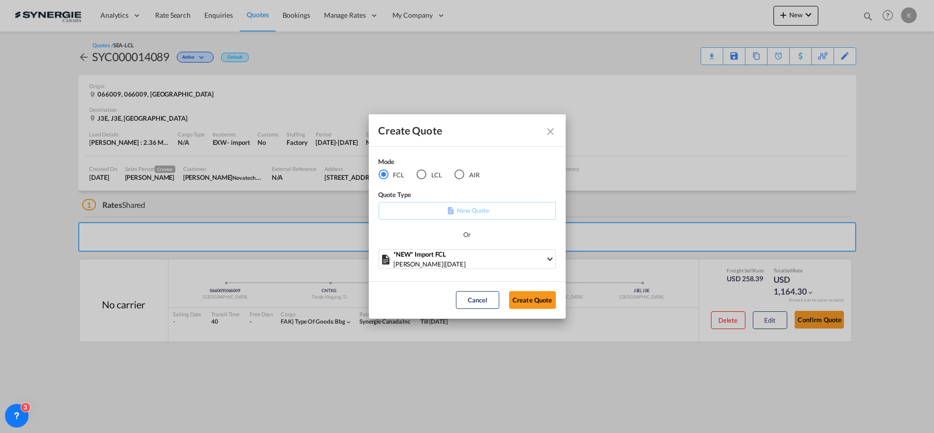
drag, startPoint x: 532, startPoint y: 304, endPoint x: 544, endPoint y: 302, distance: 11.4
click at [532, 304] on button "Create Quote" at bounding box center [532, 300] width 47 height 18
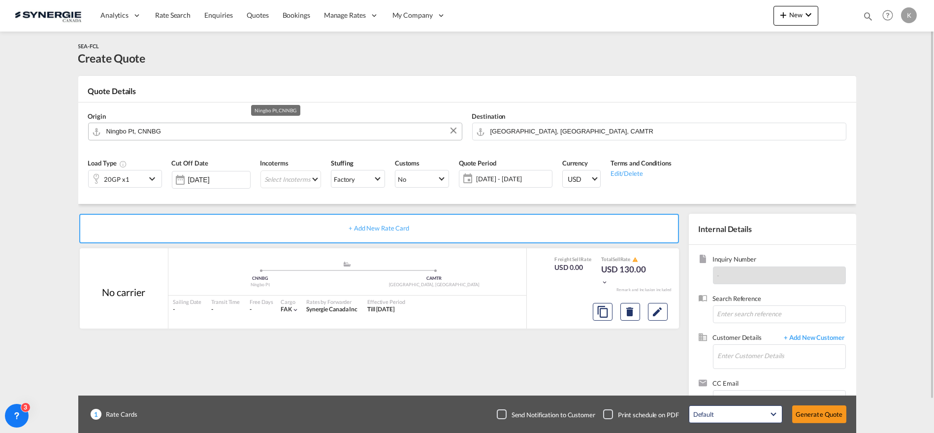
click at [144, 128] on input "Ningbo Pt, CNNBG" at bounding box center [281, 131] width 350 height 17
type input "t"
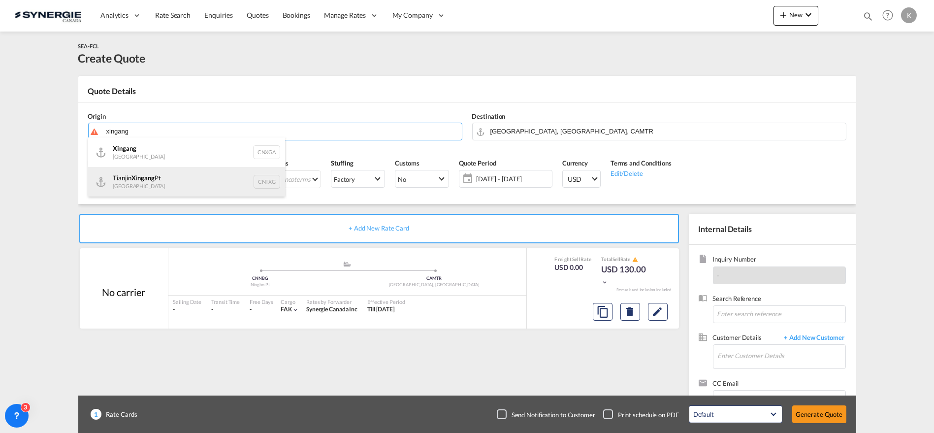
click at [144, 176] on div "Tianjin Xingang Pt China CNTXG" at bounding box center [186, 182] width 197 height 30
type input "Tianjin Xingang Pt, CNTXG"
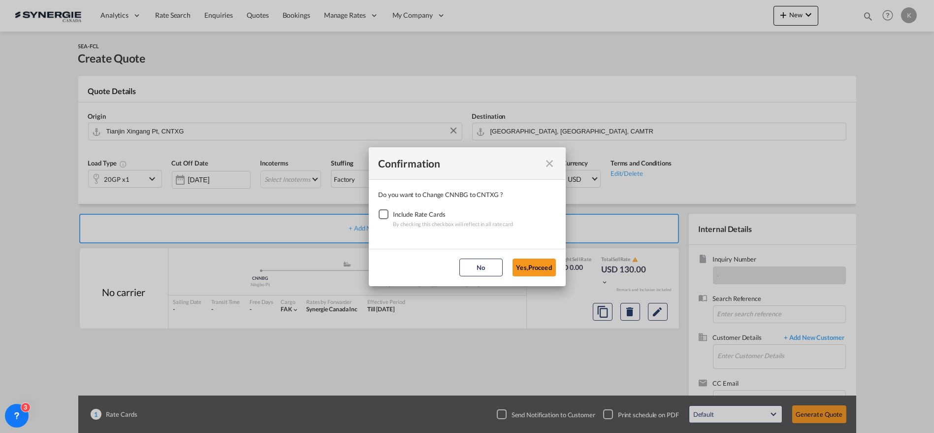
click at [388, 212] on div "Checkbox No Ink" at bounding box center [383, 214] width 10 height 10
click at [532, 269] on button "Yes,Proceed" at bounding box center [533, 267] width 43 height 18
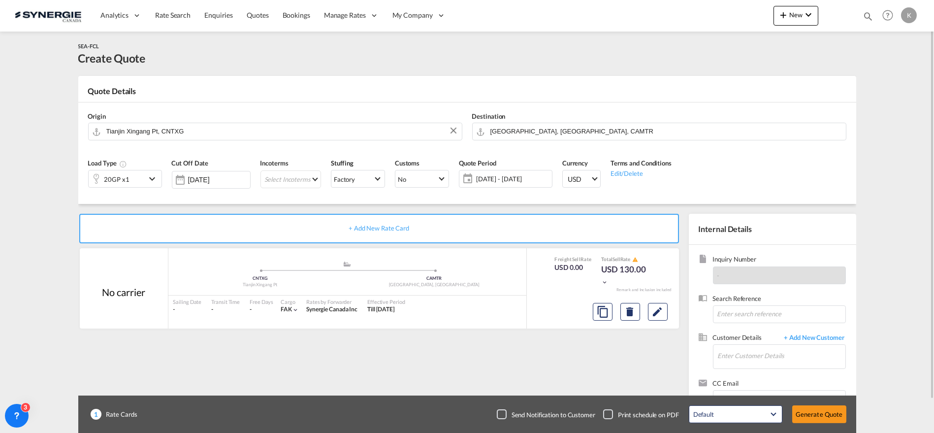
click at [132, 173] on div "20GP x1" at bounding box center [117, 178] width 57 height 17
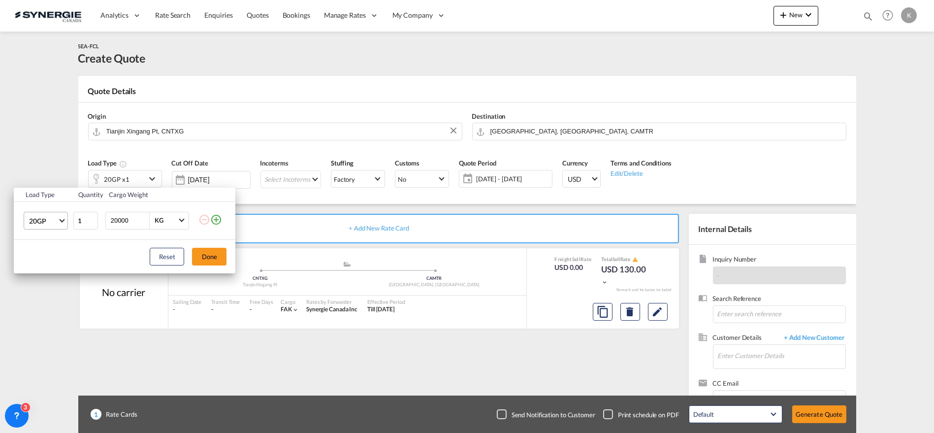
click at [45, 220] on span "20GP" at bounding box center [43, 221] width 29 height 10
click at [39, 269] on div "40HC" at bounding box center [38, 268] width 18 height 10
click at [208, 255] on button "Done" at bounding box center [209, 257] width 34 height 18
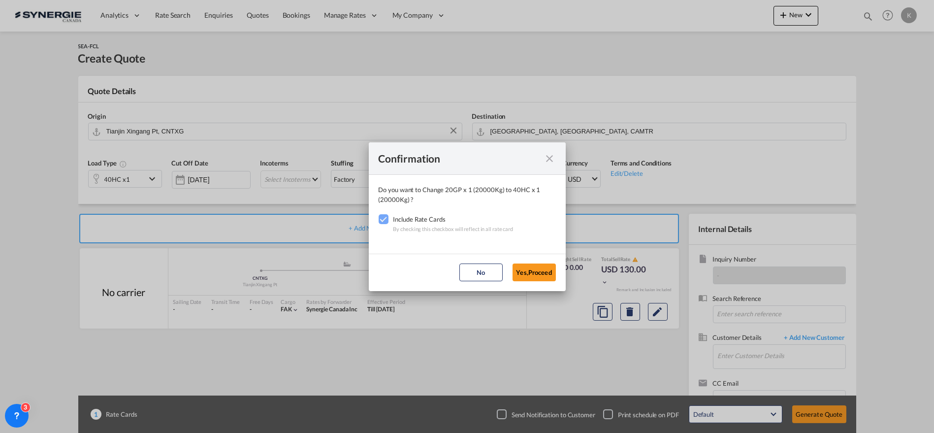
drag, startPoint x: 539, startPoint y: 272, endPoint x: 456, endPoint y: 255, distance: 84.7
click at [538, 272] on button "Yes,Proceed" at bounding box center [533, 272] width 43 height 18
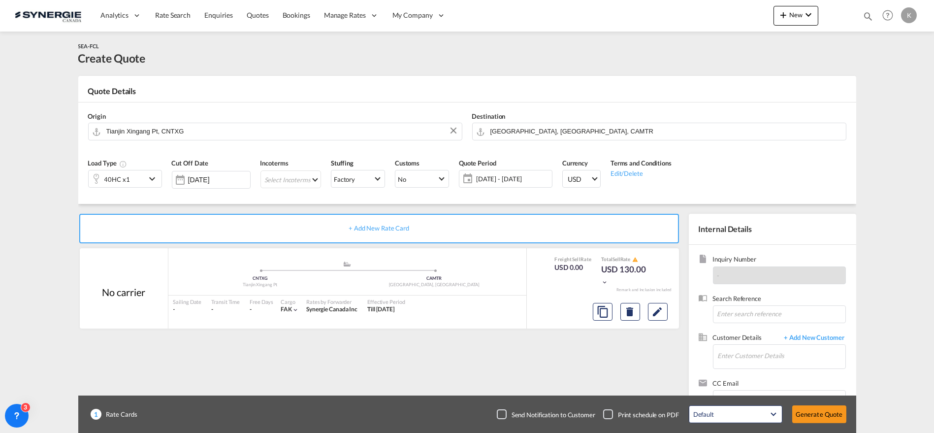
click at [274, 178] on md-select "Select Incoterms CFR - import Cost and Freight CPT - import Carrier Paid to CFR…" at bounding box center [290, 179] width 61 height 18
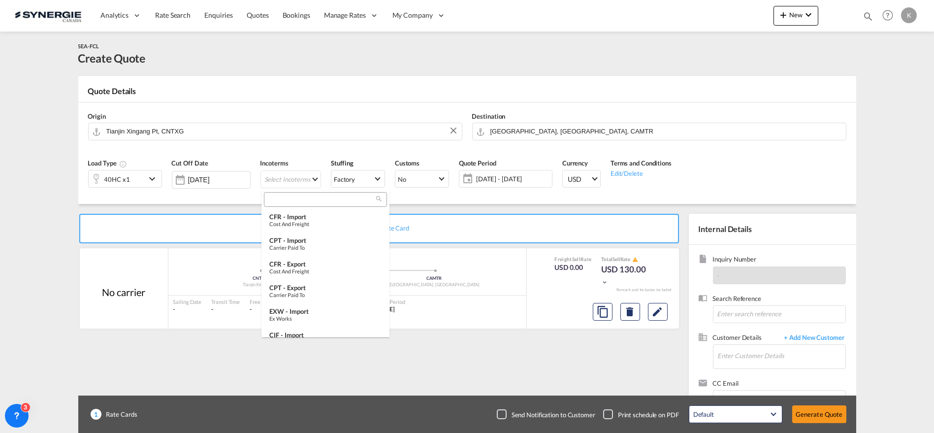
click at [318, 202] on input "search" at bounding box center [321, 199] width 109 height 9
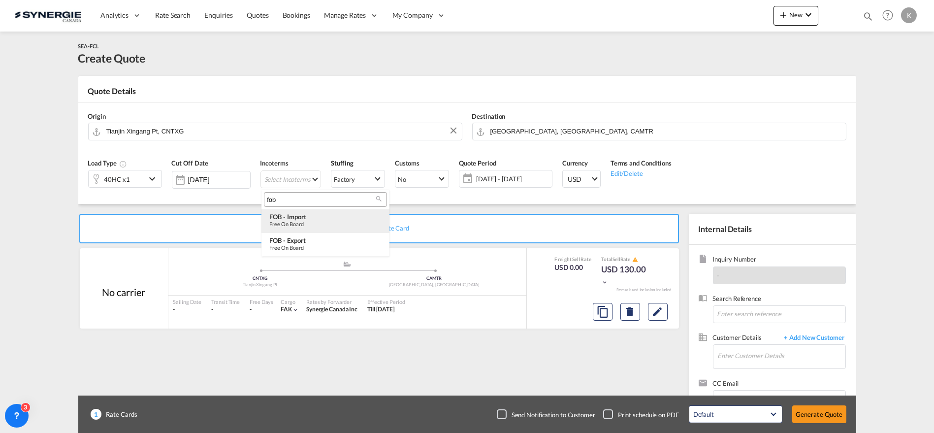
type input "fob"
click at [306, 225] on div "Free on Board" at bounding box center [325, 223] width 112 height 6
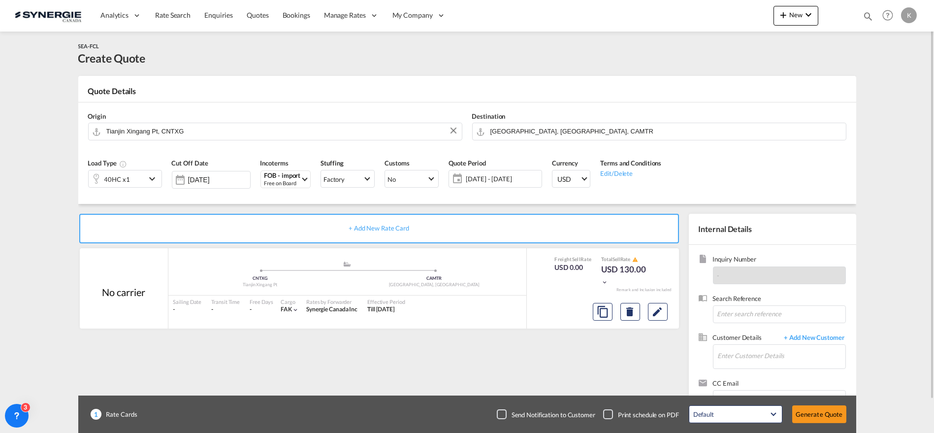
click at [478, 176] on span "[DATE] - [DATE]" at bounding box center [502, 178] width 73 height 9
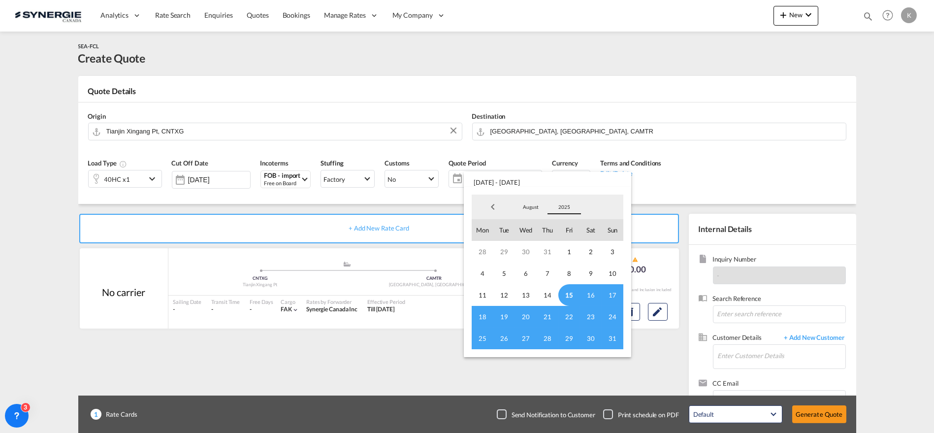
click at [559, 205] on span "2025" at bounding box center [563, 206] width 31 height 7
click at [565, 229] on md-option "2026" at bounding box center [573, 231] width 67 height 24
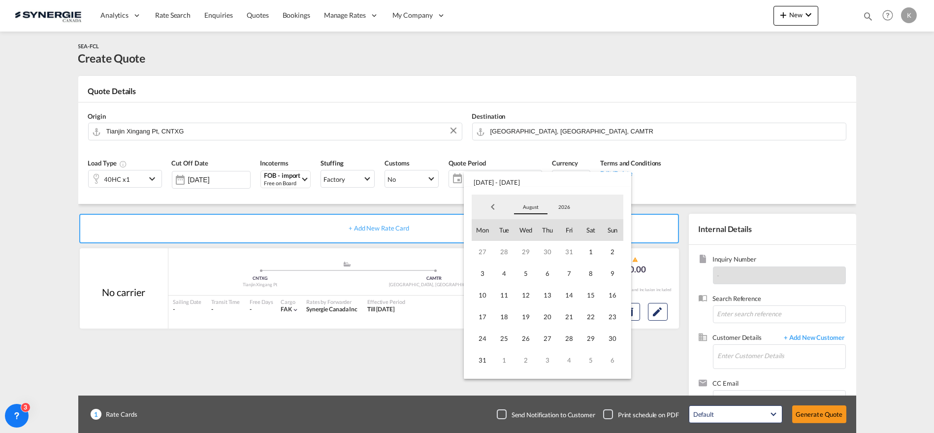
click at [525, 210] on span "August" at bounding box center [530, 206] width 31 height 7
click at [529, 226] on md-option "April" at bounding box center [540, 223] width 67 height 24
click at [550, 334] on span "30" at bounding box center [547, 338] width 22 height 22
click at [720, 183] on md-backdrop at bounding box center [467, 216] width 934 height 433
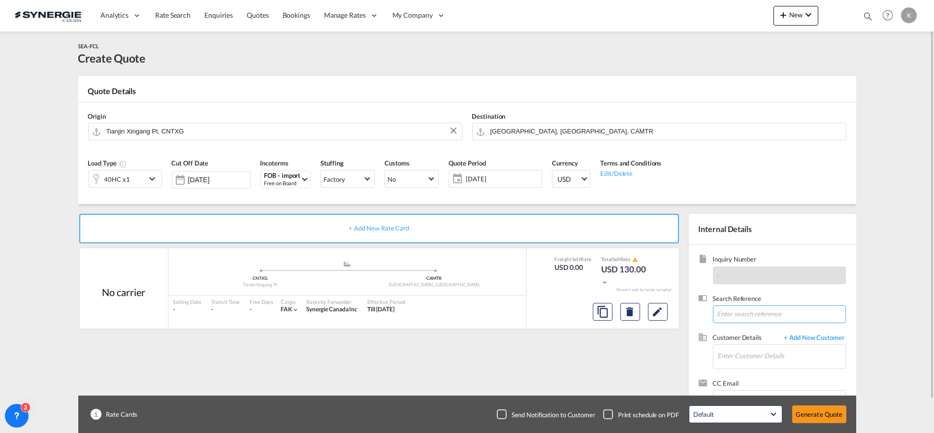
click at [756, 312] on input at bounding box center [779, 314] width 133 height 18
type input "Annual rate"
click at [744, 354] on input "Enter Customer Details" at bounding box center [780, 355] width 127 height 22
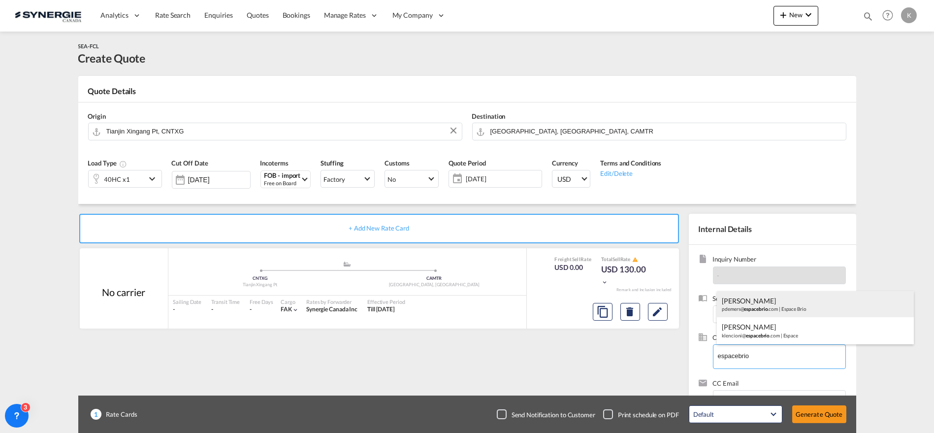
click at [767, 305] on div "[PERSON_NAME] pdemers@ espacebrio .com | Espace Brio" at bounding box center [814, 304] width 197 height 27
type input "Espace Brio, [PERSON_NAME], [EMAIL_ADDRESS][DOMAIN_NAME]"
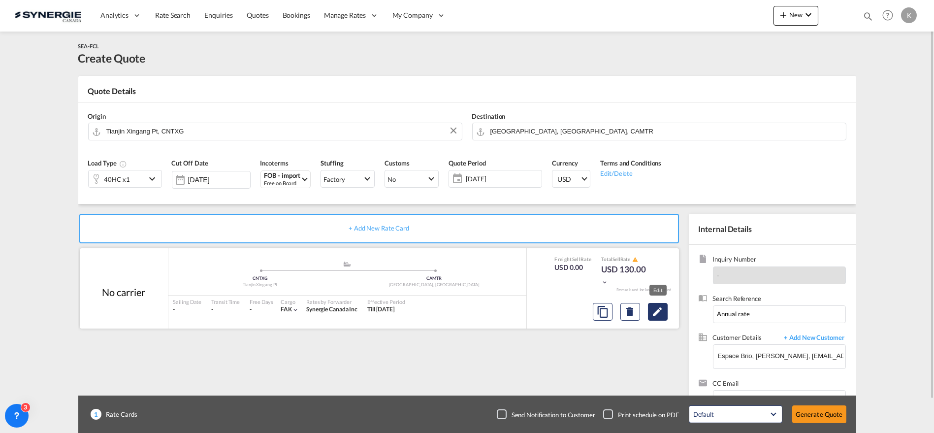
click at [663, 313] on md-icon "Edit" at bounding box center [658, 312] width 12 height 12
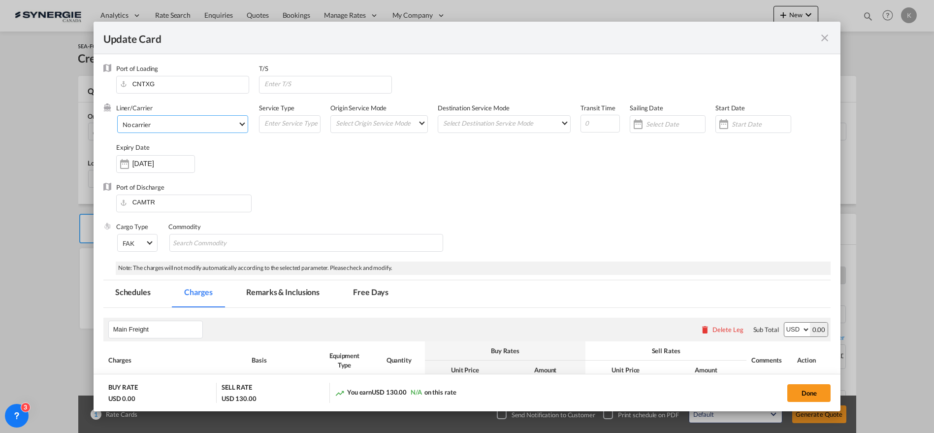
click at [167, 125] on span "No carrier" at bounding box center [180, 124] width 115 height 9
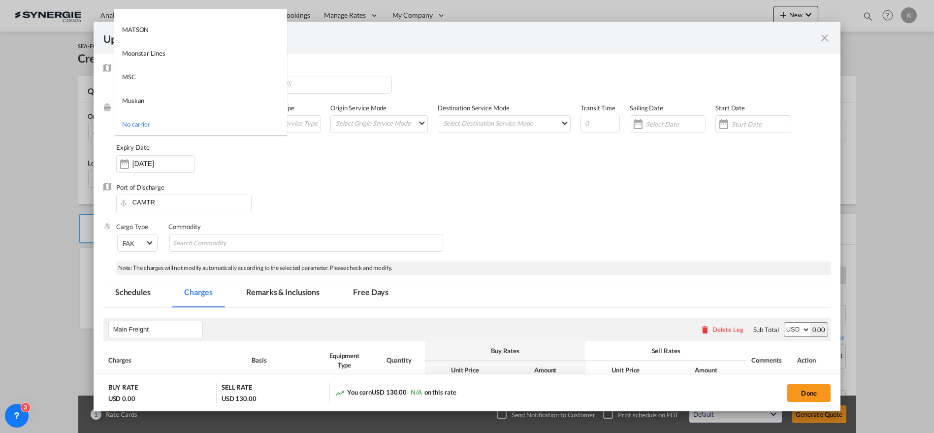
type md-option "1218"
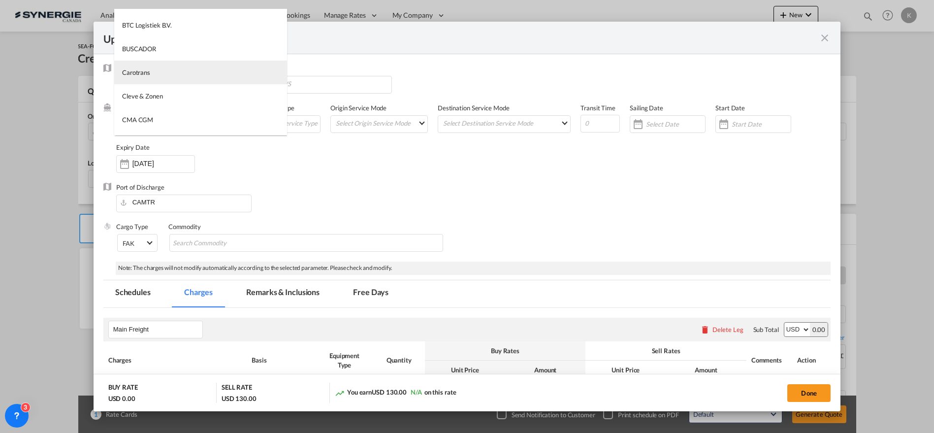
type md-option "795"
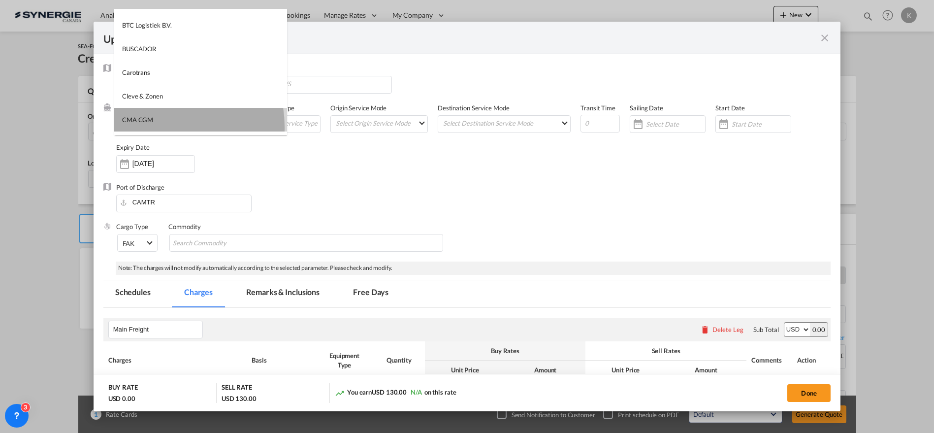
click at [155, 127] on md-option "CMA CGM" at bounding box center [200, 120] width 173 height 24
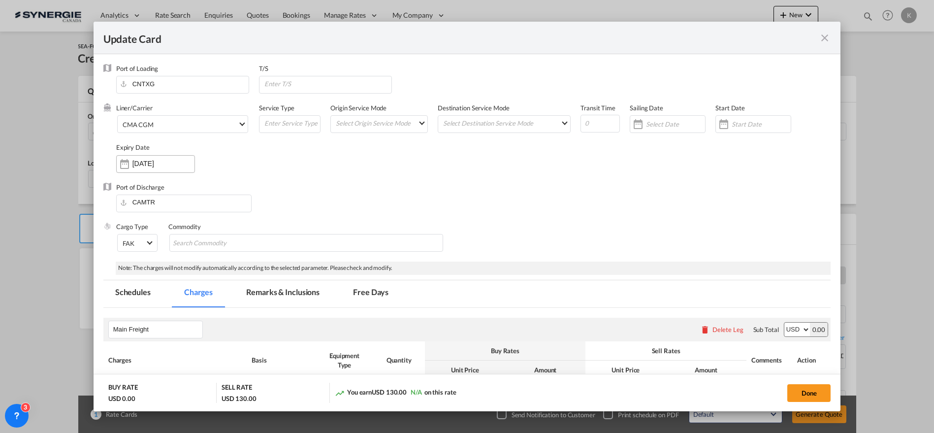
click at [172, 165] on input "[DATE]" at bounding box center [163, 163] width 62 height 8
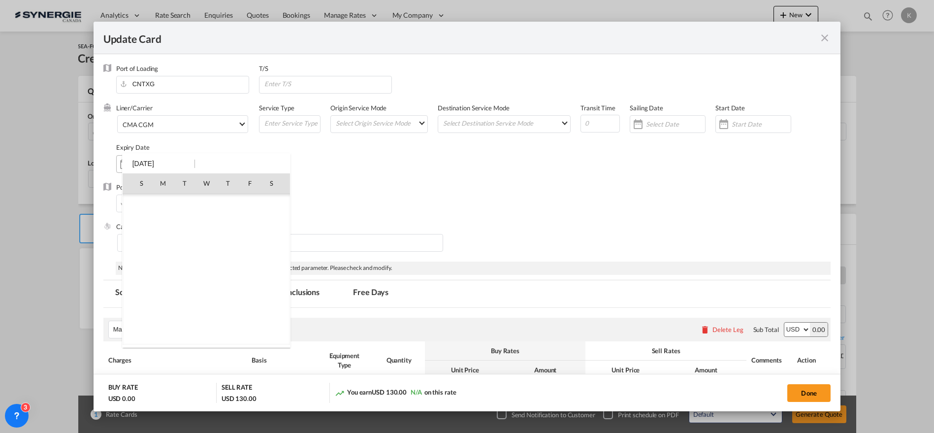
scroll to position [227948, 0]
click at [155, 165] on div "S M T W T F S [DATE] 1 2 3 4 5 6 7 8 9 10 11 12 13 14 15 16 17 18 19 20 21 22 2…" at bounding box center [206, 250] width 168 height 194
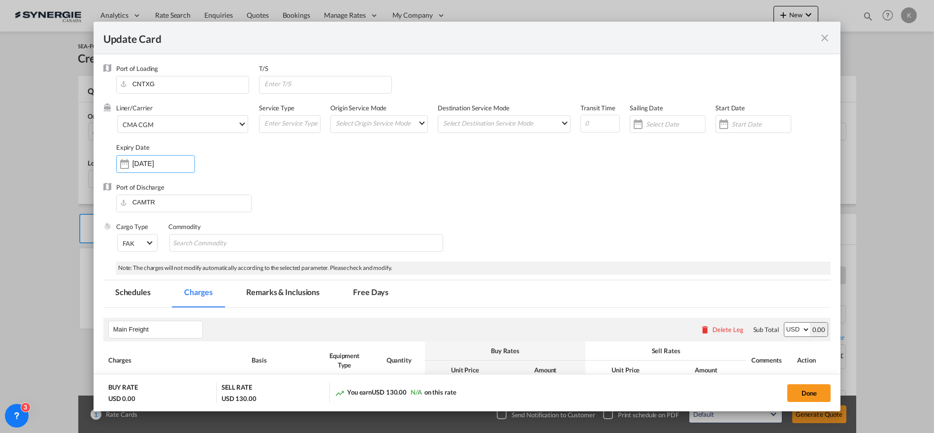
click at [155, 165] on input "[DATE]" at bounding box center [163, 163] width 62 height 8
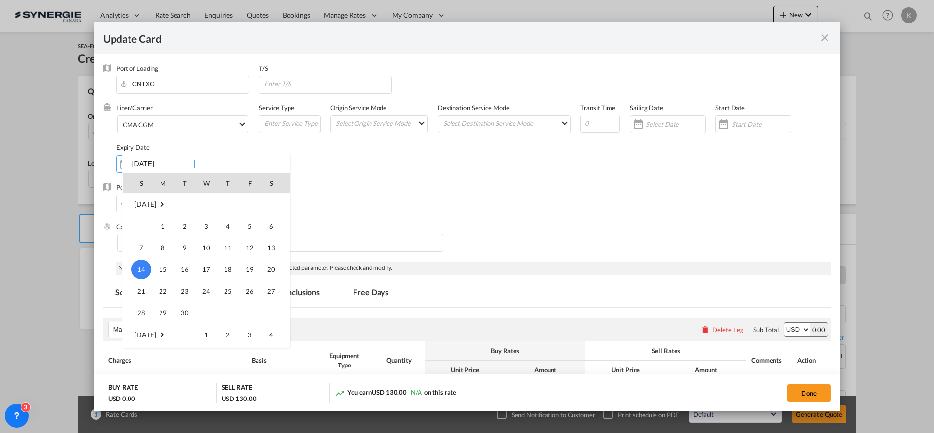
click at [164, 163] on div "S M T W T F S [DATE] 1 2 3 4 5 6 7 8 9 10 11 12 13 14 15 16 17 18 19 20 21 22 2…" at bounding box center [206, 250] width 168 height 194
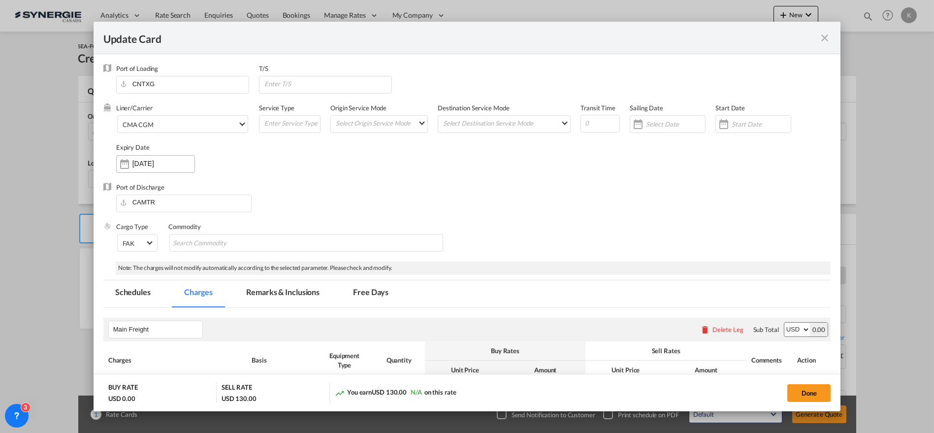
click at [165, 162] on input "[DATE]" at bounding box center [163, 163] width 62 height 8
click at [169, 163] on input "[DATE]" at bounding box center [163, 163] width 62 height 8
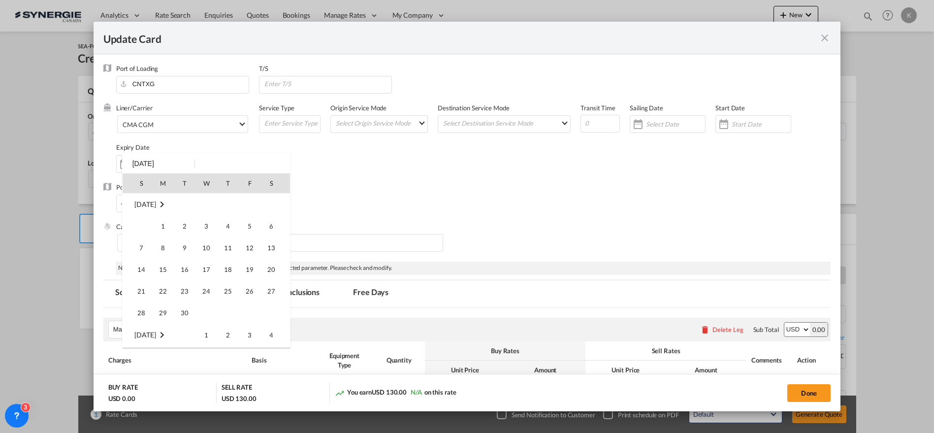
scroll to position [228861, 0]
click at [226, 284] on span "30" at bounding box center [228, 291] width 20 height 20
type input "[DATE]"
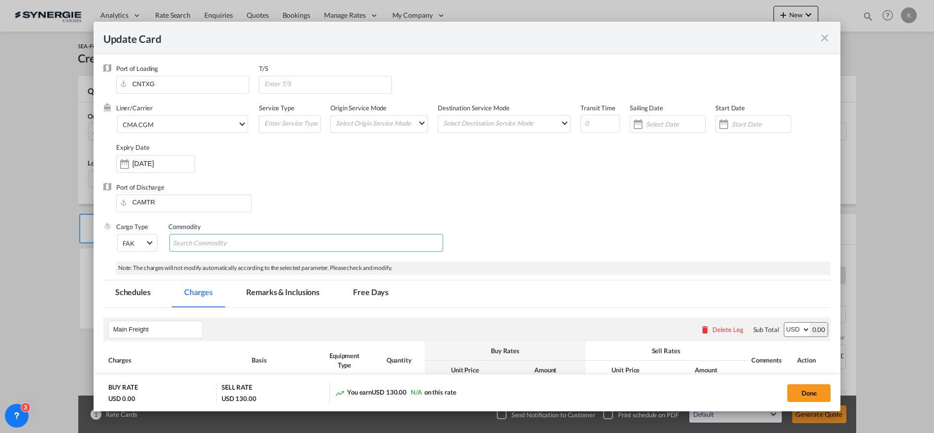
click at [220, 238] on input "Chips input." at bounding box center [218, 243] width 90 height 16
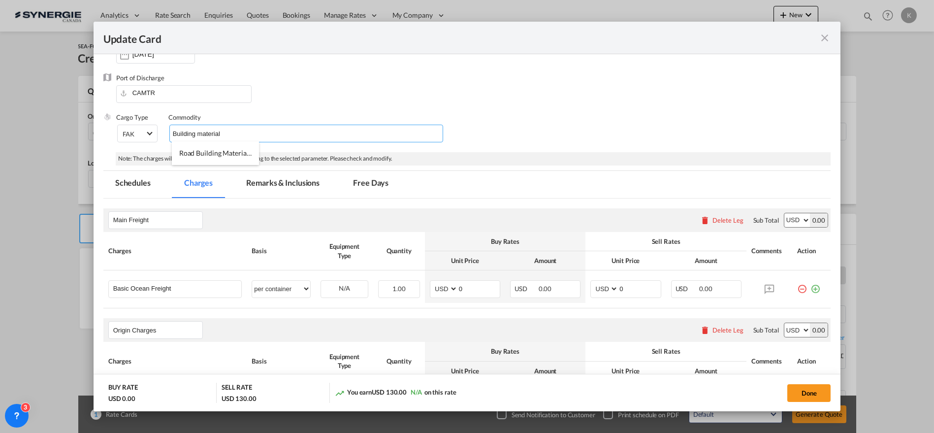
type input "Building material"
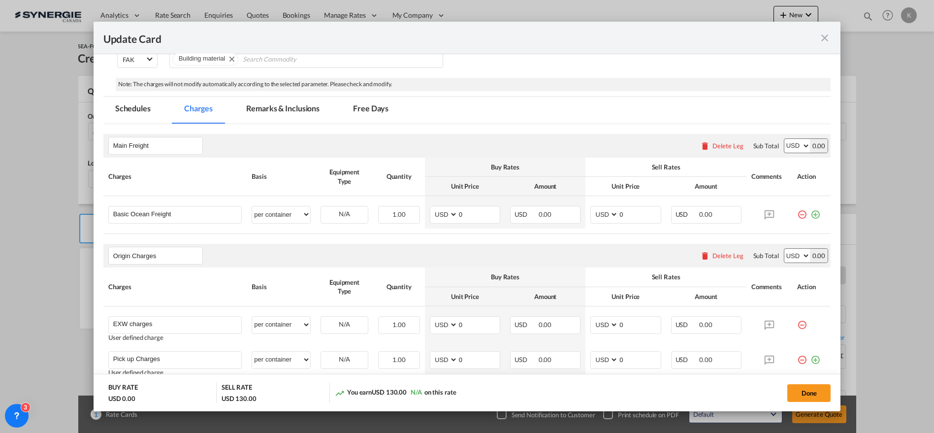
scroll to position [193, 0]
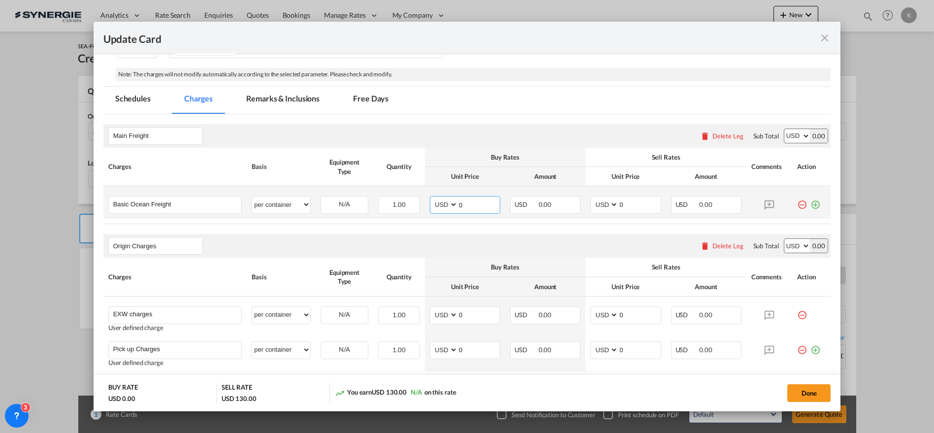
drag, startPoint x: 459, startPoint y: 203, endPoint x: 430, endPoint y: 208, distance: 29.4
click at [430, 208] on md-input-container "AED AFN ALL AMD ANG AOA ARS AUD AWG AZN BAM BBD BDT BGN BHD BIF BMD BND [PERSON…" at bounding box center [465, 205] width 70 height 18
type input "3906"
type input "4156"
click at [738, 250] on div "Delete Leg" at bounding box center [721, 246] width 53 height 18
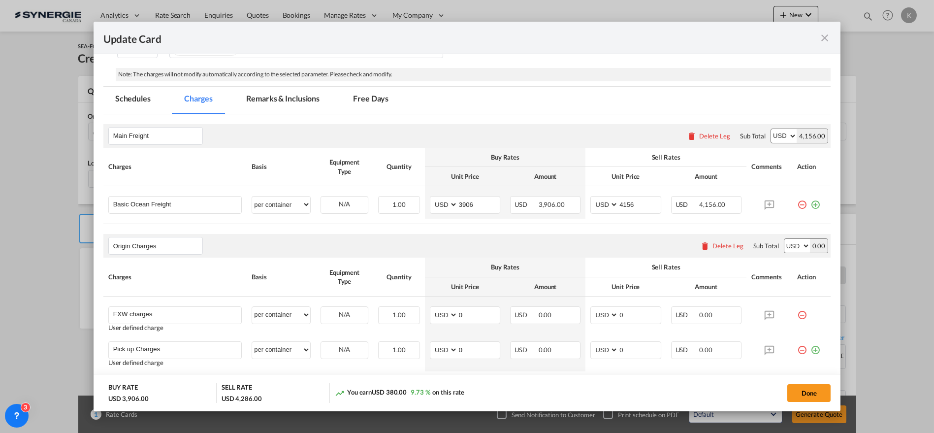
click at [728, 246] on div "Delete Leg" at bounding box center [727, 246] width 31 height 8
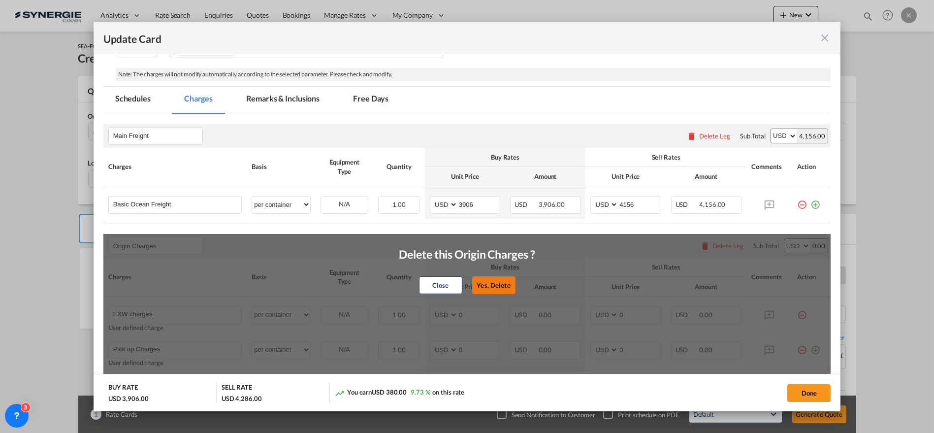
click at [494, 286] on button "Yes, Delete" at bounding box center [492, 285] width 43 height 18
type input "Destination Charge"
type input "Port Fees"
type input "Drayage"
type input "Doc and Handling fees"
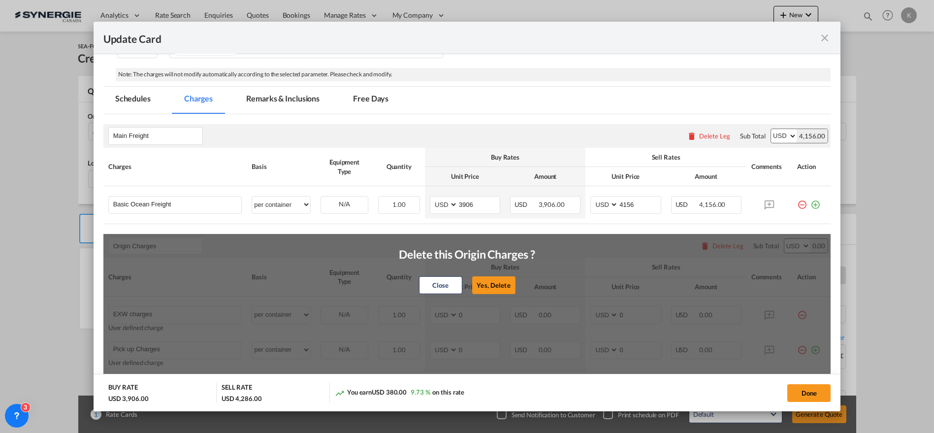
type input "E-manifest"
select select "per B/L"
type input "35"
type input "Doc fee"
select select "per B/L"
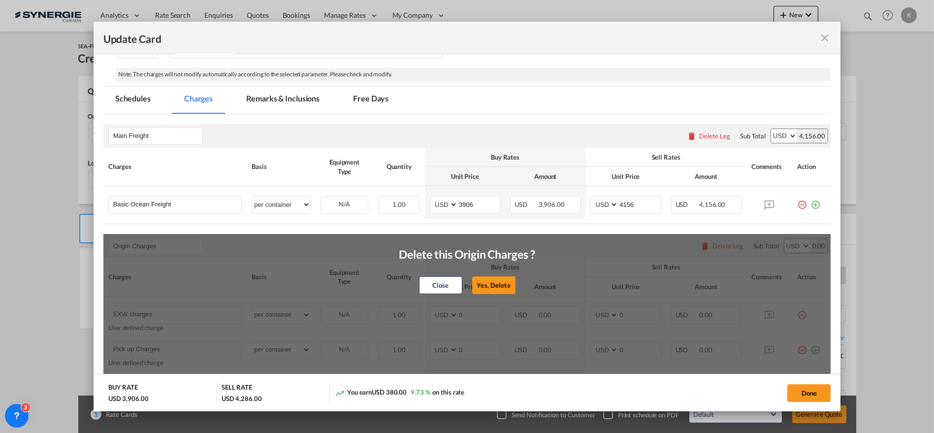
type input "30"
type input "Handling fee"
select select "per B/L"
type input "65"
type input "Cargo Coverage"
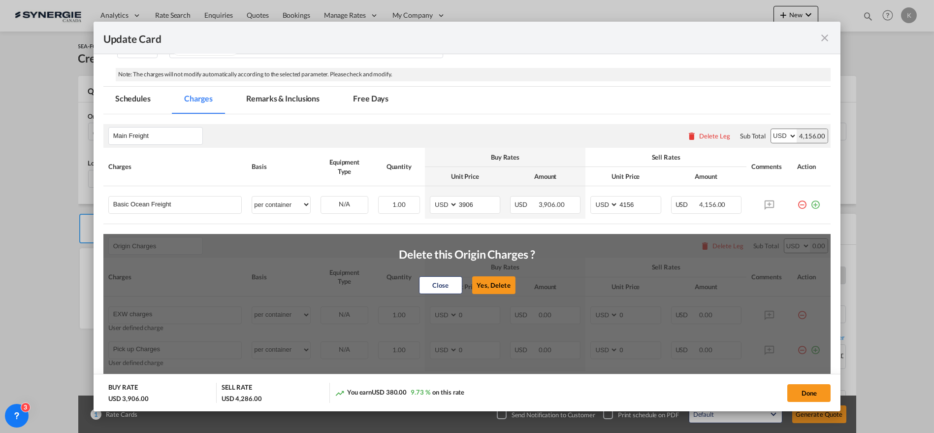
type input "Cargo Coverage - Rate to be confirmed depending on commodity and value Min 50 U…"
select select "per shipment"
type input "0"
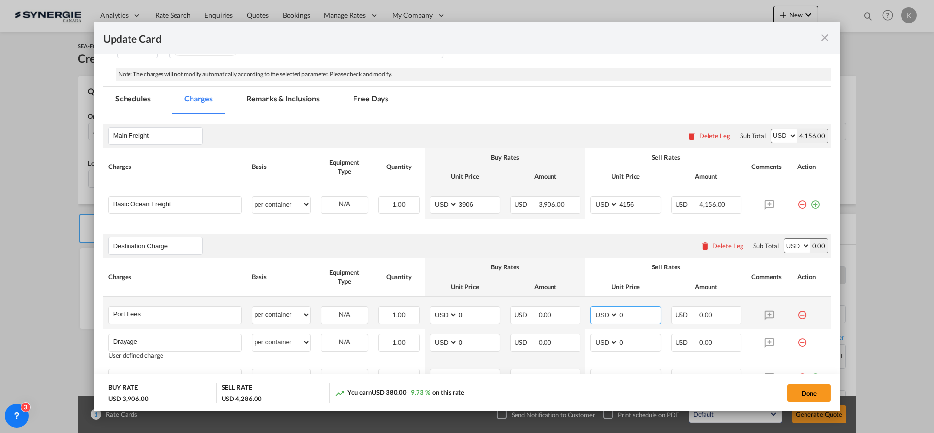
drag, startPoint x: 619, startPoint y: 310, endPoint x: 598, endPoint y: 313, distance: 20.5
click at [598, 313] on md-input-container "AED AFN ALL AMD ANG AOA ARS AUD AWG AZN BAM BBD BDT BGN BHD BIF BMD BND [PERSON…" at bounding box center [625, 315] width 70 height 18
type input "65"
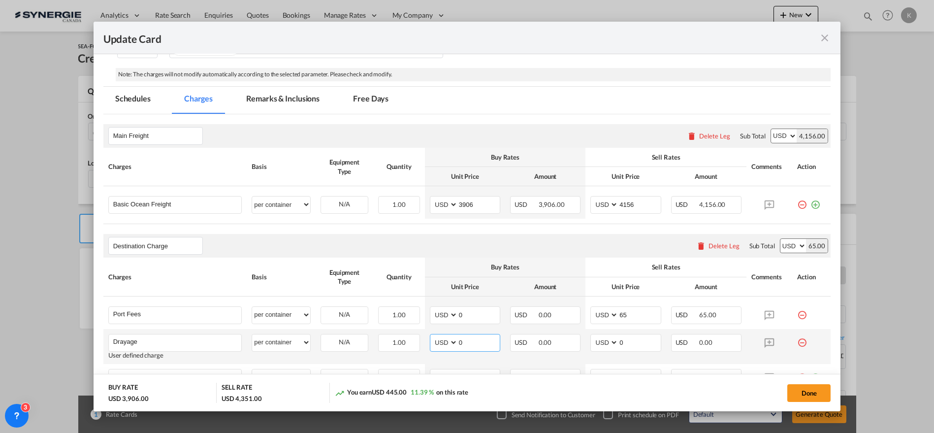
click at [445, 338] on select "AED AFN ALL AMD ANG AOA ARS AUD AWG AZN BAM BBD BDT BGN BHD BIF BMD BND [PERSON…" at bounding box center [445, 342] width 26 height 13
select select "string:CAD"
click at [432, 336] on select "AED AFN ALL AMD ANG AOA ARS AUD AWG AZN BAM BBD BDT BGN BHD BIF BMD BND [PERSON…" at bounding box center [445, 342] width 26 height 13
type input "1190.70"
type input "7"
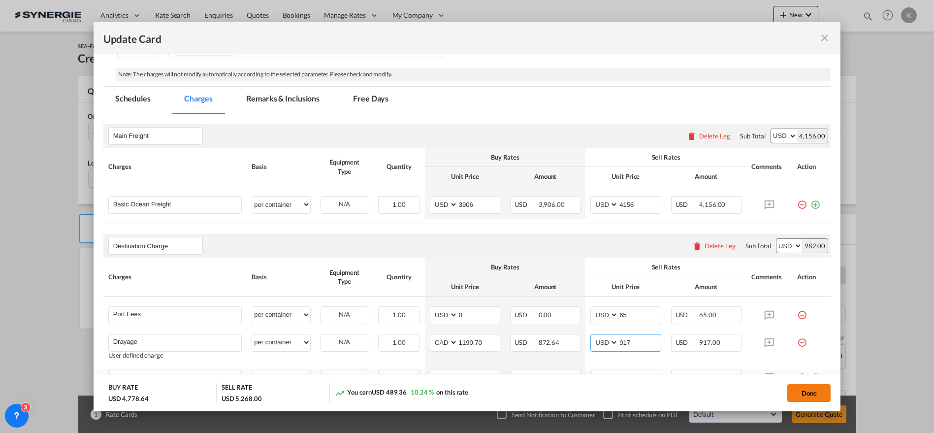
type input "917"
click at [803, 388] on button "Done" at bounding box center [808, 393] width 43 height 18
type input "[DATE]"
type input "1190.7"
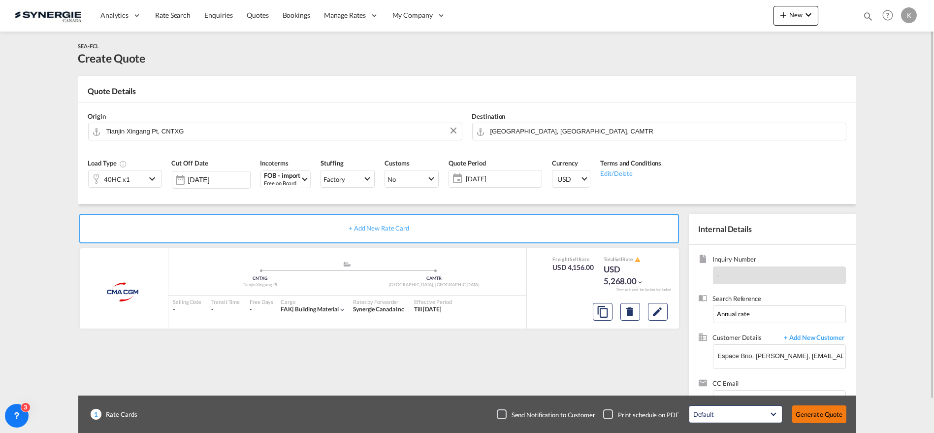
click at [826, 415] on button "Generate Quote" at bounding box center [819, 414] width 54 height 18
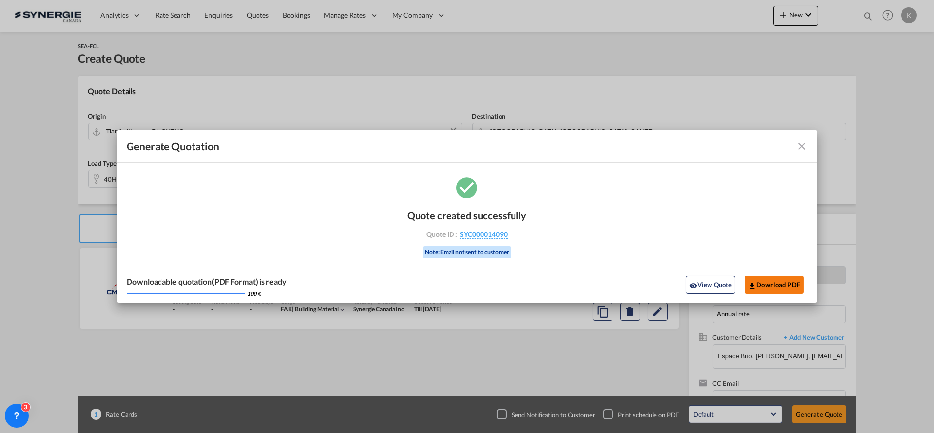
click at [768, 282] on button "Download PDF" at bounding box center [774, 285] width 59 height 18
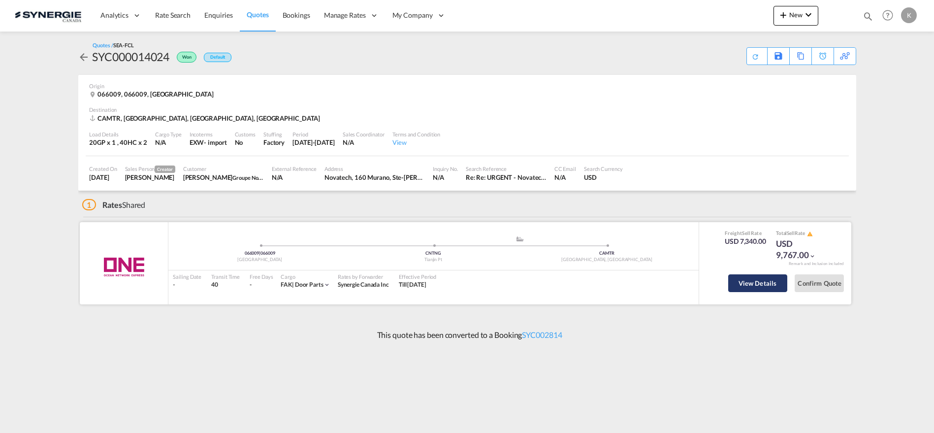
click at [756, 288] on button "View Details" at bounding box center [757, 283] width 59 height 18
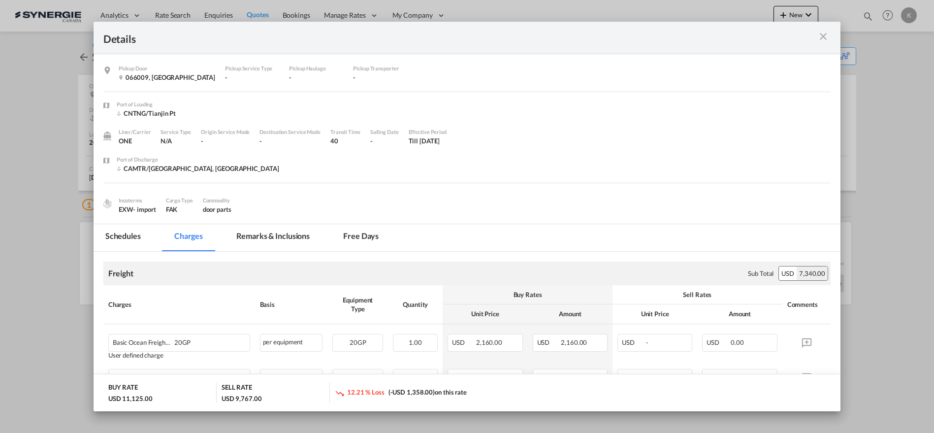
scroll to position [109, 0]
